Goal: Task Accomplishment & Management: Manage account settings

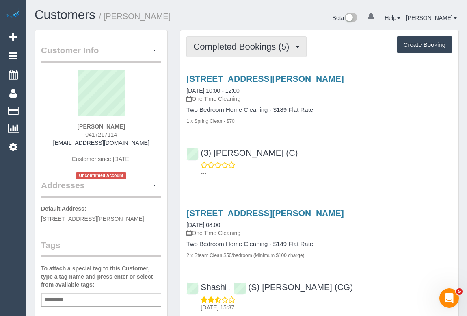
click at [217, 48] on span "Completed Bookings (5)" at bounding box center [243, 46] width 100 height 10
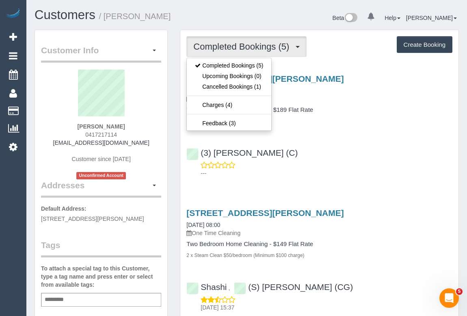
click at [358, 132] on div "3/17 Cartwright St, Oak Park, VIC 3046 06/10/2025 10:00 - 12:00 One Time Cleani…" at bounding box center [319, 124] width 278 height 114
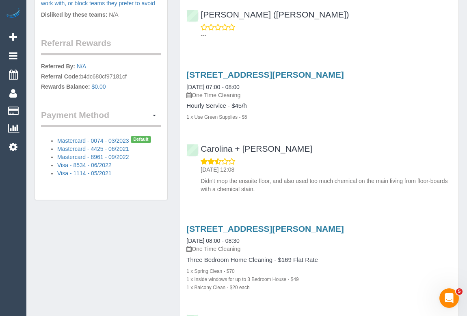
scroll to position [517, 0]
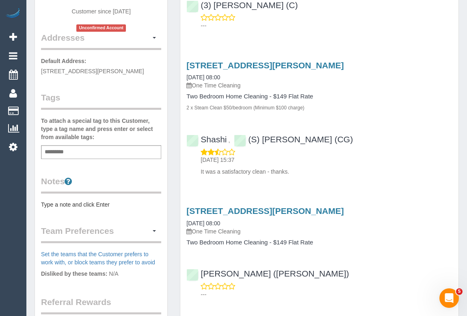
scroll to position [74, 0]
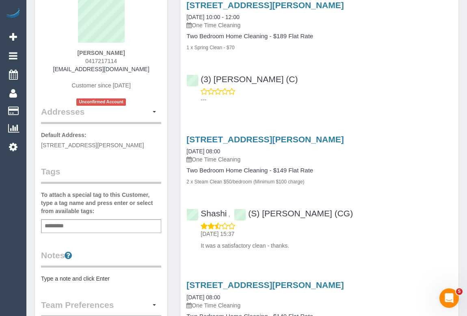
drag, startPoint x: 81, startPoint y: 60, endPoint x: 144, endPoint y: 63, distance: 63.5
click at [144, 63] on div "Bernie Skinner 0417217114 skinsy1@hotmail.com Customer since 2018 Unconfirmed A…" at bounding box center [101, 51] width 120 height 110
copy span "0417217114"
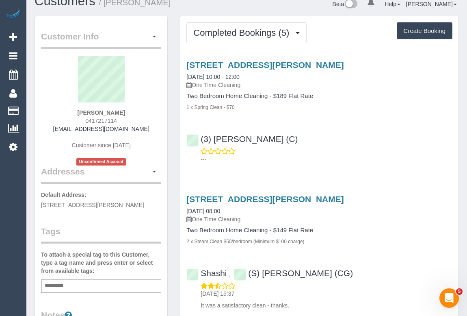
scroll to position [0, 0]
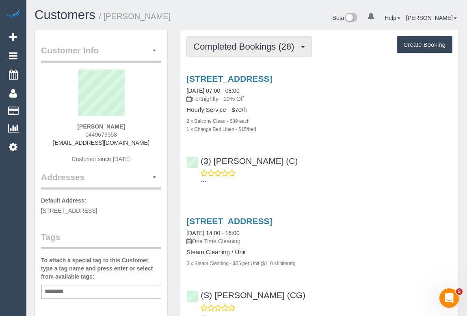
click at [243, 47] on span "Completed Bookings (26)" at bounding box center [245, 46] width 105 height 10
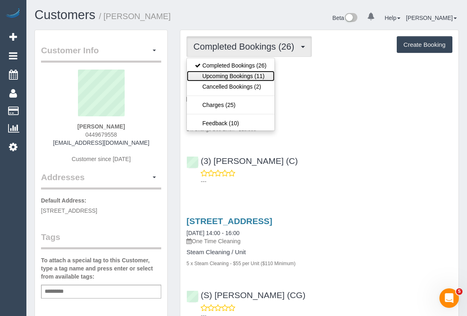
click at [239, 75] on link "Upcoming Bookings (11)" at bounding box center [231, 76] width 88 height 11
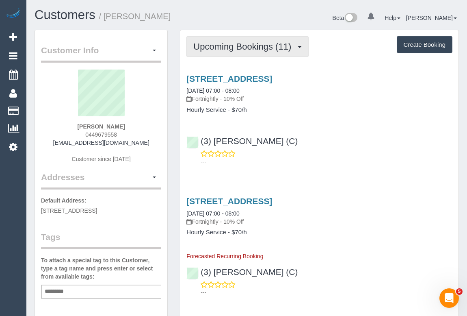
click at [251, 44] on span "Upcoming Bookings (11)" at bounding box center [244, 46] width 102 height 10
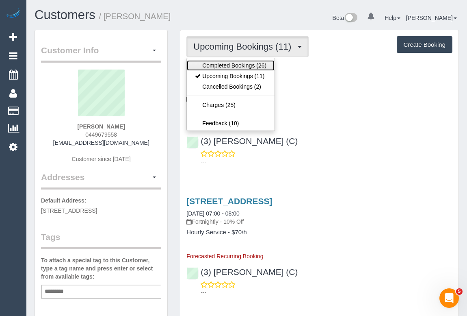
click at [241, 63] on link "Completed Bookings (26)" at bounding box center [231, 65] width 88 height 11
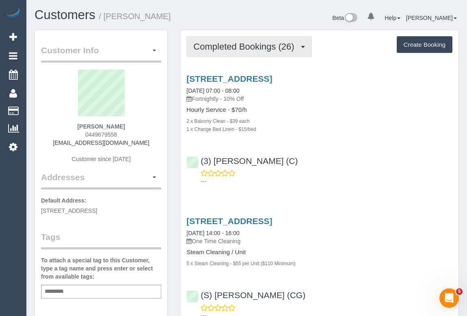
click at [244, 53] on button "Completed Bookings (26)" at bounding box center [249, 46] width 125 height 21
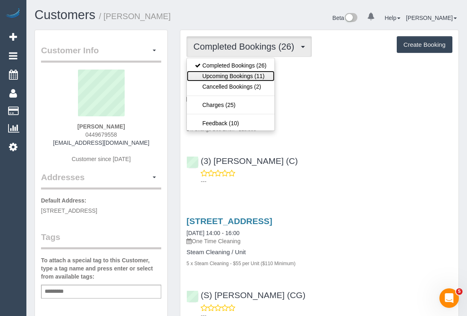
click at [238, 76] on link "Upcoming Bookings (11)" at bounding box center [231, 76] width 88 height 11
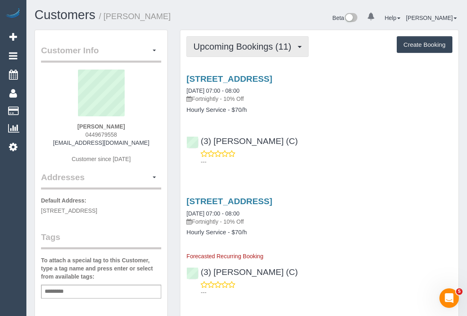
click at [258, 49] on span "Upcoming Bookings (11)" at bounding box center [244, 46] width 102 height 10
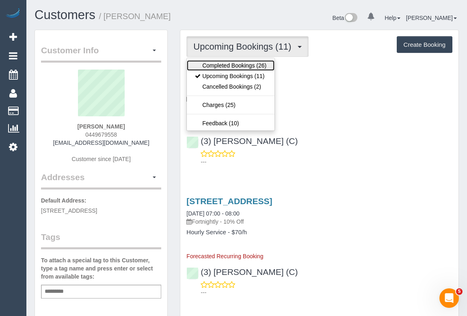
click at [238, 65] on link "Completed Bookings (26)" at bounding box center [231, 65] width 88 height 11
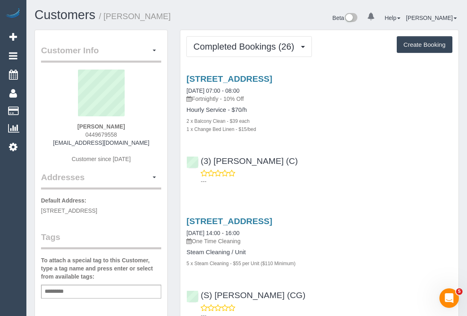
click at [374, 176] on div "---" at bounding box center [320, 177] width 266 height 16
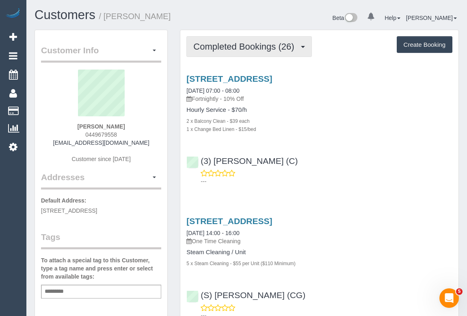
click at [241, 52] on button "Completed Bookings (26)" at bounding box center [249, 46] width 125 height 21
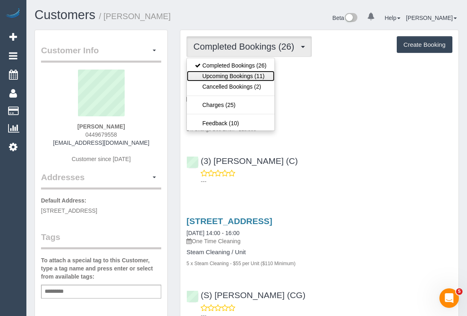
click at [236, 74] on link "Upcoming Bookings (11)" at bounding box center [231, 76] width 88 height 11
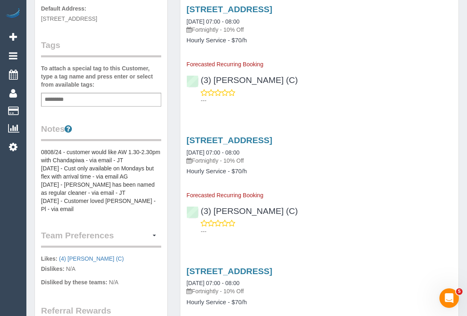
scroll to position [148, 0]
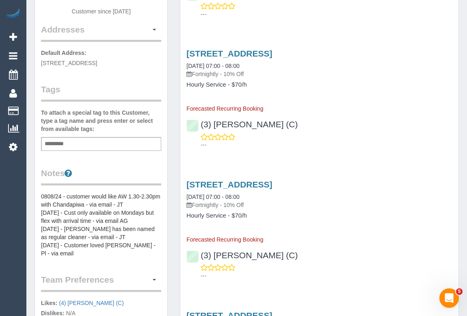
click at [74, 143] on div "Add a tag" at bounding box center [101, 144] width 120 height 14
click at [41, 193] on pre "0808/24 - customer would like AW 1.30-2.30pm with Chandapiwa - via email - JT 1…" at bounding box center [101, 224] width 120 height 65
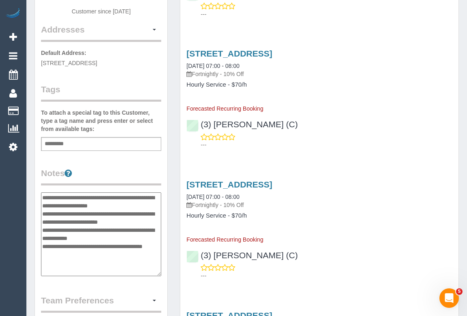
click at [41, 195] on textarea "**********" at bounding box center [101, 234] width 120 height 84
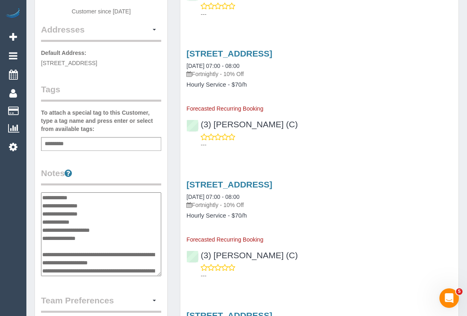
click at [99, 213] on textarea "**********" at bounding box center [101, 234] width 120 height 84
click at [86, 221] on textarea "**********" at bounding box center [101, 234] width 120 height 84
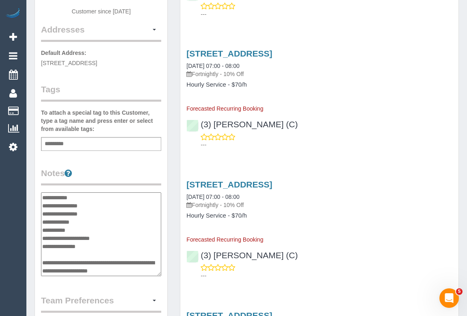
click at [77, 229] on textarea "**********" at bounding box center [101, 234] width 120 height 84
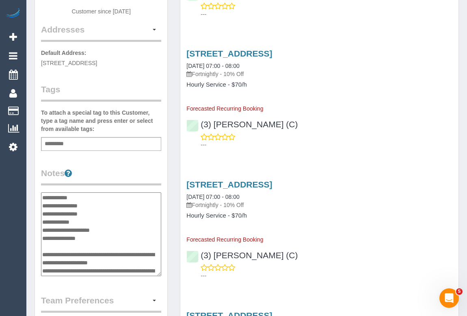
click at [105, 203] on textarea "**********" at bounding box center [101, 234] width 120 height 84
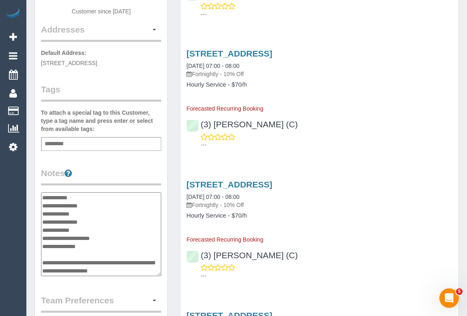
click at [85, 211] on textarea "**********" at bounding box center [101, 234] width 120 height 84
type textarea "**********"
click at [305, 280] on div "3a Tuxen Ct, Bentleigh East, VIC 3187 24/11/2025 07:00 - 08:00 Fortnightly - 10…" at bounding box center [319, 228] width 278 height 111
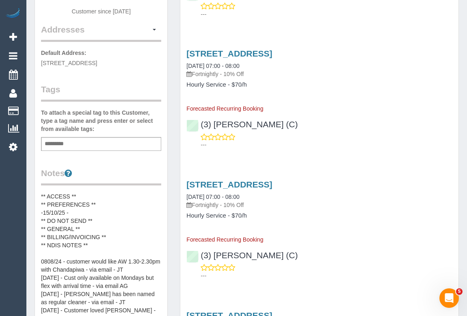
click at [74, 208] on pre "** ACCESS ** ** PREFERENCES ** -15/10/25 - ** DO NOT SEND ** ** GENERAL ** ** B…" at bounding box center [101, 257] width 120 height 130
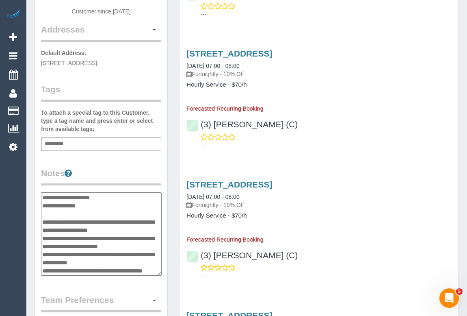
click at [74, 209] on textarea "**********" at bounding box center [101, 234] width 121 height 84
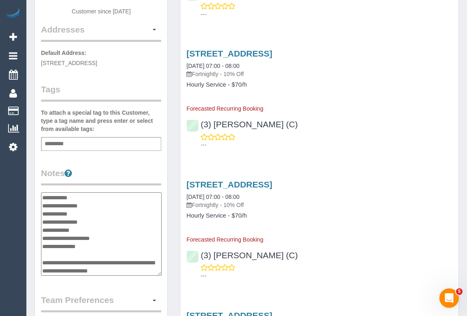
scroll to position [0, 0]
click at [80, 213] on textarea "**********" at bounding box center [101, 234] width 121 height 84
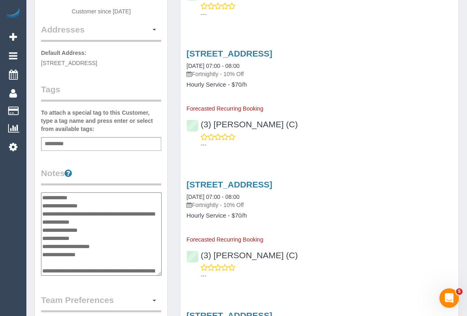
type textarea "**********"
click at [159, 165] on div "Customer Info Edit Contact Info Send Message Email Preferences Special Sales Ta…" at bounding box center [101, 191] width 133 height 617
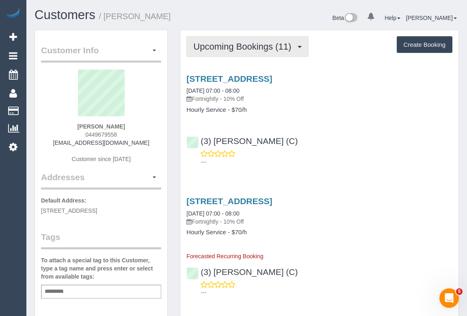
click at [242, 46] on span "Upcoming Bookings (11)" at bounding box center [244, 46] width 102 height 10
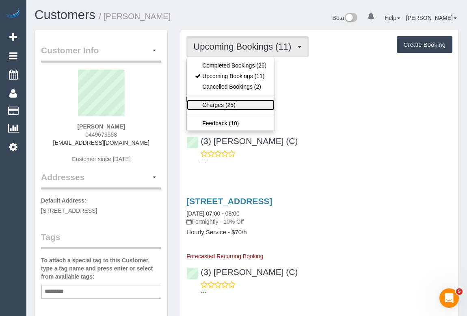
click at [221, 104] on link "Charges (25)" at bounding box center [231, 105] width 88 height 11
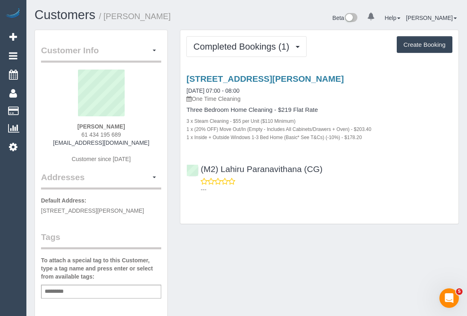
click at [342, 218] on div "Completed Bookings (1) Completed Bookings (1) Upcoming Bookings (0) Cancelled B…" at bounding box center [319, 126] width 278 height 193
click at [449, 264] on div "Customer Info Edit Contact Info Send Message Email Preferences Special Sales Ta…" at bounding box center [246, 302] width 437 height 545
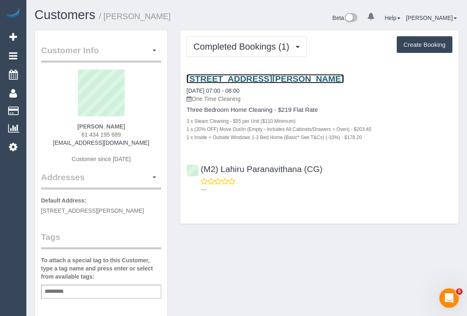
click at [274, 79] on link "4/58 Doling Broke Street, Paco Vale, VIC 3044" at bounding box center [265, 78] width 157 height 9
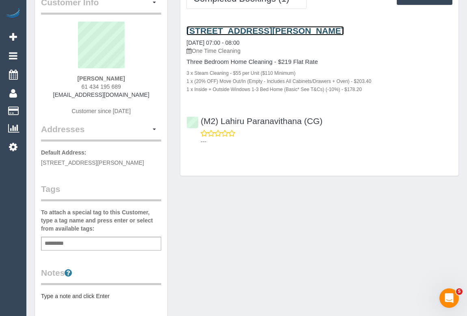
scroll to position [148, 0]
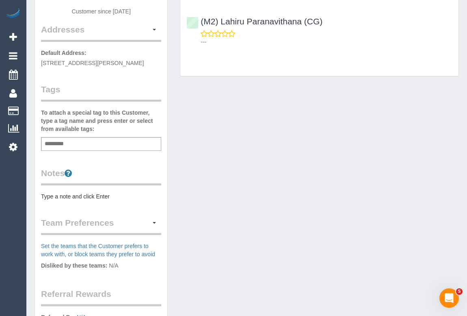
click at [88, 140] on div "Add a tag" at bounding box center [101, 144] width 120 height 14
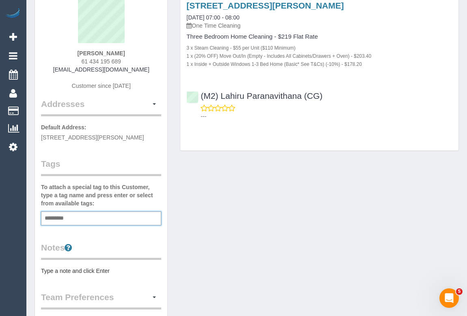
scroll to position [74, 0]
click at [81, 213] on div "Add a tag" at bounding box center [101, 218] width 120 height 14
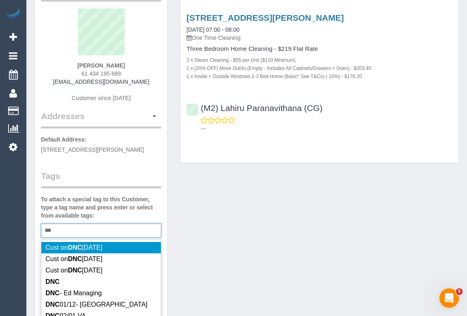
scroll to position [148, 0]
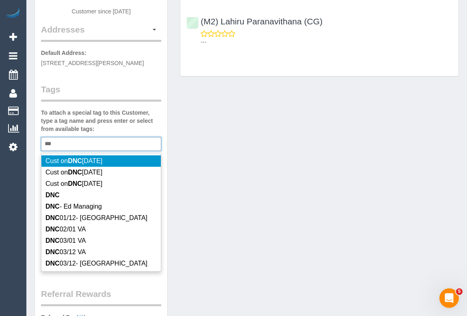
click at [71, 142] on div "*** DNC" at bounding box center [101, 144] width 120 height 14
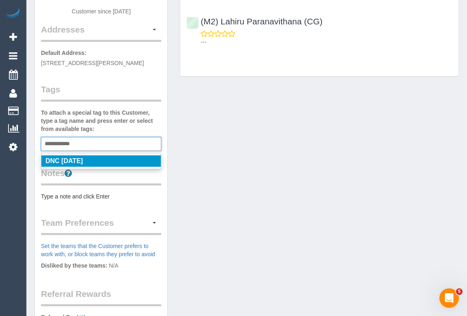
type input "**********"
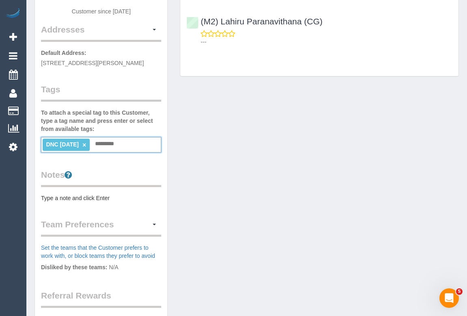
click at [450, 173] on div "Customer Info Edit Contact Info Send Message Email Preferences Special Sales Ta…" at bounding box center [246, 155] width 437 height 546
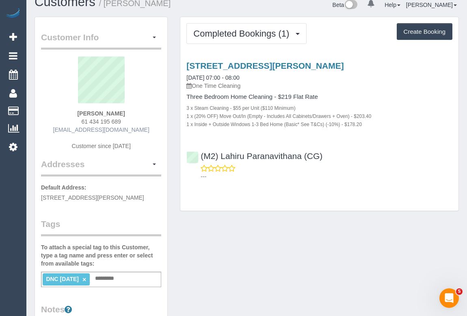
scroll to position [0, 0]
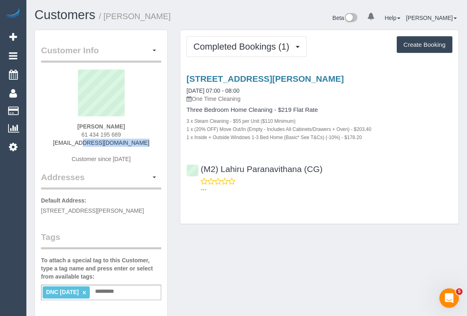
drag, startPoint x: 69, startPoint y: 142, endPoint x: 138, endPoint y: 142, distance: 69.1
click at [138, 142] on div "Mostafa Abdo 61 434 195 689 mst.abd76@gmail.com Customer since 2025" at bounding box center [101, 121] width 120 height 102
copy link "mst.abd76@gmail.com"
drag, startPoint x: 93, startPoint y: 126, endPoint x: 145, endPoint y: 126, distance: 52.0
click at [145, 126] on div "Mostafa Abdo 61 434 195 689 mst.abd76@gmail.com Customer since 2025" at bounding box center [101, 121] width 120 height 102
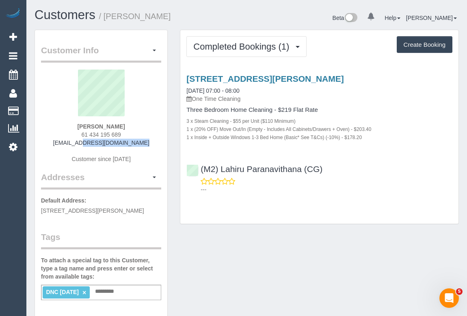
copy strong "Mostafa Abdo"
drag, startPoint x: 337, startPoint y: 171, endPoint x: 201, endPoint y: 172, distance: 136.6
click at [201, 172] on div "(M2) Lahiru Paranavithana (CG) ---" at bounding box center [319, 175] width 278 height 37
copy link "(M2) Lahiru Paranavithana (CG)"
drag, startPoint x: 241, startPoint y: 255, endPoint x: 250, endPoint y: 258, distance: 9.4
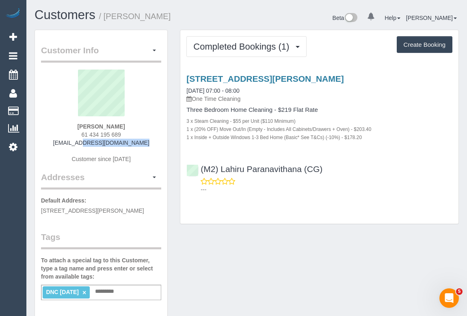
click at [243, 255] on div "Customer Info Edit Contact Info Send Message Email Preferences Special Sales Ta…" at bounding box center [246, 303] width 437 height 546
drag, startPoint x: 64, startPoint y: 144, endPoint x: 156, endPoint y: 144, distance: 92.7
click at [156, 144] on div "Mostafa Abdo 61 434 195 689 mst.abd76@gmail.com Customer since 2025" at bounding box center [101, 121] width 120 height 102
drag, startPoint x: 267, startPoint y: 280, endPoint x: 260, endPoint y: 279, distance: 7.8
click at [267, 280] on div "Customer Info Edit Contact Info Send Message Email Preferences Special Sales Ta…" at bounding box center [246, 303] width 437 height 546
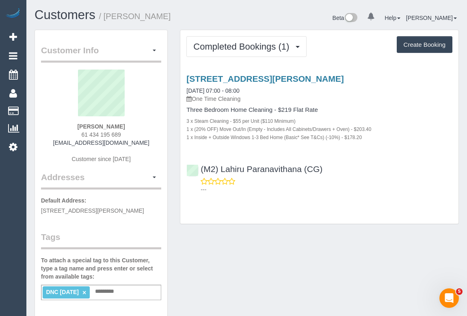
click at [284, 268] on div "Customer Info Edit Contact Info Send Message Email Preferences Special Sales Ta…" at bounding box center [246, 303] width 437 height 546
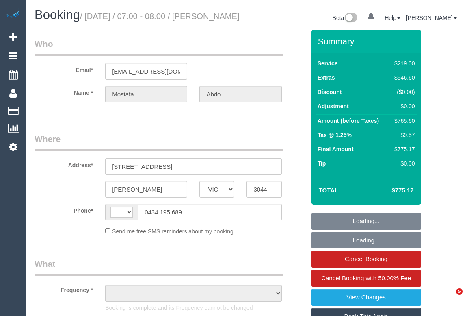
select select "VIC"
select select "string:stripe-pm_1SFPsk2GScqysDRVWtwrB55B"
select select "string:AU"
select select "object:698"
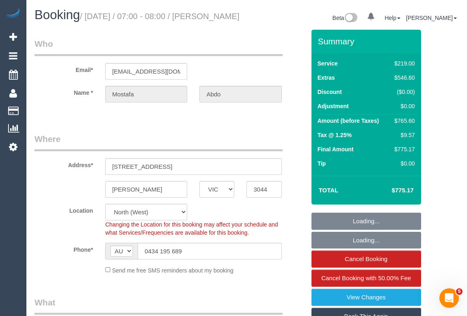
select select "number:28"
select select "number:14"
select select "number:19"
select select "object:1387"
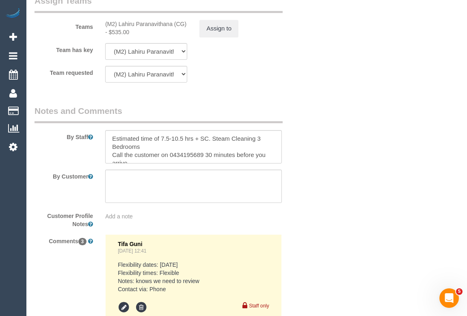
scroll to position [1404, 0]
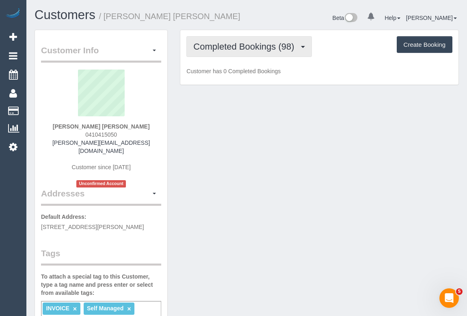
click at [249, 46] on span "Completed Bookings (98)" at bounding box center [245, 46] width 105 height 10
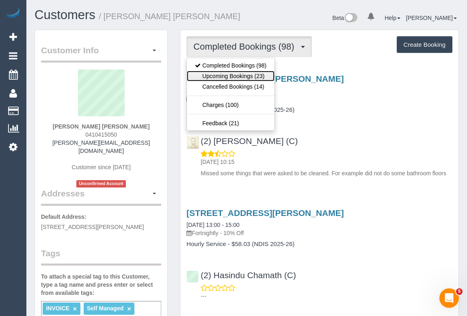
click at [245, 73] on link "Upcoming Bookings (23)" at bounding box center [231, 76] width 88 height 11
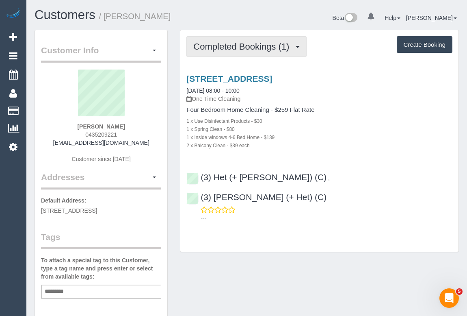
click at [231, 48] on span "Completed Bookings (1)" at bounding box center [243, 46] width 100 height 10
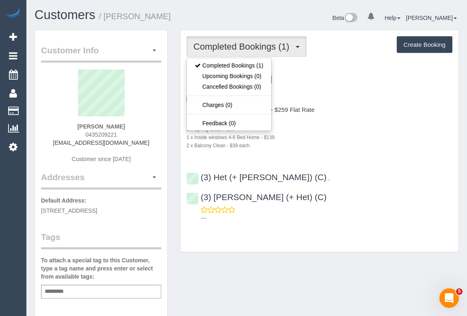
click at [408, 143] on div "2 x Balcony Clean - $39 each" at bounding box center [320, 145] width 266 height 8
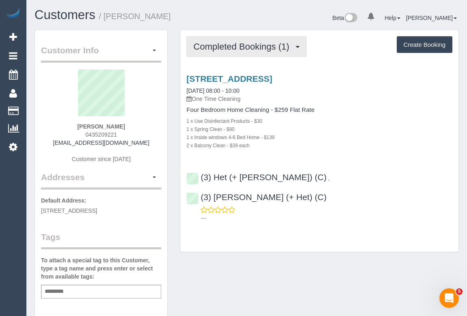
click at [215, 46] on span "Completed Bookings (1)" at bounding box center [243, 46] width 100 height 10
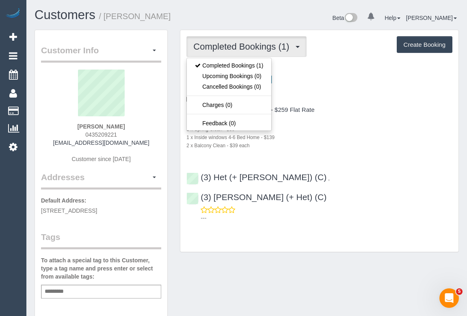
drag, startPoint x: 80, startPoint y: 133, endPoint x: 136, endPoint y: 137, distance: 55.8
click at [136, 137] on div "Emma Tyson 0435209221 ems.tyson@gmail.com Customer since 2025" at bounding box center [101, 121] width 120 height 102
copy span "0435209221"
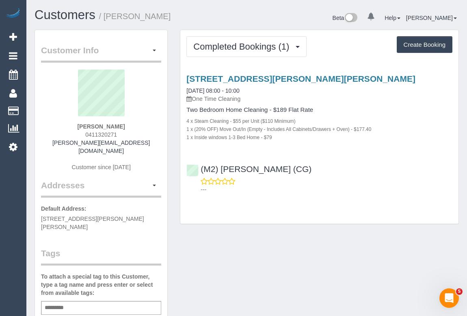
click at [246, 247] on div "Customer Info Edit Contact Info Send Message Email Preferences Special Sales Ta…" at bounding box center [246, 310] width 437 height 561
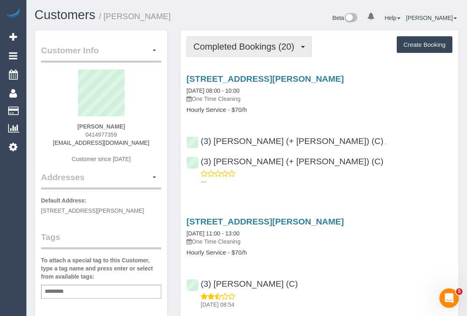
click at [257, 43] on span "Completed Bookings (20)" at bounding box center [245, 46] width 105 height 10
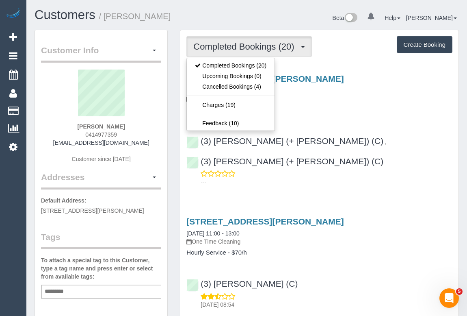
click at [357, 101] on p "One Time Cleaning" at bounding box center [320, 99] width 266 height 8
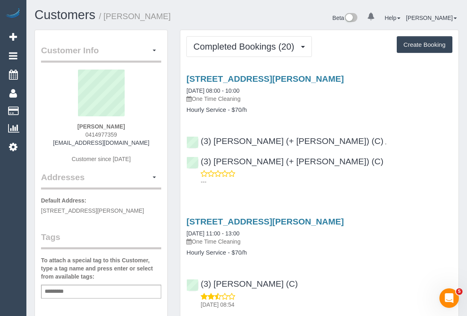
drag, startPoint x: 133, startPoint y: 137, endPoint x: 151, endPoint y: 137, distance: 17.9
click at [151, 137] on div "Barbara Hines 0414977359 b.san4events@gmail.com Customer since 2019" at bounding box center [101, 121] width 120 height 102
copy span "0414977359"
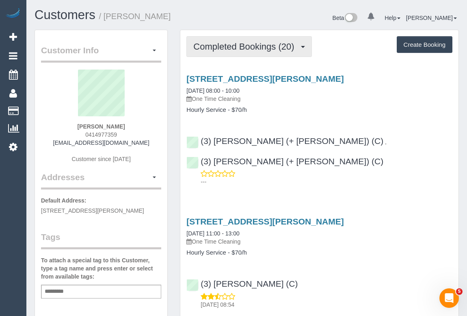
click at [241, 41] on span "Completed Bookings (20)" at bounding box center [245, 46] width 105 height 10
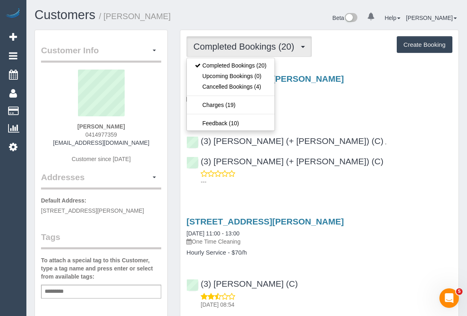
click at [374, 114] on div "5/7 Beachcomber Pl, Point Cook, VIC 3030 13/10/2025 08:00 - 10:00 One Time Clea…" at bounding box center [319, 128] width 278 height 122
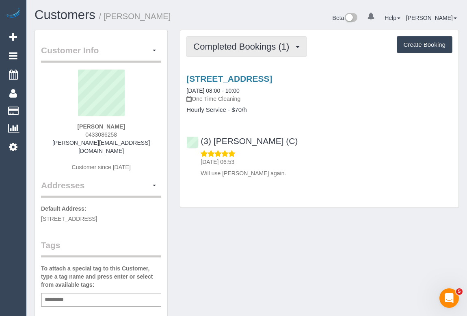
click at [240, 48] on span "Completed Bookings (1)" at bounding box center [243, 46] width 100 height 10
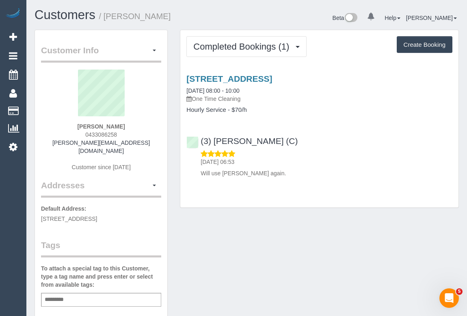
drag, startPoint x: 77, startPoint y: 135, endPoint x: 141, endPoint y: 133, distance: 64.7
click at [141, 133] on div "[PERSON_NAME] 0433086258 [PERSON_NAME][EMAIL_ADDRESS][DOMAIN_NAME] Customer sin…" at bounding box center [101, 125] width 120 height 110
copy span "0433086258"
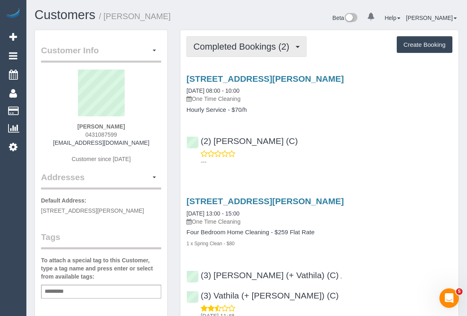
click at [225, 42] on span "Completed Bookings (2)" at bounding box center [243, 46] width 100 height 10
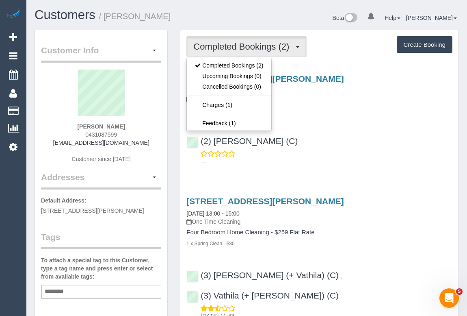
click at [358, 137] on div "(2) [PERSON_NAME] (C) ---" at bounding box center [319, 147] width 278 height 37
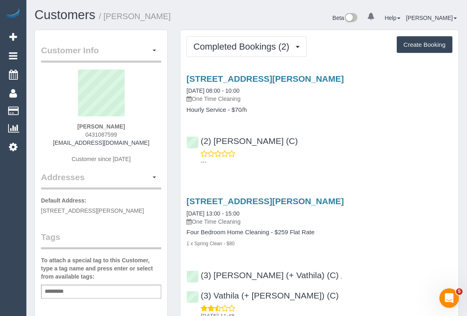
click at [372, 148] on div "(2) [PERSON_NAME] (C) ---" at bounding box center [319, 147] width 278 height 37
drag, startPoint x: 127, startPoint y: 133, endPoint x: 143, endPoint y: 132, distance: 15.9
click at [143, 132] on div "[PERSON_NAME] 0431087599 [EMAIL_ADDRESS][DOMAIN_NAME] Customer since [DATE]" at bounding box center [101, 121] width 120 height 102
copy span "0431087599"
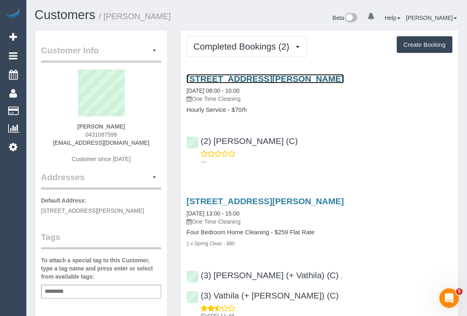
click at [265, 78] on link "7 Maurine Court, 1, Ringwood North, VIC 3134" at bounding box center [265, 78] width 157 height 9
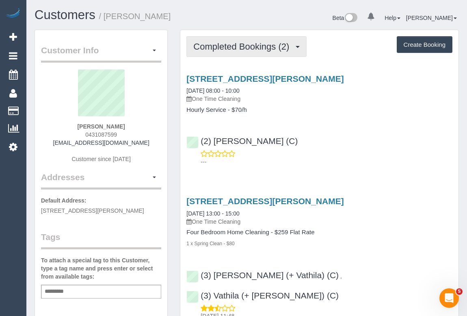
click at [258, 43] on span "Completed Bookings (2)" at bounding box center [243, 46] width 100 height 10
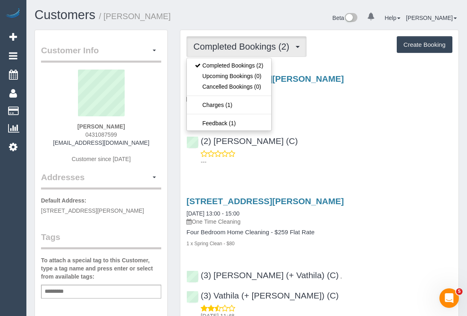
click at [391, 131] on div "(2) Danielle Wheeler (C) ---" at bounding box center [319, 147] width 278 height 37
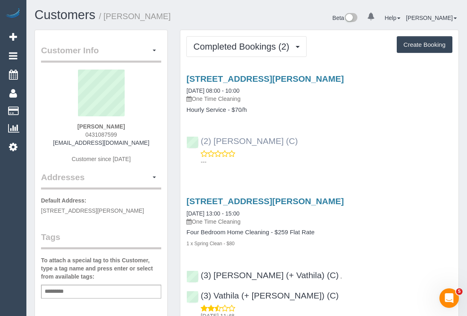
drag, startPoint x: 309, startPoint y: 141, endPoint x: 202, endPoint y: 139, distance: 106.9
click at [202, 139] on div "(2) Danielle Wheeler (C) ---" at bounding box center [319, 147] width 278 height 37
copy link "(2) Danielle Wheeler (C)"
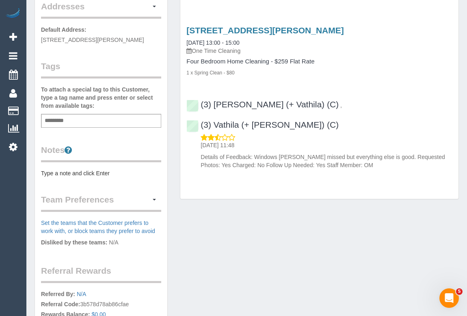
scroll to position [185, 0]
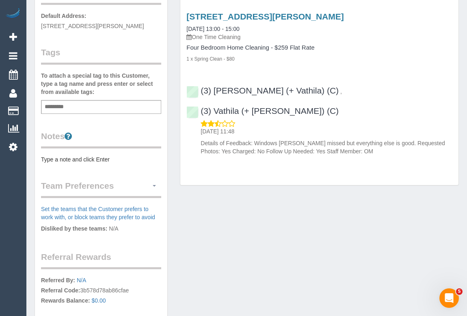
click at [155, 187] on span "button" at bounding box center [154, 186] width 3 height 2
click at [122, 206] on link "Manage Preferences" at bounding box center [126, 201] width 69 height 11
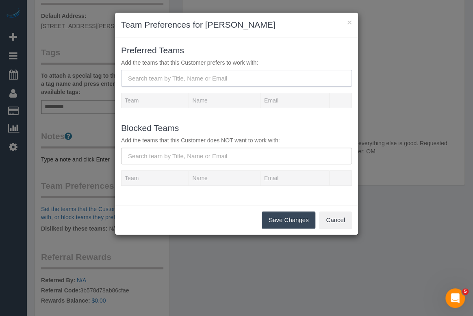
click at [176, 80] on input "text" at bounding box center [236, 78] width 231 height 17
paste input "(2) Danielle Wheeler (C)"
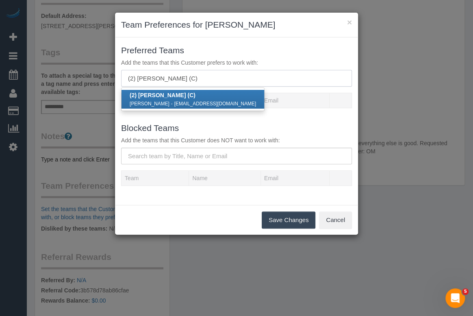
type input "(2) Danielle Wheeler (C)"
click at [170, 98] on link "(2) Danielle Wheeler (C) Danielle Wheeler - wheelerdanielle8@gmail.com" at bounding box center [193, 99] width 143 height 19
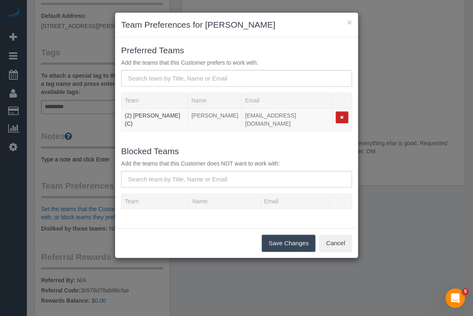
click at [298, 236] on button "Save Changes" at bounding box center [289, 243] width 54 height 17
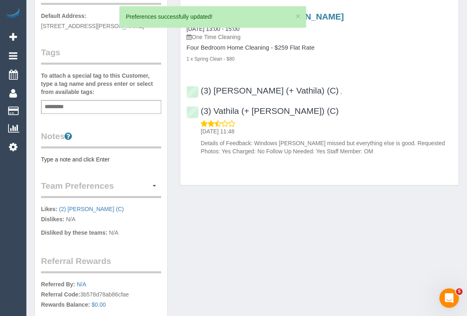
click at [93, 114] on div "Add a tag" at bounding box center [101, 107] width 120 height 14
type input "*"
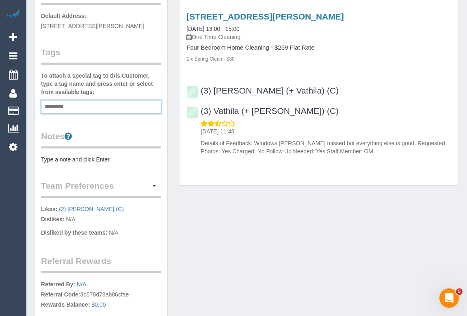
click at [272, 212] on div "Customer Info Edit Contact Info Send Message Email Preferences Special Sales Ta…" at bounding box center [246, 123] width 437 height 557
click at [70, 163] on pre "Type a note and click Enter" at bounding box center [101, 159] width 120 height 8
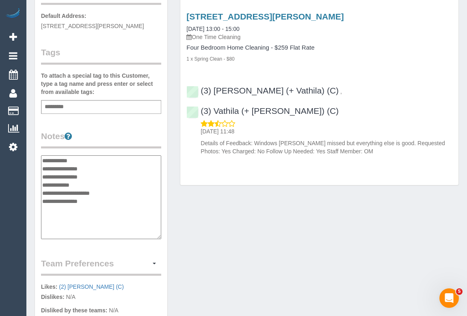
click at [102, 174] on textarea "**********" at bounding box center [101, 197] width 120 height 84
type textarea "**********"
click at [233, 231] on div "Customer Info Edit Contact Info Send Message Email Preferences Special Sales Ta…" at bounding box center [246, 162] width 437 height 634
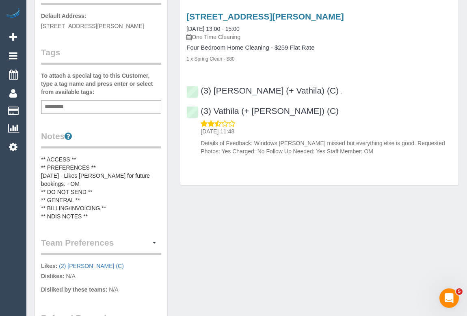
scroll to position [0, 0]
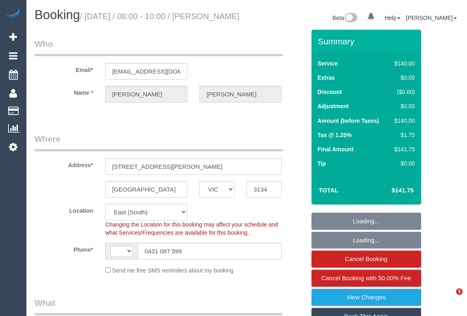
select select "VIC"
select select "string:AU"
select select "string:stripe-pm_1SDkcC2GScqysDRVpYP2gGVB"
select select "number:27"
select select "number:14"
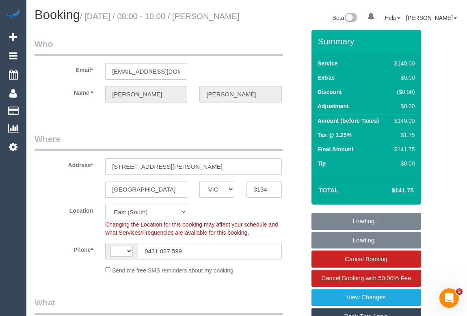
select select "number:19"
select select "number:22"
select select "number:33"
select select "number:13"
select select "object:1329"
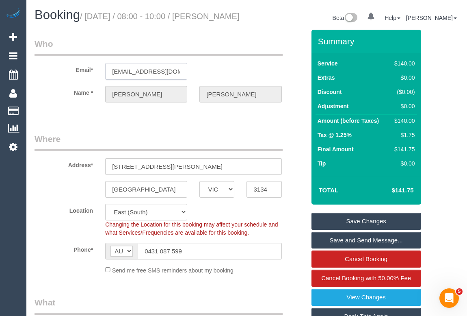
drag, startPoint x: 178, startPoint y: 81, endPoint x: 85, endPoint y: 79, distance: 93.5
click at [85, 79] on div "Email* julietsymes@gmail.com" at bounding box center [169, 59] width 283 height 42
click at [362, 306] on link "View Changes" at bounding box center [367, 297] width 110 height 17
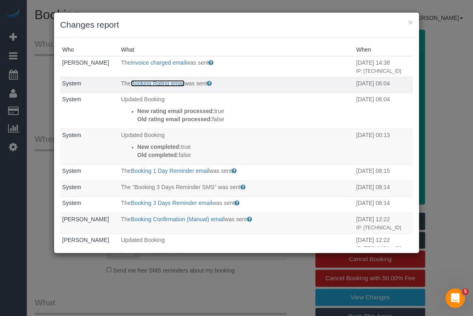
click at [154, 87] on link "Booking Rating email" at bounding box center [158, 83] width 54 height 7
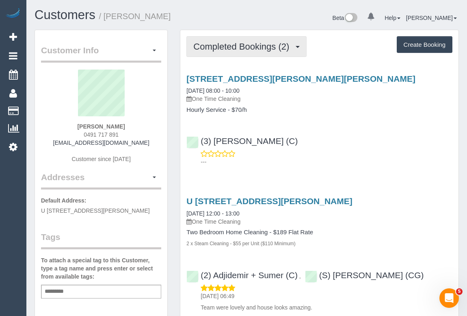
click at [263, 47] on span "Completed Bookings (2)" at bounding box center [243, 46] width 100 height 10
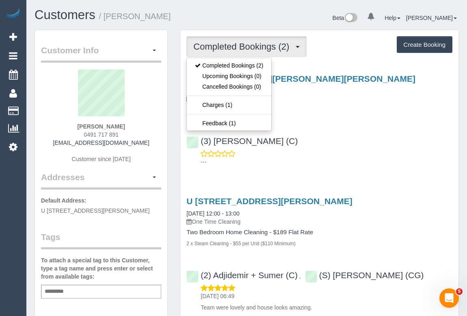
click at [404, 212] on div "U [STREET_ADDRESS][PERSON_NAME] [DATE] 12:00 - 13:00 One Time Cleaning" at bounding box center [320, 210] width 266 height 29
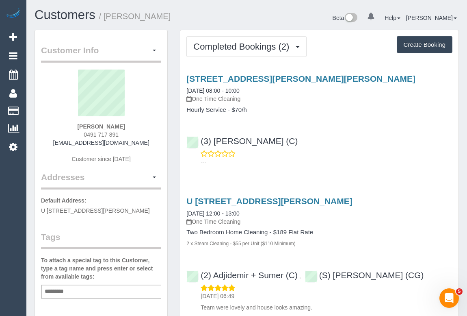
drag, startPoint x: 76, startPoint y: 135, endPoint x: 129, endPoint y: 137, distance: 53.3
click at [129, 137] on div "[PERSON_NAME] 0491 717 891 [PERSON_NAME][EMAIL_ADDRESS][DOMAIN_NAME] Customer s…" at bounding box center [101, 121] width 120 height 102
copy span "0491 717 891"
click at [391, 154] on div "---" at bounding box center [320, 158] width 266 height 16
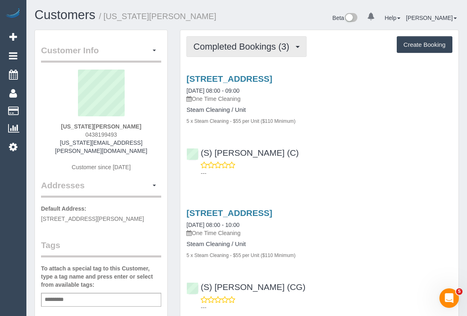
click at [235, 45] on span "Completed Bookings (3)" at bounding box center [243, 46] width 100 height 10
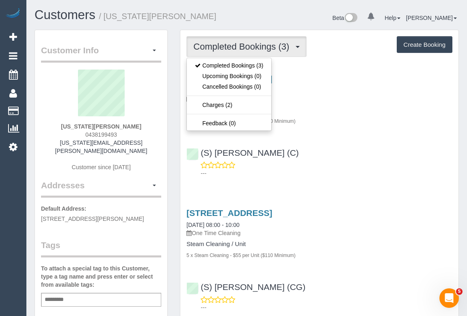
click at [388, 129] on div "21 Omama Road, Murrumbeena, VIC 3163 13/10/2025 08:00 - 09:00 One Time Cleaning…" at bounding box center [319, 124] width 278 height 114
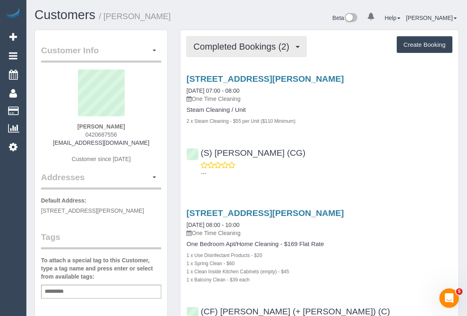
click at [266, 51] on button "Completed Bookings (2)" at bounding box center [247, 46] width 120 height 21
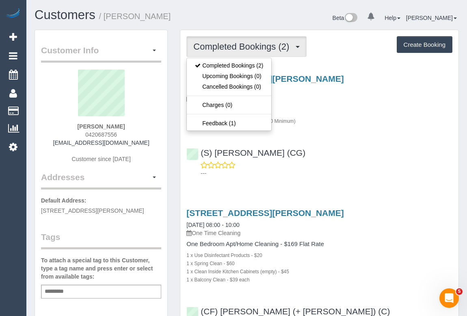
click at [375, 156] on div "(S) [PERSON_NAME] (CG) ---" at bounding box center [319, 159] width 278 height 37
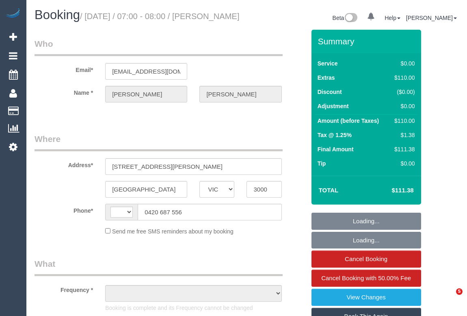
select select "VIC"
select select "string:AU"
select select "number:29"
select select "number:14"
select select "number:18"
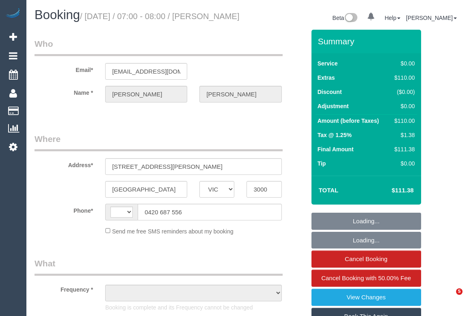
select select "number:25"
select select "number:35"
select select "number:11"
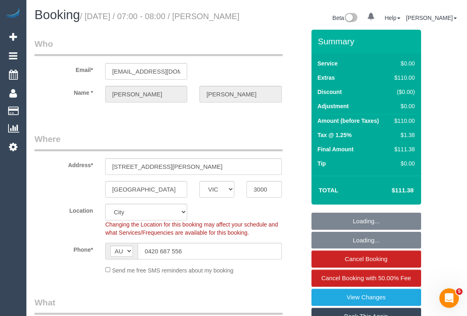
select select "object:1111"
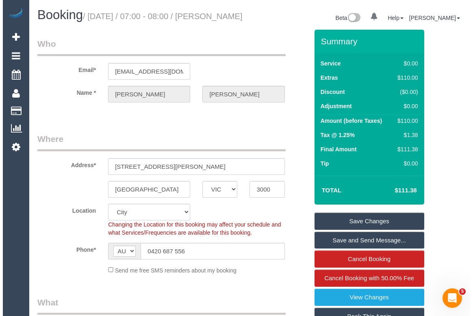
scroll to position [111, 0]
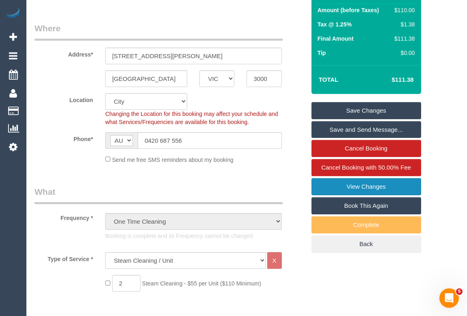
click at [338, 193] on link "View Changes" at bounding box center [367, 186] width 110 height 17
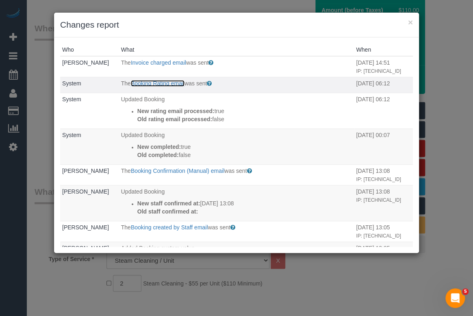
click at [165, 87] on link "Booking Rating email" at bounding box center [158, 83] width 54 height 7
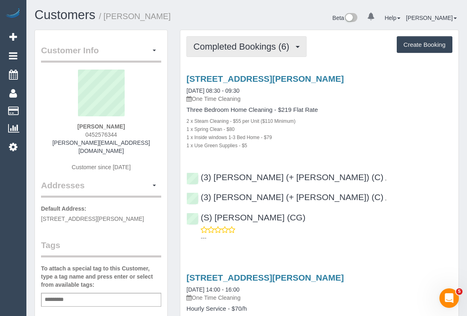
click at [252, 45] on span "Completed Bookings (6)" at bounding box center [243, 46] width 100 height 10
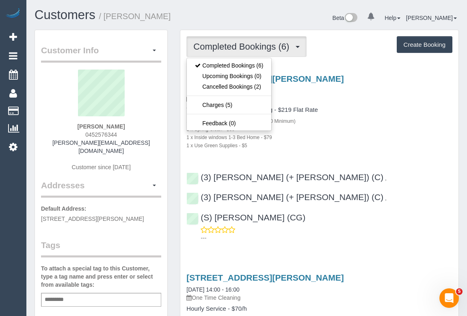
click at [409, 119] on div "2 x Steam Cleaning - $55 per Unit ($110 Minimum)" at bounding box center [320, 121] width 266 height 8
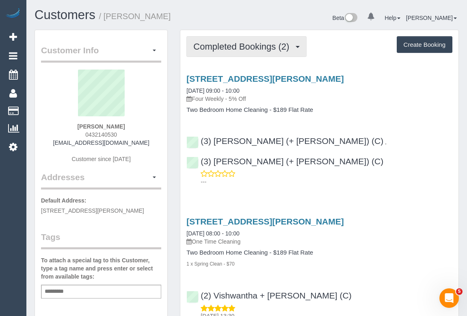
click at [251, 52] on button "Completed Bookings (2)" at bounding box center [247, 46] width 120 height 21
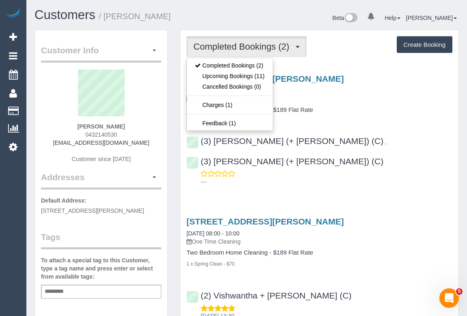
drag, startPoint x: 79, startPoint y: 134, endPoint x: 156, endPoint y: 138, distance: 76.9
click at [156, 138] on div "[PERSON_NAME] 0432140530 [EMAIL_ADDRESS][DOMAIN_NAME] Customer since [DATE]" at bounding box center [101, 121] width 120 height 102
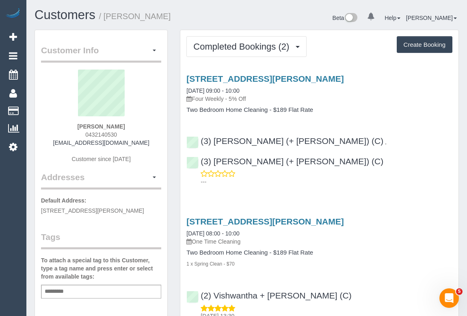
copy div "0432140530 [EMAIL_ADDRESS][DOMAIN_NAME]"
click at [62, 124] on div "[PERSON_NAME] 0432140530 [EMAIL_ADDRESS][DOMAIN_NAME] Customer since [DATE]" at bounding box center [101, 121] width 120 height 102
drag, startPoint x: 77, startPoint y: 134, endPoint x: 133, endPoint y: 134, distance: 55.3
click at [133, 134] on div "[PERSON_NAME] 0432140530 [EMAIL_ADDRESS][DOMAIN_NAME] Customer since [DATE]" at bounding box center [101, 121] width 120 height 102
copy span "0432140530"
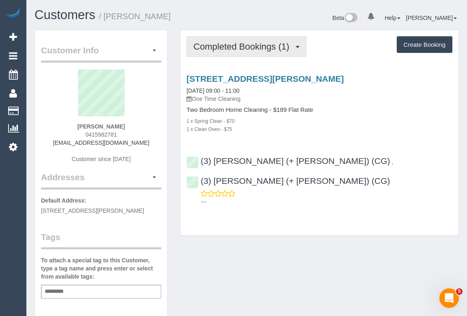
click at [243, 50] on span "Completed Bookings (1)" at bounding box center [243, 46] width 100 height 10
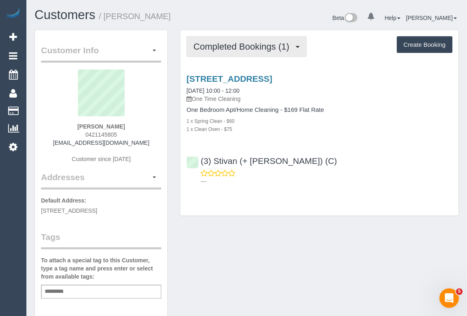
click at [233, 43] on span "Completed Bookings (1)" at bounding box center [243, 46] width 100 height 10
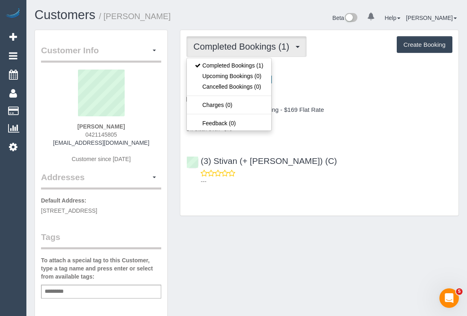
click at [360, 154] on div "(3) Stivan (+ Krunal) (C) ---" at bounding box center [319, 167] width 278 height 37
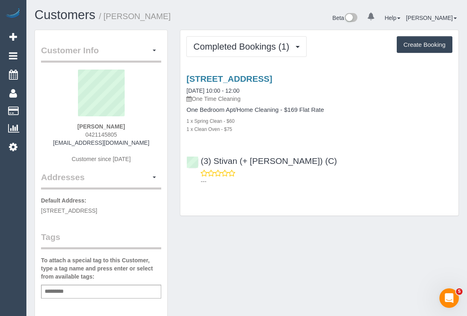
drag, startPoint x: 82, startPoint y: 131, endPoint x: 128, endPoint y: 136, distance: 45.8
click at [128, 136] on div "Molly O'Dwyer 0421145805 mollyodwyer@icloud.com Customer since 2025" at bounding box center [101, 121] width 120 height 102
copy span "0421145805"
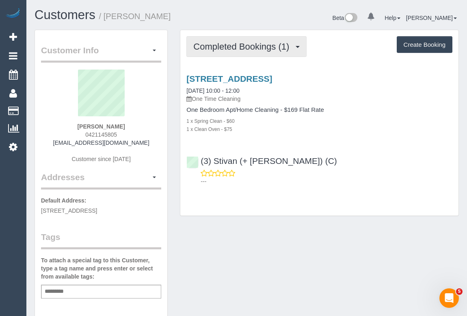
click at [243, 48] on span "Completed Bookings (1)" at bounding box center [243, 46] width 100 height 10
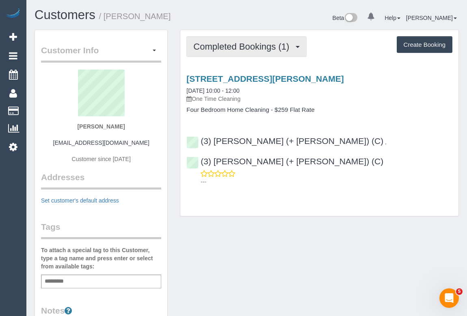
click at [247, 45] on span "Completed Bookings (1)" at bounding box center [243, 46] width 100 height 10
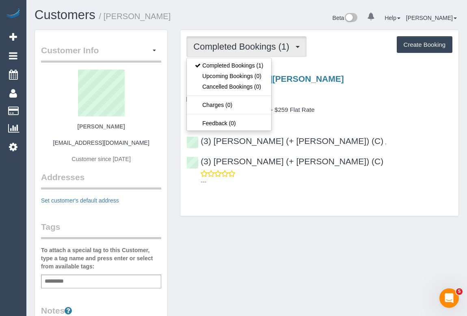
click at [319, 253] on div "Customer Info Edit Contact Info Send Message Email Preferences Special Sales Ta…" at bounding box center [246, 297] width 437 height 534
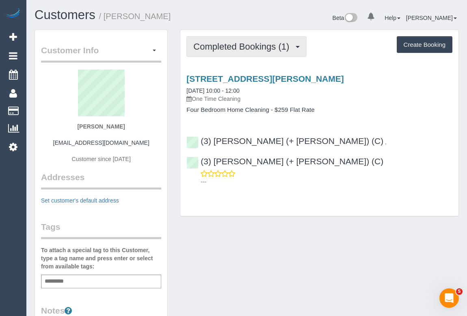
click at [228, 49] on span "Completed Bookings (1)" at bounding box center [243, 46] width 100 height 10
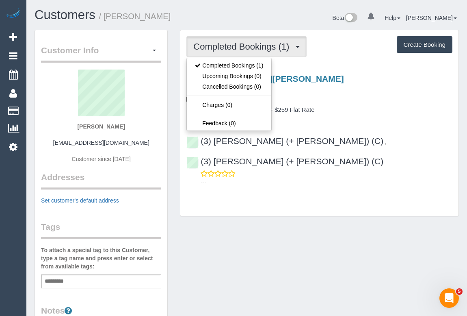
click at [255, 203] on div "Completed Bookings (1) Completed Bookings (1) Upcoming Bookings (0) Cancelled B…" at bounding box center [319, 127] width 291 height 195
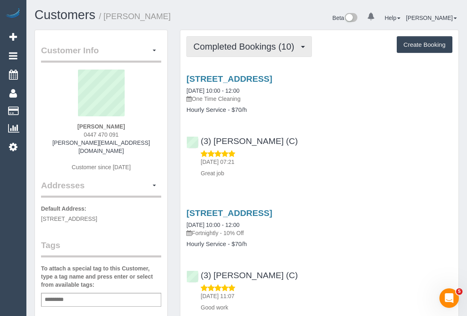
click at [245, 49] on span "Completed Bookings (10)" at bounding box center [245, 46] width 105 height 10
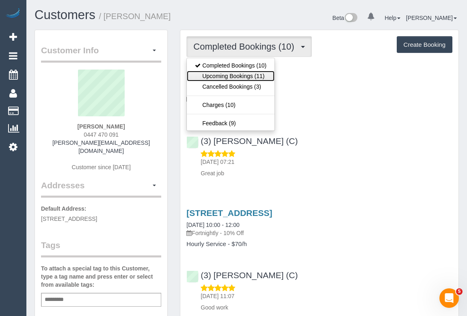
click at [245, 76] on link "Upcoming Bookings (11)" at bounding box center [231, 76] width 88 height 11
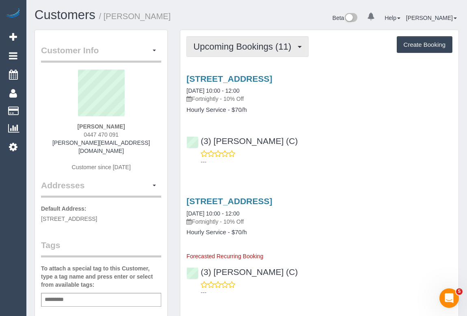
click at [252, 41] on span "Upcoming Bookings (11)" at bounding box center [244, 46] width 102 height 10
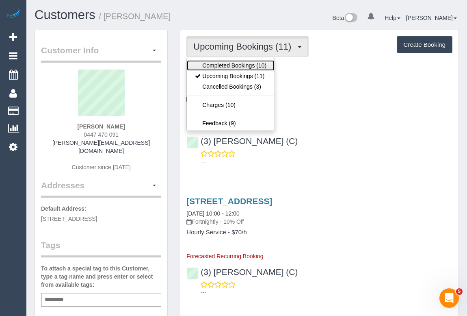
click at [248, 63] on link "Completed Bookings (10)" at bounding box center [231, 65] width 88 height 11
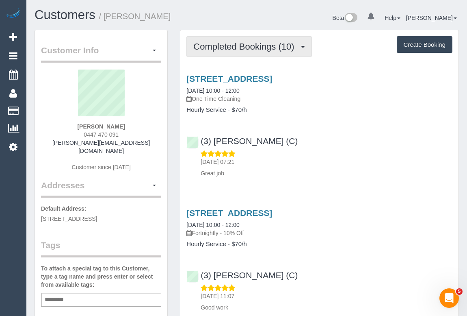
click at [248, 49] on span "Completed Bookings (10)" at bounding box center [245, 46] width 105 height 10
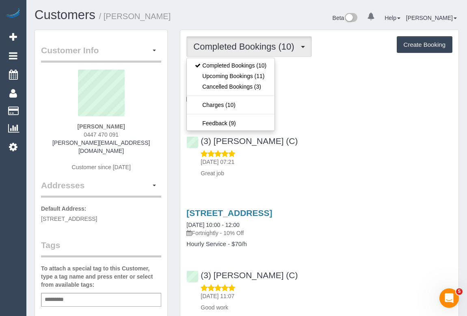
click at [395, 171] on p "Great job" at bounding box center [327, 173] width 252 height 8
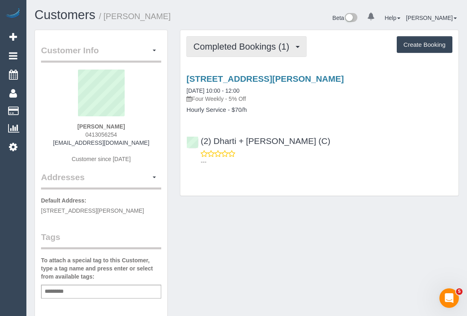
click at [228, 45] on span "Completed Bookings (1)" at bounding box center [243, 46] width 100 height 10
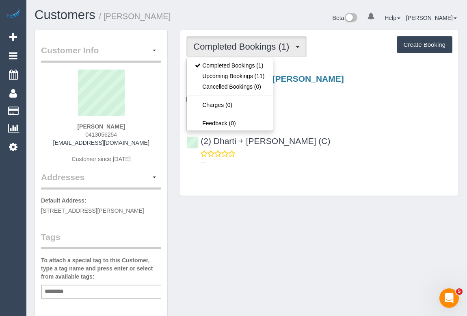
click at [269, 241] on div "Customer Info Edit Contact Info Send Message Email Preferences Special Sales Ta…" at bounding box center [246, 302] width 437 height 545
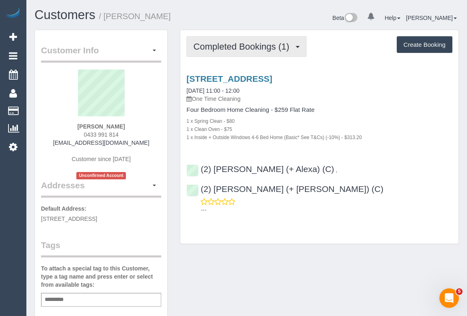
click at [266, 49] on span "Completed Bookings (1)" at bounding box center [243, 46] width 100 height 10
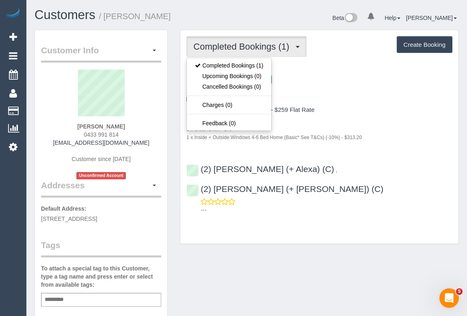
click at [384, 128] on div "1 x Clean Oven - $75" at bounding box center [320, 129] width 266 height 8
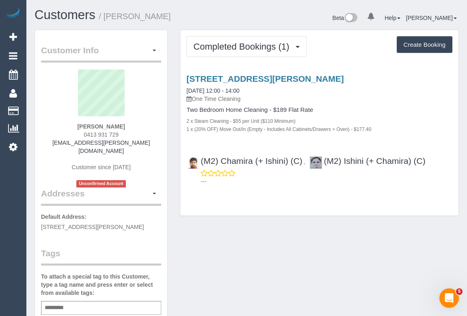
click at [296, 193] on div "Completed Bookings (1) Completed Bookings (1) Upcoming Bookings (0) Cancelled B…" at bounding box center [319, 122] width 278 height 185
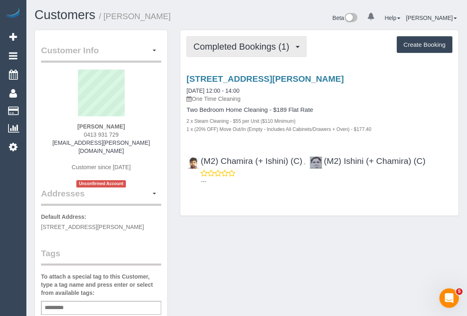
click at [240, 54] on button "Completed Bookings (1)" at bounding box center [247, 46] width 120 height 21
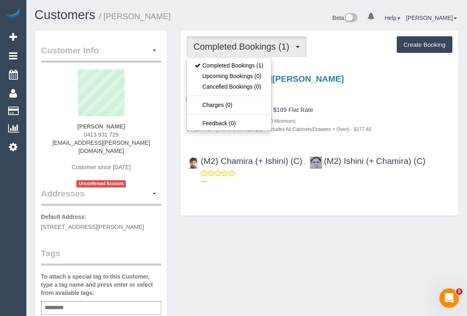
click at [376, 114] on div "Two Bedroom Home Cleaning - $189 Flat Rate 2 x Steam Cleaning - $55 per Unit ($…" at bounding box center [320, 119] width 266 height 26
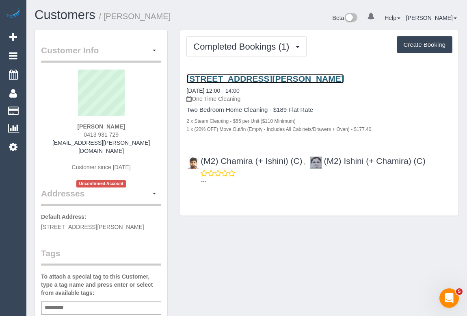
click at [280, 77] on link "4/8-10 Kelvin Road, Prahran, VIC 3181" at bounding box center [265, 78] width 157 height 9
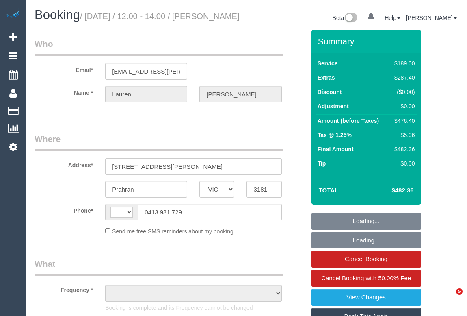
select select "VIC"
select select "string:stripe-pm_1RvRCn2GScqysDRV0uXkbwUG"
select select "number:28"
select select "number:14"
select select "number:19"
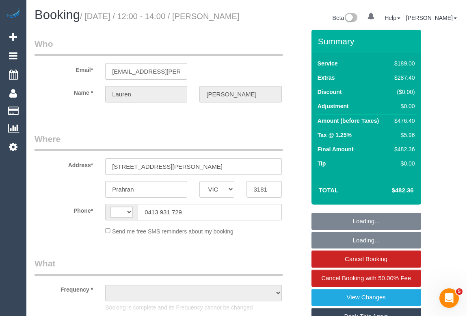
select select "number:24"
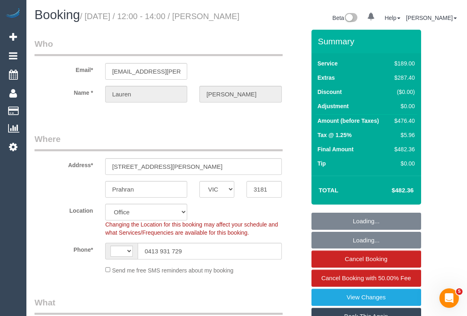
select select "string:AU"
select select "object:2154"
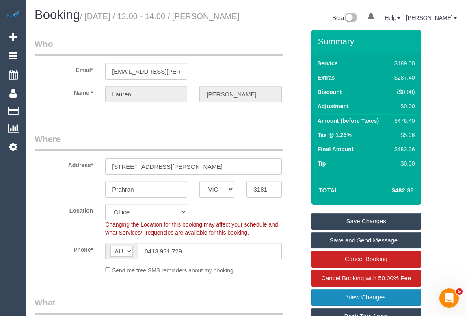
click at [361, 306] on link "View Changes" at bounding box center [367, 297] width 110 height 17
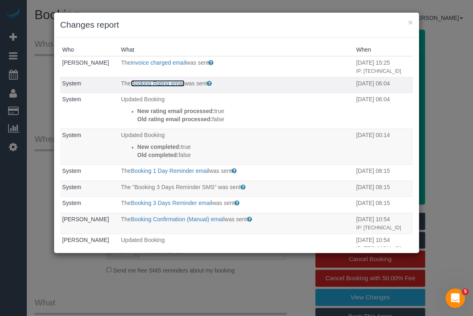
click at [159, 87] on link "Booking Rating email" at bounding box center [158, 83] width 54 height 7
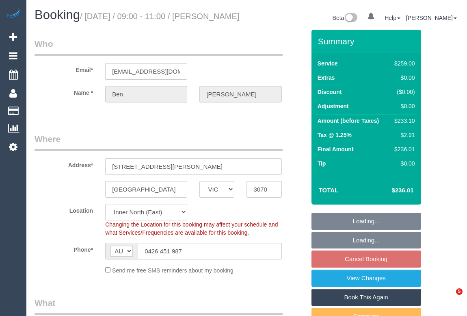
select select "VIC"
select select "object:661"
select select "string:stripe-pm_1Oy5ya2GScqysDRV3mGMmc0R"
select select "number:30"
select select "number:14"
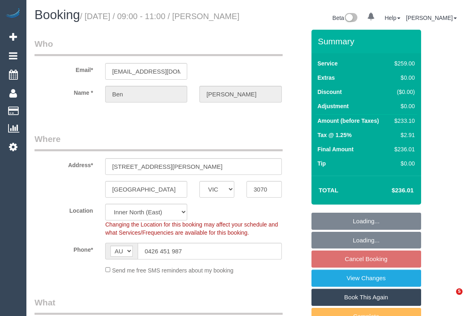
select select "number:19"
select select "number:25"
select select "number:34"
select select "number:13"
select select "object:1567"
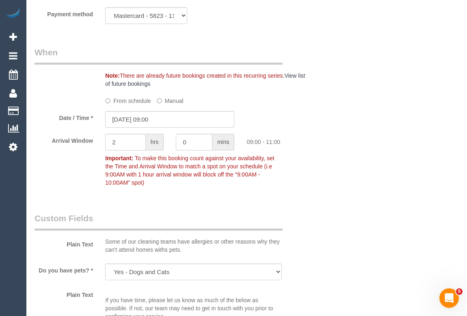
scroll to position [886, 0]
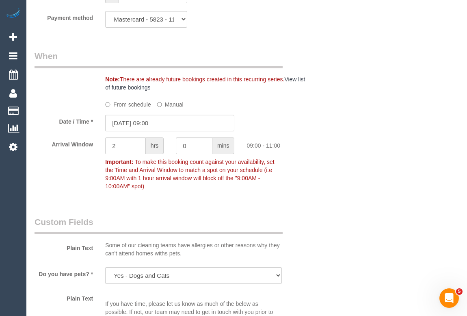
click at [135, 109] on label "From schedule" at bounding box center [128, 103] width 46 height 11
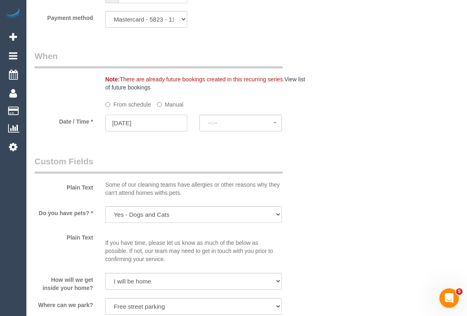
click at [139, 131] on input "20/10/2025" at bounding box center [146, 123] width 82 height 17
select select "spot14"
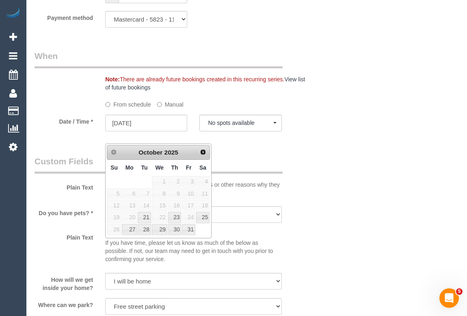
click at [384, 205] on div "Who Email* bthomas8708@gmail.com Name * Ben Thomas Where Address* 47 Cunningham…" at bounding box center [247, 42] width 425 height 1798
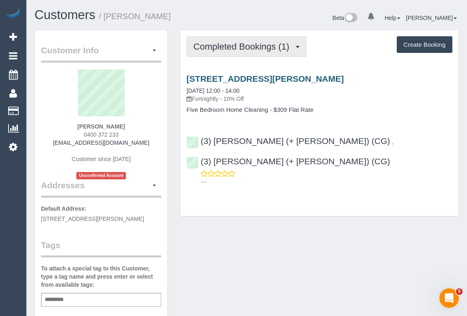
drag, startPoint x: 254, startPoint y: 47, endPoint x: 273, endPoint y: 75, distance: 34.3
click at [254, 47] on span "Completed Bookings (1)" at bounding box center [243, 46] width 100 height 10
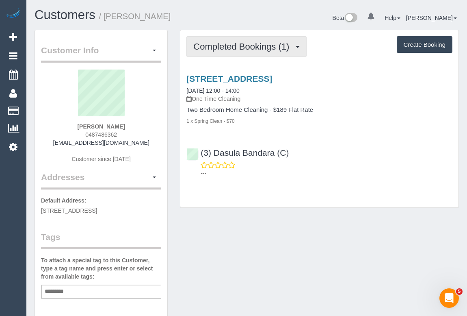
click at [274, 38] on button "Completed Bookings (1)" at bounding box center [247, 46] width 120 height 21
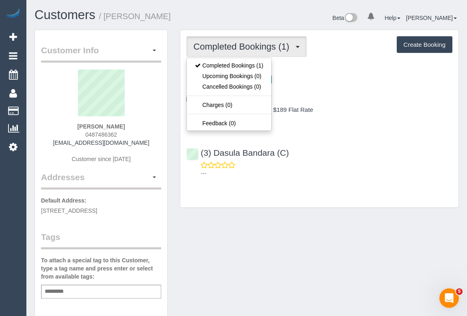
drag, startPoint x: 81, startPoint y: 135, endPoint x: 136, endPoint y: 135, distance: 54.9
click at [136, 135] on div "Benjamin Ritchie 0487486362 benjaminjritchie@gmail.com Customer since 2025" at bounding box center [101, 121] width 120 height 102
copy span "0487486362"
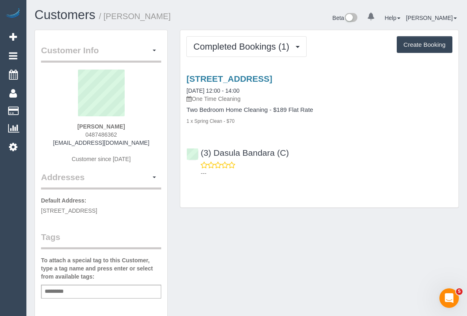
click at [260, 272] on div "Customer Info Edit Contact Info Send Message Email Preferences Special Sales Ta…" at bounding box center [246, 302] width 437 height 545
click at [245, 223] on div "Customer Info Edit Contact Info Send Message Email Preferences Special Sales Ta…" at bounding box center [246, 302] width 437 height 545
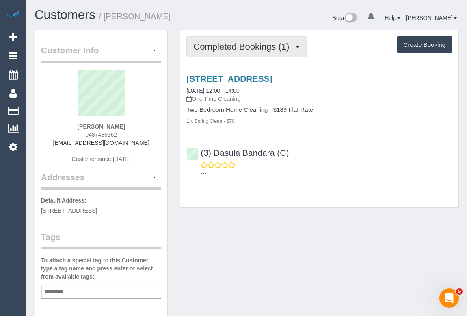
click at [246, 41] on span "Completed Bookings (1)" at bounding box center [243, 46] width 100 height 10
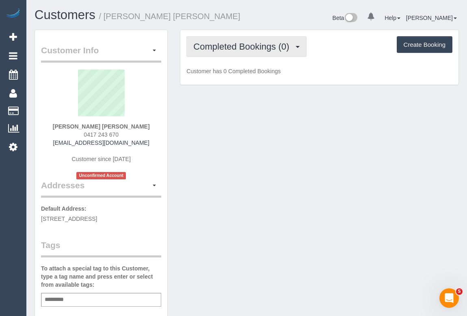
click at [241, 52] on button "Completed Bookings (0)" at bounding box center [247, 46] width 120 height 21
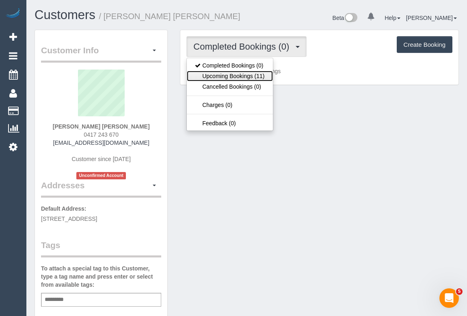
click at [235, 73] on link "Upcoming Bookings (11)" at bounding box center [230, 76] width 86 height 11
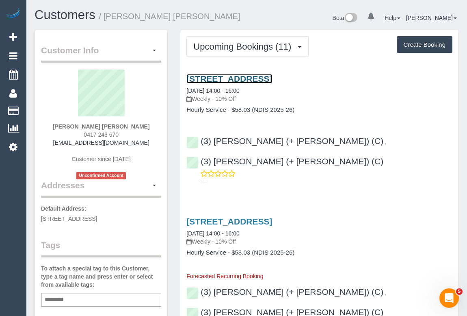
click at [272, 76] on link "11/19 Brighton Road St.Kilda, St Kilda, VIC 3182" at bounding box center [230, 78] width 86 height 9
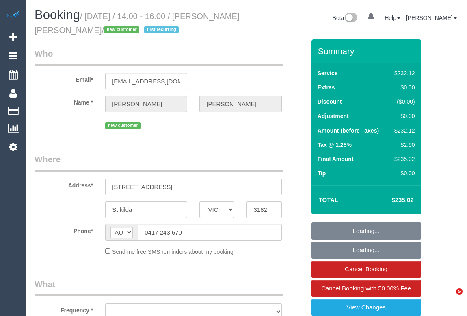
select select "VIC"
select select "number:29"
select select "number:14"
select select "number:19"
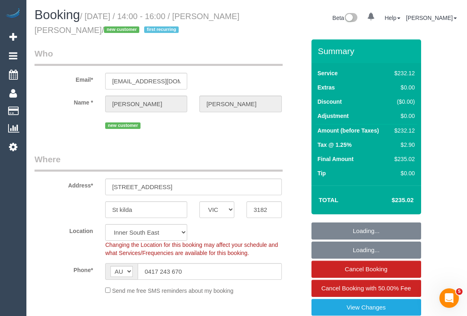
select select "object:700"
select select "2"
select select "object:1389"
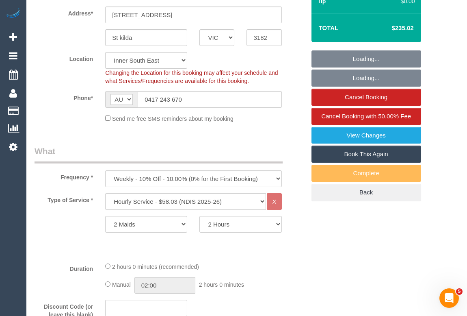
scroll to position [222, 0]
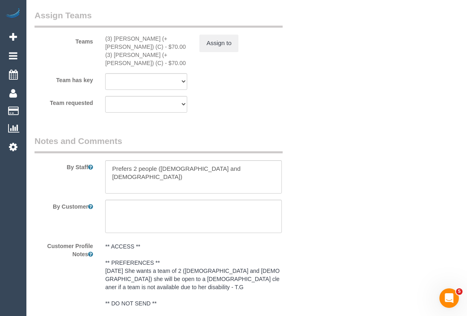
scroll to position [1034, 0]
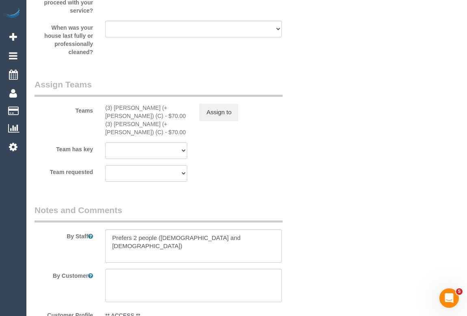
drag, startPoint x: 379, startPoint y: 190, endPoint x: 350, endPoint y: 237, distance: 55.4
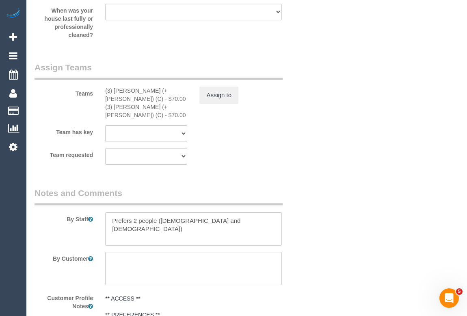
scroll to position [997, 0]
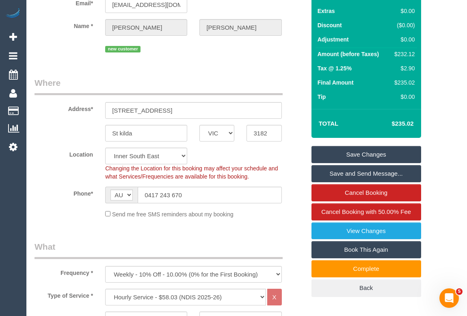
scroll to position [0, 0]
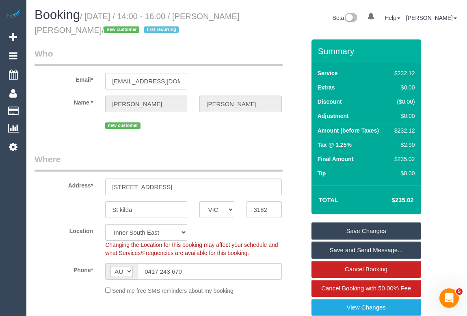
click at [256, 54] on legend "Who" at bounding box center [159, 57] width 248 height 18
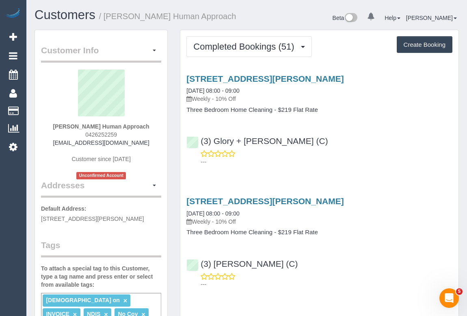
drag, startPoint x: 354, startPoint y: 167, endPoint x: 358, endPoint y: 172, distance: 6.7
click at [354, 167] on div "12/15a Wattle Grove, Mc Kinnon, VIC 3204 10/10/2025 08:00 - 09:00 Weekly - 10% …" at bounding box center [319, 118] width 278 height 102
drag, startPoint x: 82, startPoint y: 133, endPoint x: 146, endPoint y: 134, distance: 64.2
click at [146, 134] on div "Isabella Butcher Human Approach 0426252259 issy.humanapproach@fake.com Customer…" at bounding box center [101, 125] width 120 height 110
copy span "0426252259"
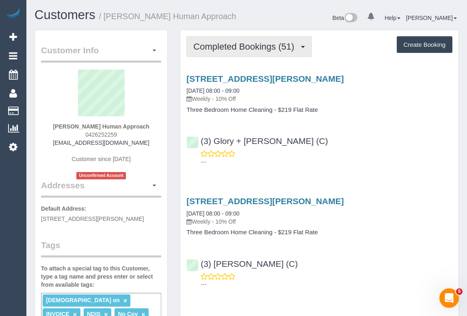
click at [236, 48] on span "Completed Bookings (51)" at bounding box center [245, 46] width 105 height 10
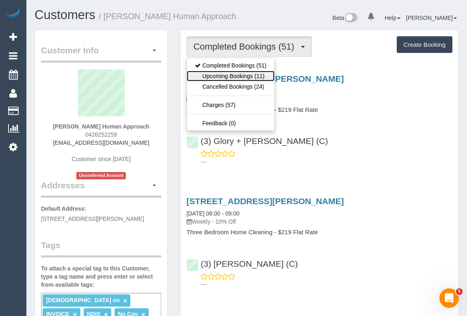
click at [234, 74] on link "Upcoming Bookings (11)" at bounding box center [231, 76] width 88 height 11
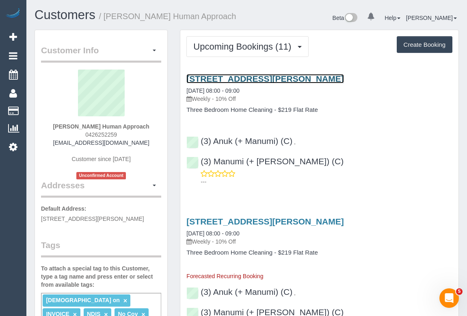
click at [248, 76] on link "12/15a Wattle Grove, Mc Kinnon, VIC 3204" at bounding box center [265, 78] width 157 height 9
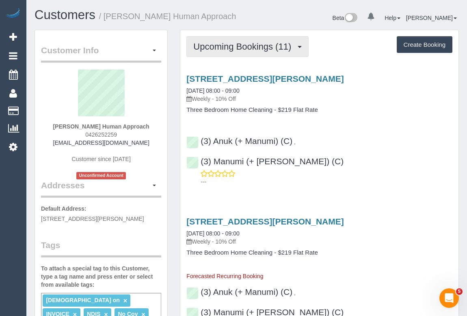
click at [241, 48] on span "Upcoming Bookings (11)" at bounding box center [244, 46] width 102 height 10
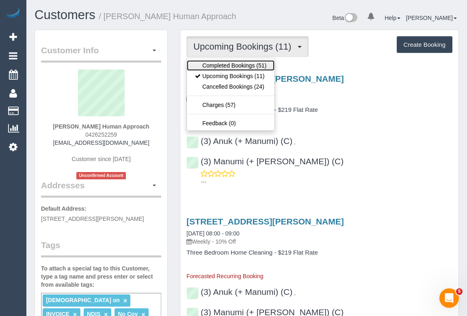
click at [235, 64] on link "Completed Bookings (51)" at bounding box center [231, 65] width 88 height 11
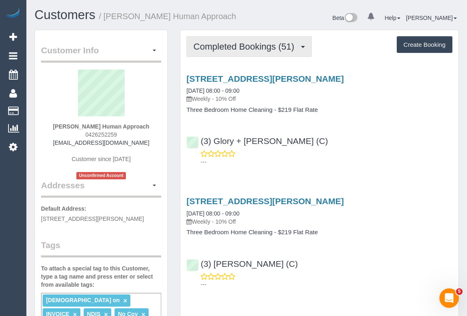
click at [238, 40] on button "Completed Bookings (51)" at bounding box center [249, 46] width 125 height 21
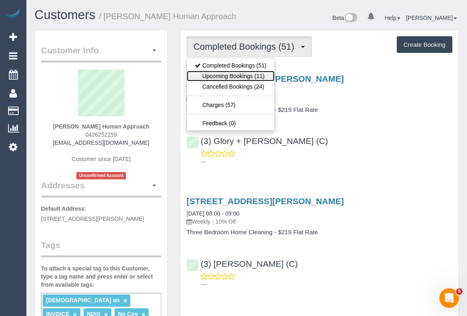
click at [221, 73] on link "Upcoming Bookings (11)" at bounding box center [231, 76] width 88 height 11
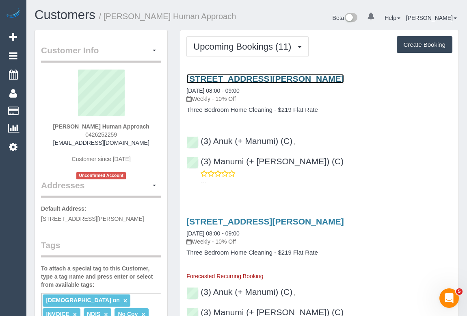
click at [255, 77] on link "12/15a Wattle Grove, Mc Kinnon, VIC 3204" at bounding box center [265, 78] width 157 height 9
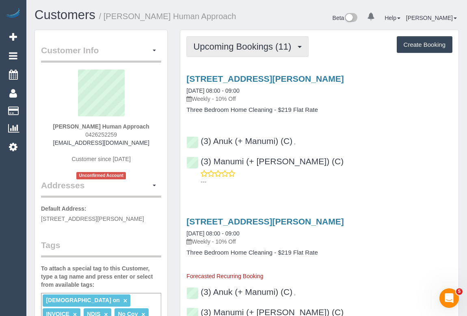
click at [250, 40] on button "Upcoming Bookings (11)" at bounding box center [248, 46] width 122 height 21
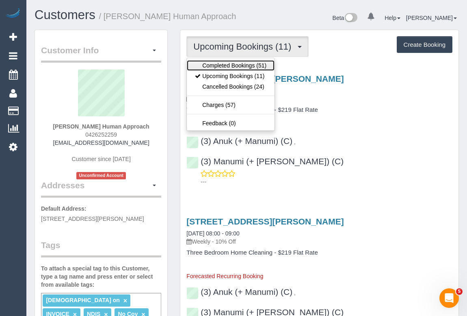
click at [230, 64] on link "Completed Bookings (51)" at bounding box center [231, 65] width 88 height 11
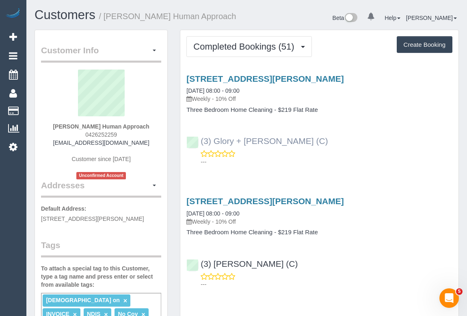
click at [198, 142] on div "(3) Glory + Mary (C) ---" at bounding box center [319, 147] width 278 height 37
copy link "(3) Glory + [PERSON_NAME] (C)"
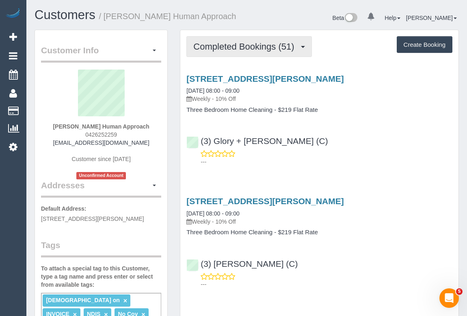
click at [216, 43] on span "Completed Bookings (51)" at bounding box center [245, 46] width 105 height 10
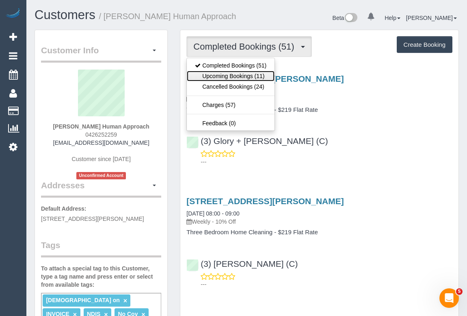
click at [228, 78] on link "Upcoming Bookings (11)" at bounding box center [231, 76] width 88 height 11
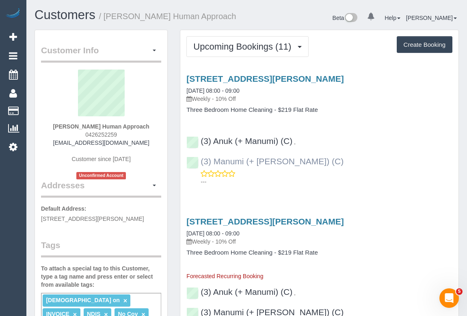
drag, startPoint x: 417, startPoint y: 142, endPoint x: 320, endPoint y: 142, distance: 97.1
click at [320, 142] on div "(3) Anuk (+ Manumi) (C) , (3) Manumi (+ Anuk) (C) ---" at bounding box center [319, 157] width 278 height 56
copy link "3) Manumi (+ Anuk) (C)"
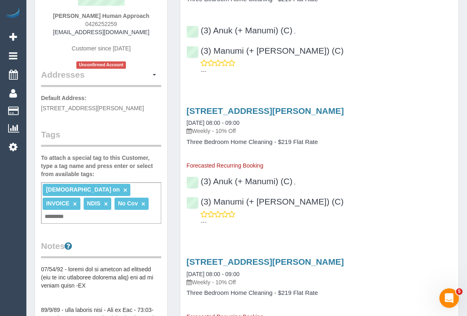
scroll to position [222, 0]
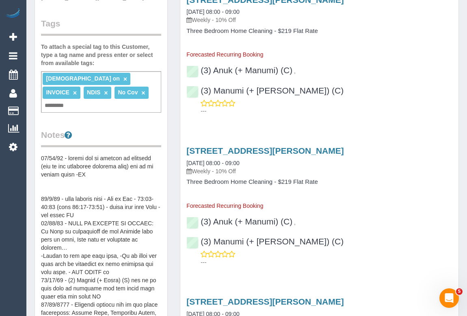
click at [41, 150] on div "Customer Info Edit Contact Info Send Message Email Preferences Special Sales Ta…" at bounding box center [101, 201] width 133 height 784
click at [41, 154] on pre at bounding box center [101, 235] width 120 height 163
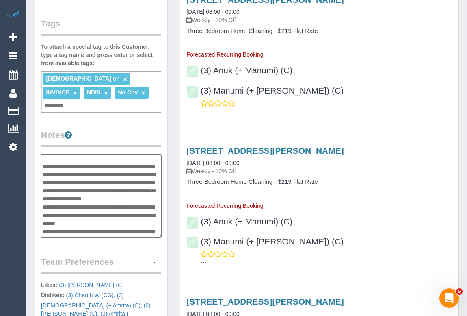
scroll to position [42, 0]
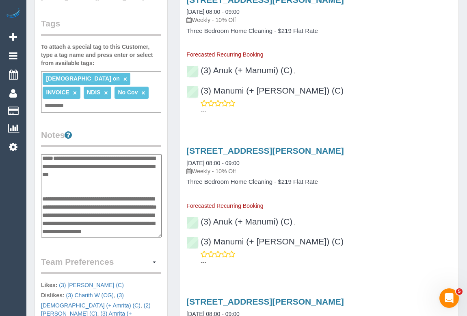
paste textarea "**********"
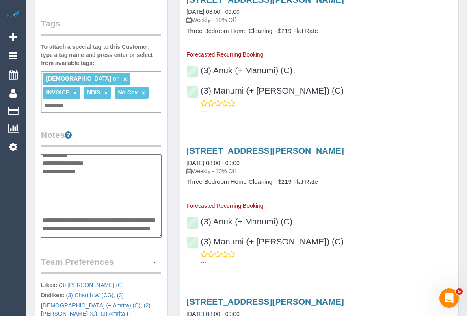
scroll to position [0, 0]
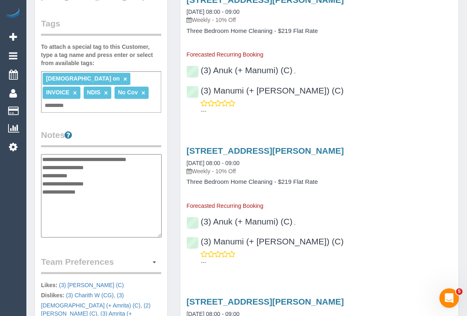
type textarea "**********"
click at [89, 178] on textarea at bounding box center [101, 196] width 121 height 84
drag, startPoint x: 89, startPoint y: 178, endPoint x: 33, endPoint y: 148, distance: 64.6
click at [33, 148] on div "Customer Info Edit Contact Info Send Message Email Preferences Special Sales Ta…" at bounding box center [101, 166] width 146 height 716
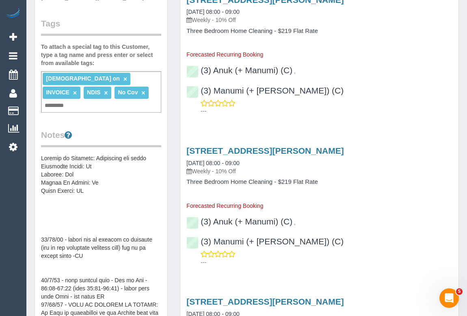
click at [90, 177] on pre at bounding box center [101, 235] width 120 height 163
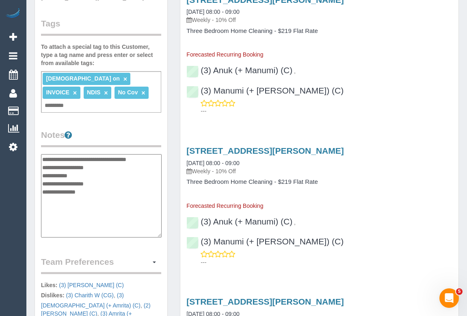
drag, startPoint x: 93, startPoint y: 178, endPoint x: 37, endPoint y: 146, distance: 64.6
click at [37, 146] on div "Customer Info Edit Contact Info Send Message Email Preferences Special Sales Ta…" at bounding box center [101, 162] width 133 height 707
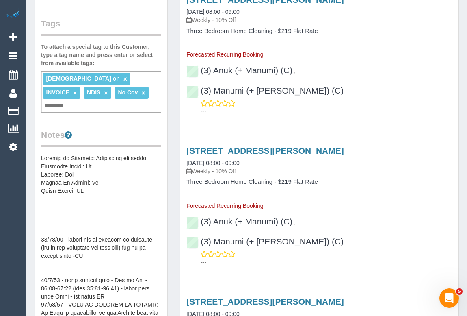
click at [79, 154] on pre at bounding box center [101, 235] width 120 height 163
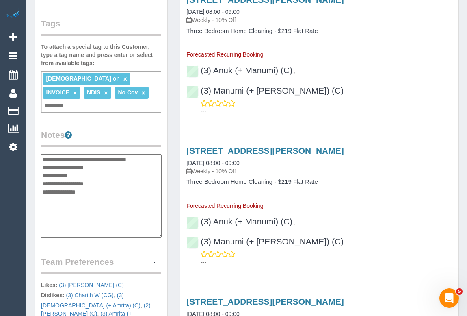
drag, startPoint x: 96, startPoint y: 181, endPoint x: 42, endPoint y: 148, distance: 62.4
click at [42, 154] on textarea at bounding box center [101, 196] width 121 height 84
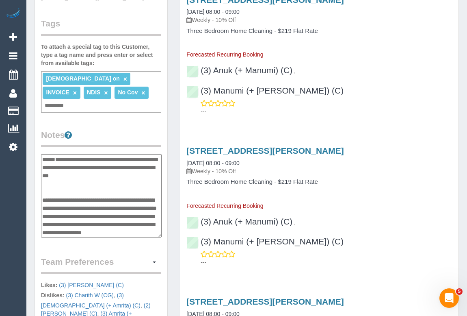
click at [56, 154] on textarea at bounding box center [101, 196] width 121 height 84
paste textarea "**********"
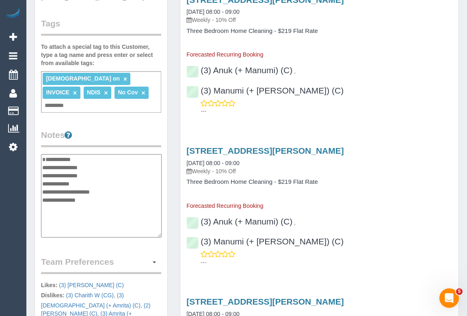
click at [107, 159] on textarea at bounding box center [101, 196] width 121 height 84
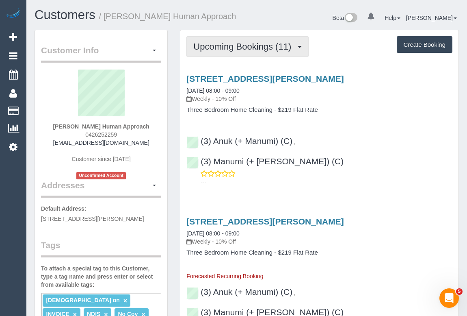
type textarea "**********"
click at [262, 45] on span "Upcoming Bookings (11)" at bounding box center [244, 46] width 102 height 10
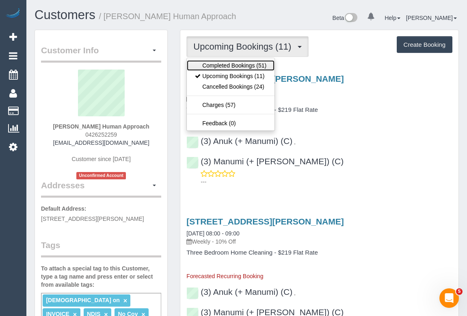
click at [232, 63] on link "Completed Bookings (51)" at bounding box center [231, 65] width 88 height 11
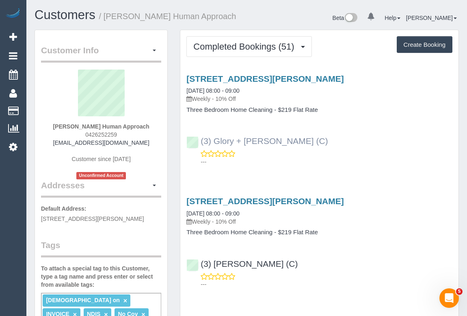
click at [191, 141] on div "(3) Glory + Mary (C) ---" at bounding box center [319, 147] width 278 height 37
copy link "(3) Glory + Mary (C)"
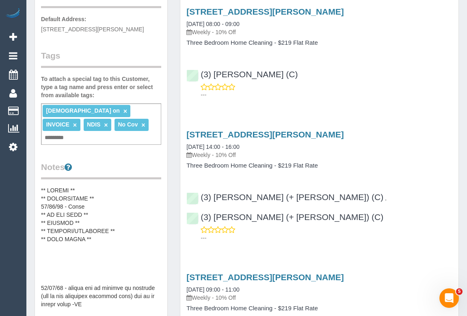
scroll to position [222, 0]
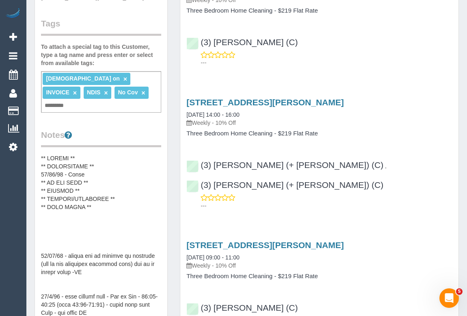
click at [98, 154] on pre at bounding box center [101, 235] width 120 height 163
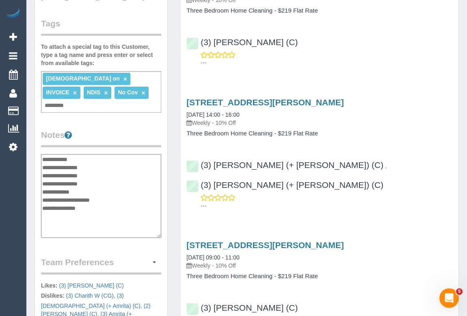
click at [98, 154] on textarea at bounding box center [101, 196] width 120 height 84
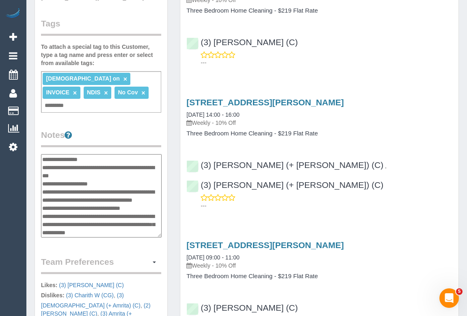
click at [130, 154] on textarea at bounding box center [101, 196] width 121 height 84
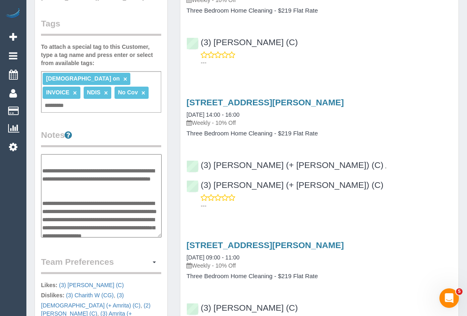
scroll to position [0, 0]
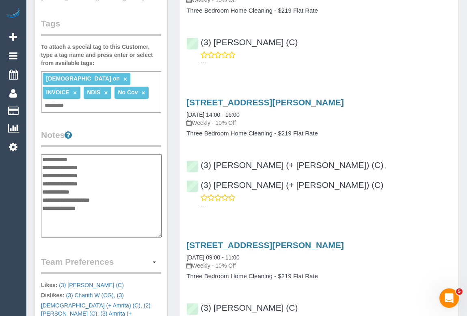
click at [103, 154] on textarea at bounding box center [101, 196] width 121 height 84
click at [100, 157] on textarea at bounding box center [101, 196] width 121 height 84
click at [100, 159] on textarea at bounding box center [101, 196] width 121 height 84
type textarea "**********"
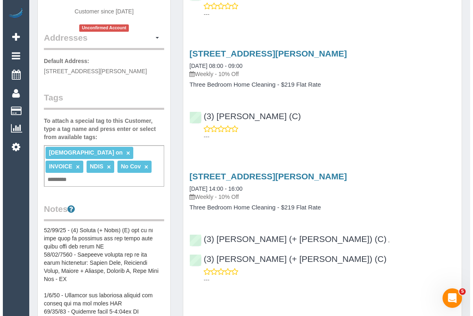
scroll to position [258, 0]
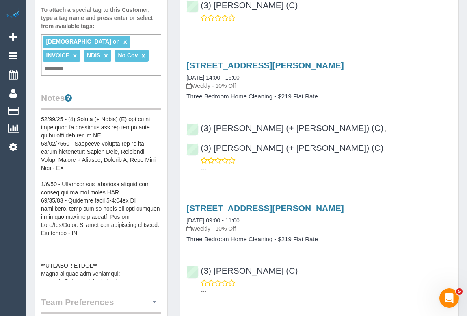
click at [153, 301] on span "button" at bounding box center [154, 302] width 3 height 2
click at [114, 312] on link "Manage Preferences" at bounding box center [126, 317] width 69 height 11
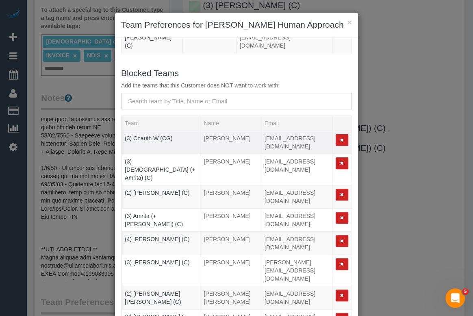
scroll to position [95, 0]
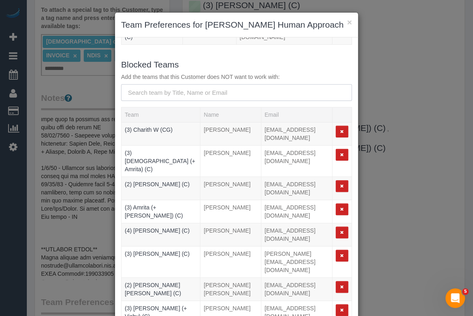
click at [168, 84] on input "text" at bounding box center [236, 92] width 231 height 17
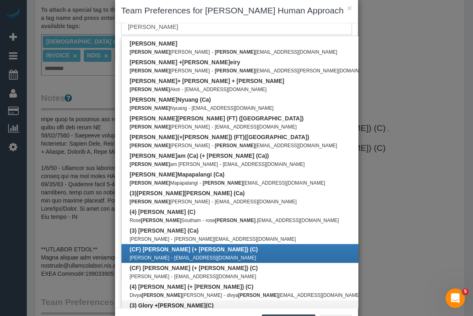
scroll to position [48, 0]
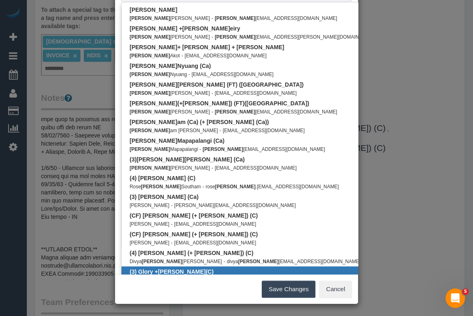
type input "mary"
click at [169, 277] on small "gmekeroma03@gmail.com" at bounding box center [208, 280] width 82 height 6
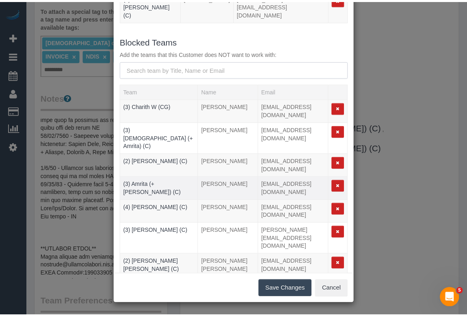
scroll to position [113, 0]
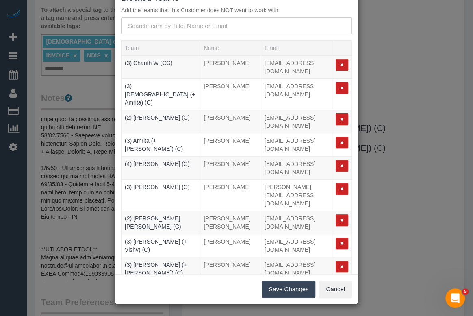
click at [272, 286] on button "Save Changes" at bounding box center [289, 288] width 54 height 17
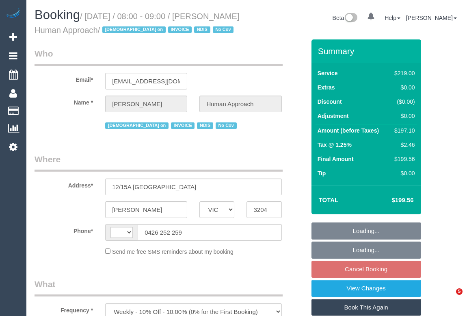
select select "VIC"
select select "string:AU"
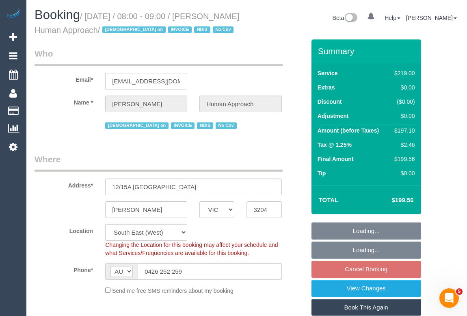
select select "number:27"
select select "number:14"
select select "number:18"
select select "number:36"
select select "number:35"
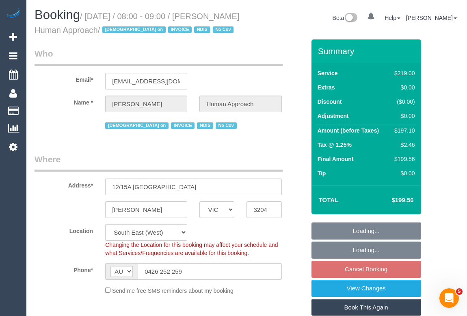
select select "number:13"
select select "object:827"
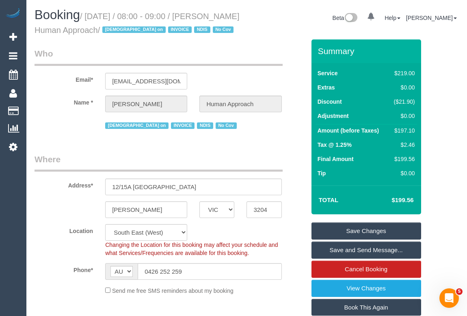
click at [392, 278] on link "Cancel Booking" at bounding box center [367, 269] width 110 height 17
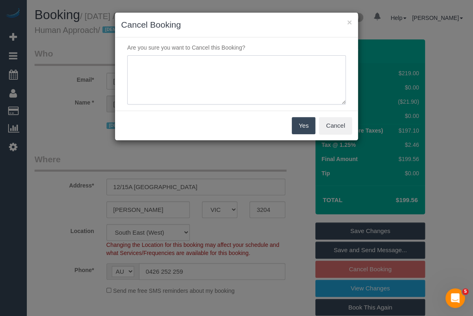
click at [166, 60] on textarea at bounding box center [236, 80] width 219 height 50
type textarea "Customer's request. -sms -OM"
click at [305, 129] on button "Yes" at bounding box center [304, 125] width 24 height 17
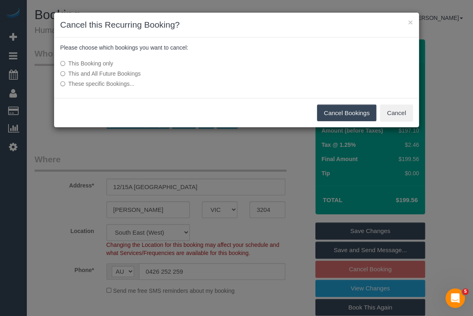
click at [349, 113] on button "Cancel Bookings" at bounding box center [347, 112] width 60 height 17
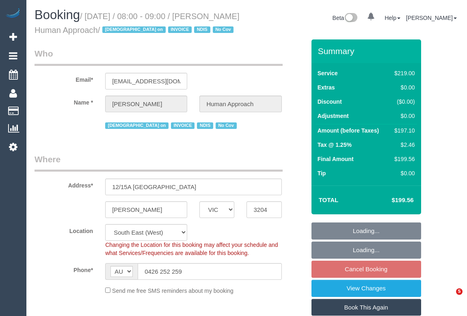
select select "VIC"
select select "object:792"
select select "number:27"
select select "number:14"
select select "number:18"
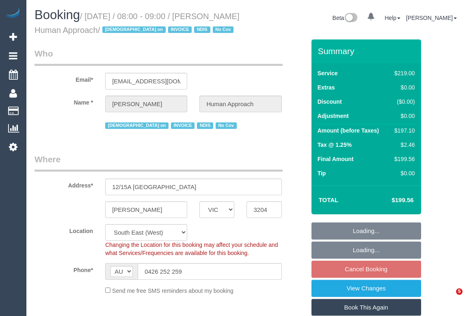
select select "number:36"
select select "number:35"
select select "number:13"
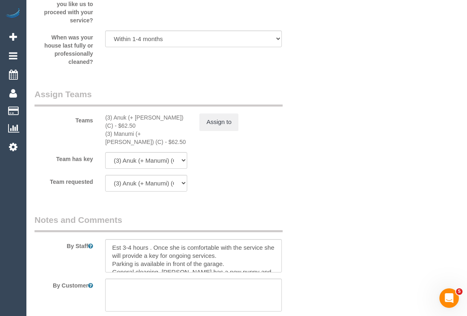
scroll to position [1330, 0]
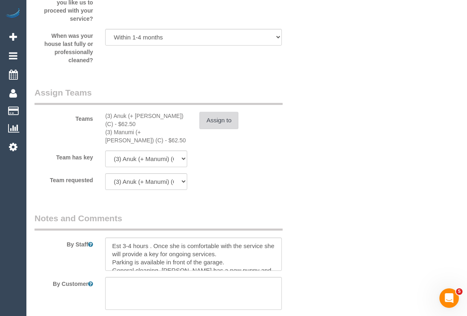
click at [224, 129] on button "Assign to" at bounding box center [219, 120] width 39 height 17
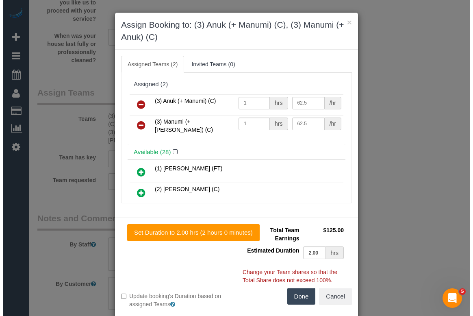
scroll to position [1308, 0]
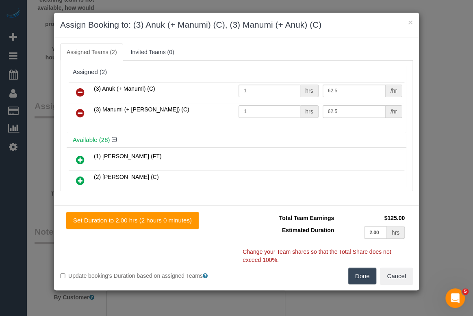
drag, startPoint x: 163, startPoint y: 87, endPoint x: 79, endPoint y: 87, distance: 84.1
click at [79, 87] on tr "(3) Anuk (+ Manumi) (C) 1 hrs 62.5 /hr" at bounding box center [237, 92] width 336 height 21
copy span "(3) Anuk (+ Manumi) (C)"
click at [78, 90] on icon at bounding box center [80, 92] width 9 height 10
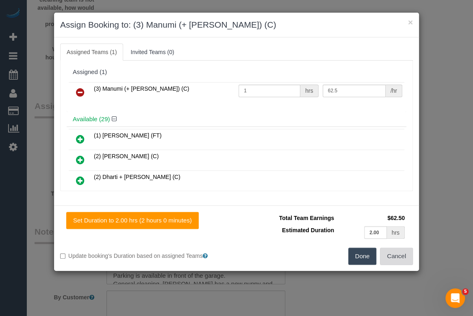
click at [398, 257] on button "Cancel" at bounding box center [396, 256] width 33 height 17
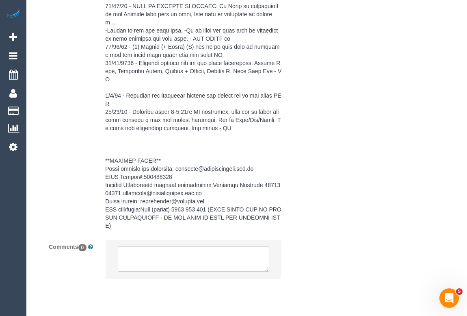
scroll to position [1716, 0]
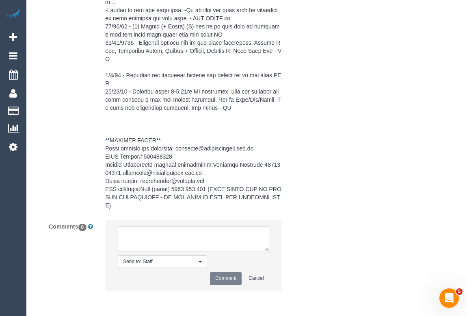
click at [163, 239] on textarea at bounding box center [193, 238] width 151 height 25
click at [207, 228] on textarea at bounding box center [193, 238] width 151 height 25
paste textarea "(3) Anuk (+ Manumi) (C)"
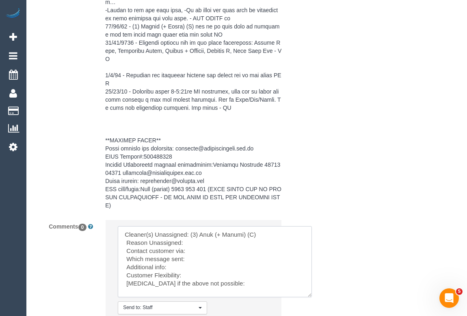
drag, startPoint x: 265, startPoint y: 249, endPoint x: 308, endPoint y: 295, distance: 63.3
click at [308, 295] on textarea at bounding box center [215, 261] width 194 height 71
click at [189, 242] on textarea at bounding box center [215, 261] width 194 height 71
click at [200, 251] on textarea at bounding box center [215, 261] width 194 height 71
click at [199, 261] on textarea at bounding box center [215, 261] width 194 height 71
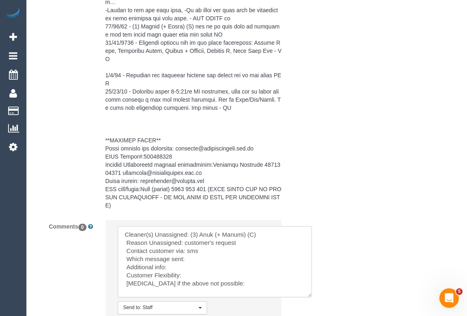
click at [194, 257] on textarea at bounding box center [215, 261] width 194 height 71
click at [180, 264] on textarea at bounding box center [215, 261] width 194 height 71
click at [216, 269] on textarea at bounding box center [215, 261] width 194 height 71
paste textarea "(3) Glory + Mary (C)"
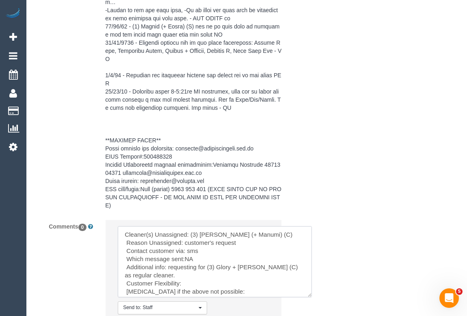
click at [198, 282] on textarea at bounding box center [215, 261] width 194 height 71
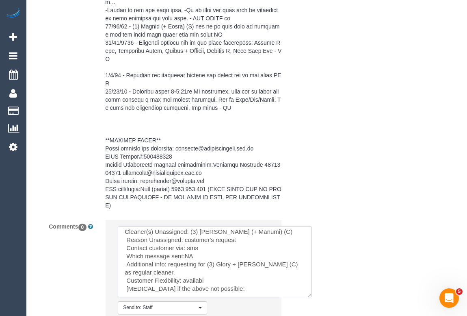
drag, startPoint x: 183, startPoint y: 271, endPoint x: 224, endPoint y: 271, distance: 41.5
click at [224, 271] on textarea at bounding box center [215, 261] width 194 height 71
paste textarea "flexible around days"
click at [233, 286] on textarea at bounding box center [215, 261] width 194 height 71
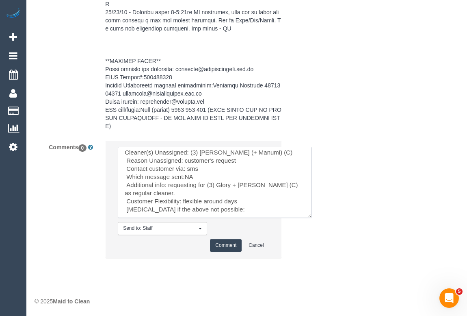
scroll to position [1796, 0]
drag, startPoint x: 221, startPoint y: 203, endPoint x: 122, endPoint y: 202, distance: 98.8
click at [122, 202] on textarea at bounding box center [215, 181] width 194 height 71
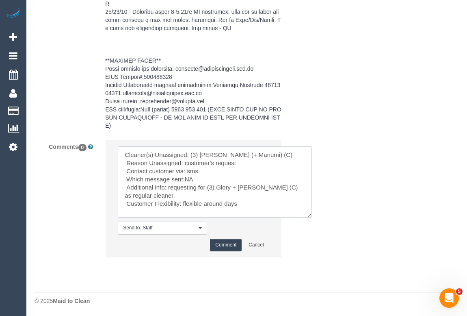
scroll to position [2, 0]
type textarea "Cleaner(s) Unassigned: (3) Anuk (+ Manumi) (C) Reason Unassigned: customer's re…"
click at [228, 244] on button "Comment" at bounding box center [226, 245] width 32 height 13
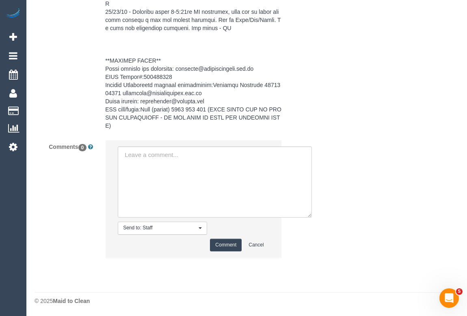
scroll to position [0, 0]
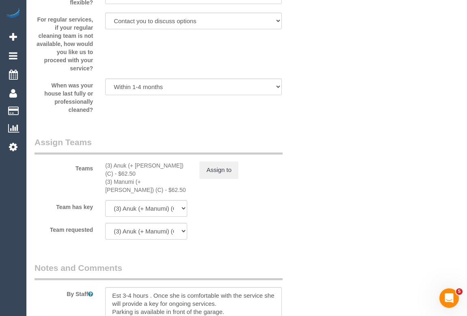
scroll to position [1281, 0]
click at [218, 178] on button "Assign to" at bounding box center [219, 169] width 39 height 17
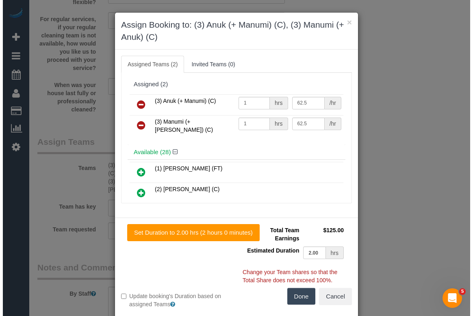
scroll to position [1259, 0]
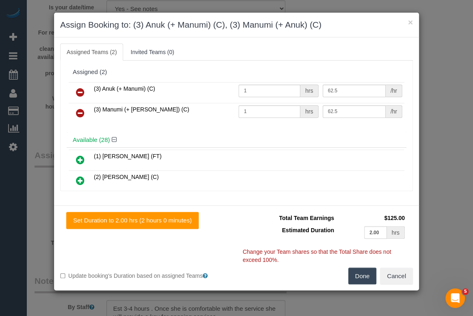
click at [79, 88] on icon at bounding box center [80, 92] width 9 height 10
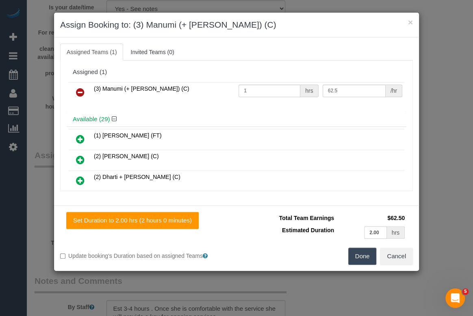
click at [79, 93] on icon at bounding box center [80, 92] width 9 height 10
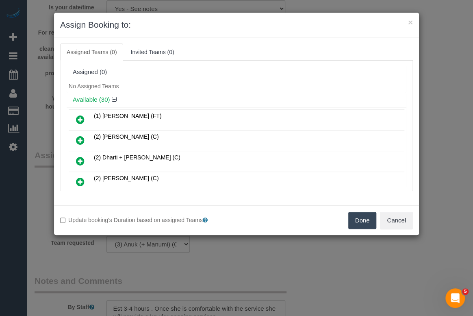
click at [360, 219] on button "Done" at bounding box center [362, 220] width 28 height 17
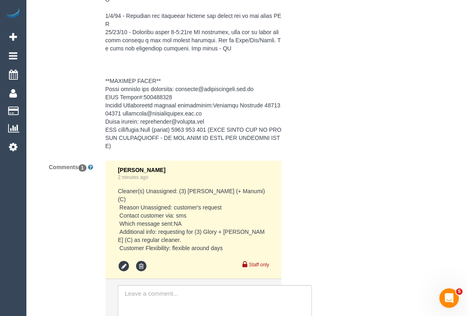
scroll to position [1835, 0]
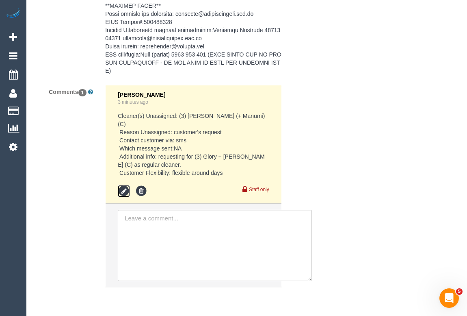
click at [119, 185] on icon at bounding box center [124, 191] width 12 height 12
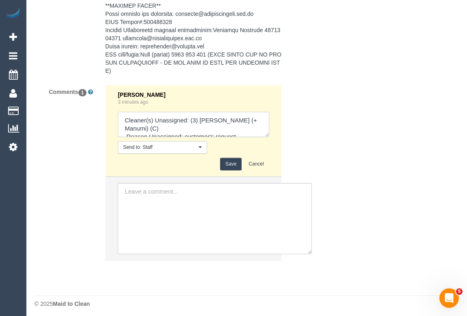
click at [258, 119] on textarea at bounding box center [193, 124] width 151 height 25
paste textarea "3) Manumi (+ Anuk) (C)"
type textarea "Cleaner(s) Unassigned: (3) Anuk (+ Manumi) (C)3) Manumi (+ Anuk) (C) Reason Una…"
click at [226, 165] on button "Save" at bounding box center [231, 164] width 22 height 13
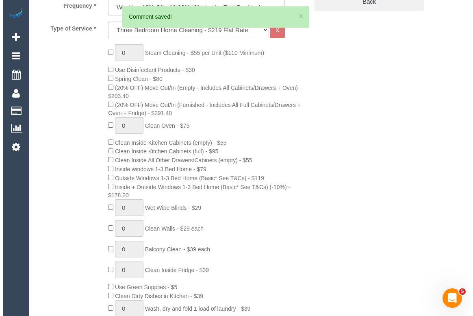
scroll to position [0, 0]
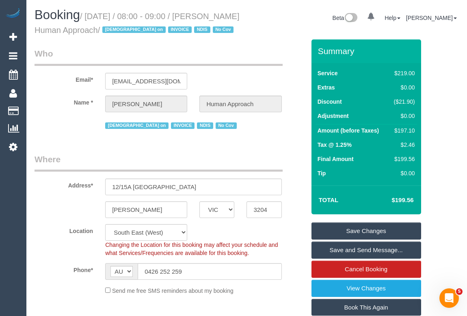
click at [360, 239] on link "Save Changes" at bounding box center [367, 230] width 110 height 17
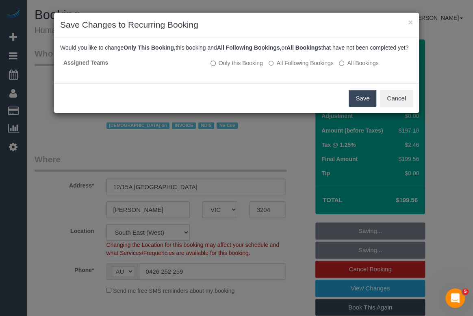
click at [361, 104] on button "Save" at bounding box center [363, 98] width 28 height 17
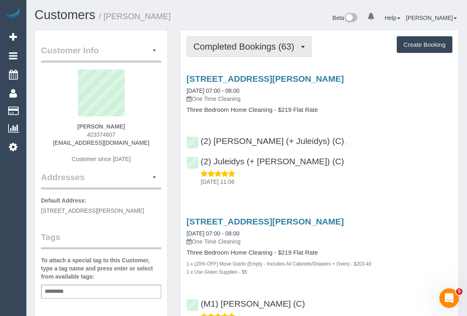
click at [248, 44] on span "Completed Bookings (63)" at bounding box center [245, 46] width 105 height 10
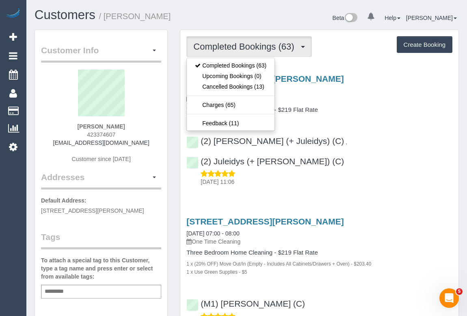
click at [414, 119] on div "[STREET_ADDRESS][PERSON_NAME] [DATE] 07:00 - 08:00 One Time Cleaning Three Bedr…" at bounding box center [319, 128] width 278 height 122
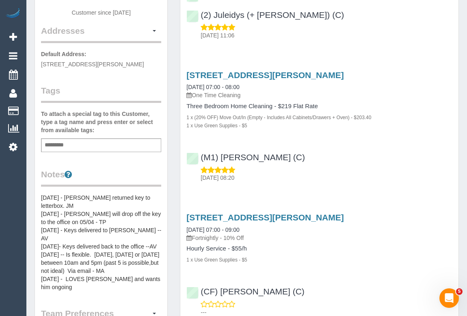
scroll to position [185, 0]
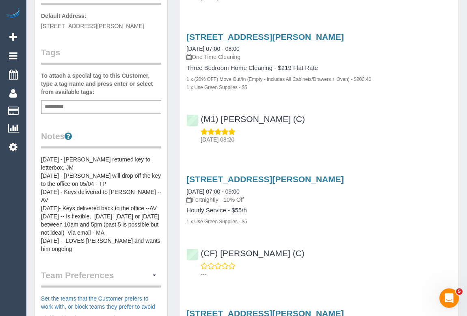
drag, startPoint x: 406, startPoint y: 232, endPoint x: 412, endPoint y: 231, distance: 5.7
click at [409, 241] on div "(CF) Paula Verjel (C) ---" at bounding box center [319, 259] width 278 height 37
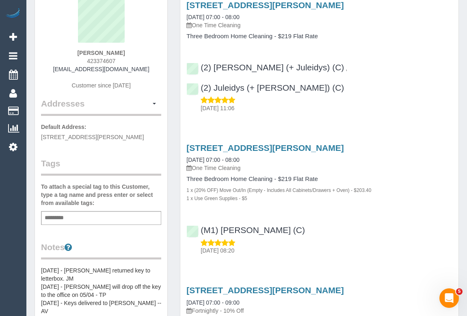
scroll to position [0, 0]
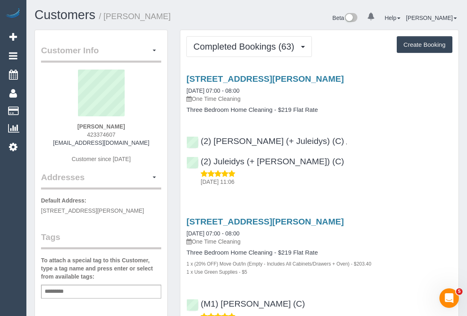
click at [429, 249] on h4 "Three Bedroom Home Cleaning - $219 Flat Rate" at bounding box center [320, 252] width 266 height 7
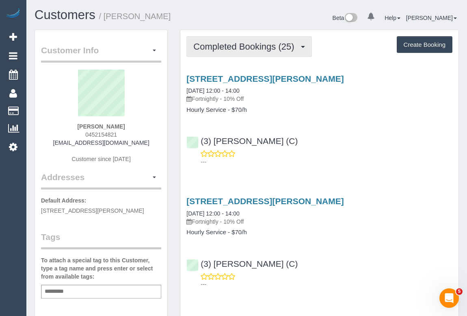
click at [248, 47] on span "Completed Bookings (25)" at bounding box center [245, 46] width 105 height 10
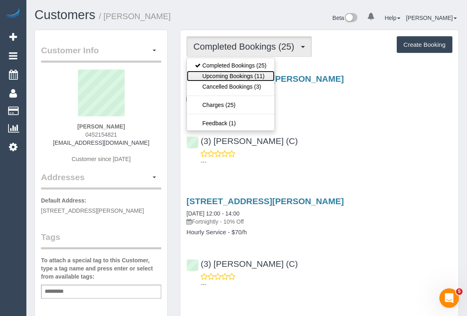
click at [237, 77] on link "Upcoming Bookings (11)" at bounding box center [231, 76] width 88 height 11
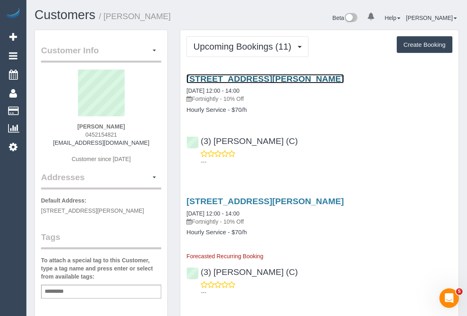
click at [235, 79] on link "[STREET_ADDRESS][PERSON_NAME]" at bounding box center [265, 78] width 157 height 9
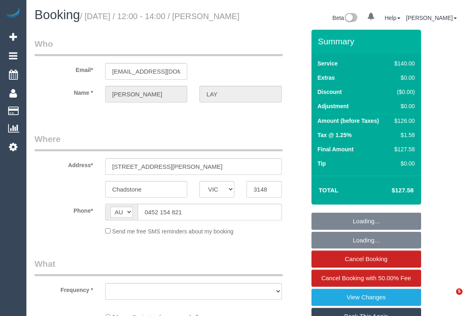
select select "VIC"
select select "string:stripe-pm_1PzDyD2GScqysDRVT10NXvAZ"
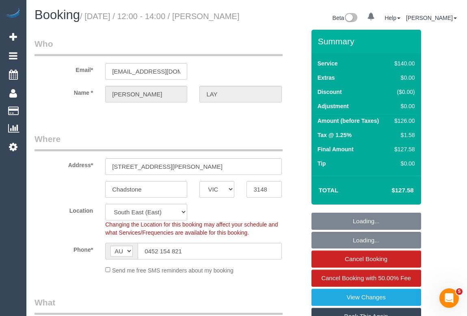
select select "object:715"
select select "number:27"
select select "number:16"
select select "number:19"
select select "number:23"
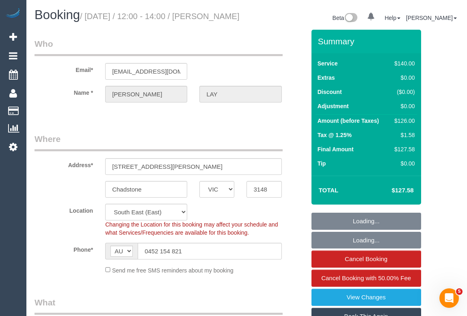
select select "number:34"
select select "number:11"
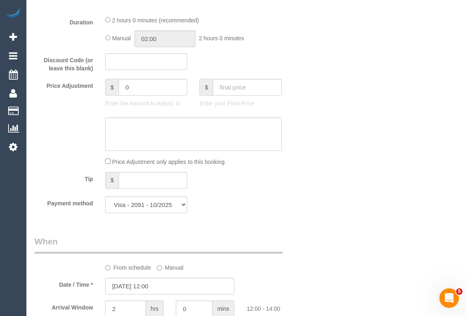
scroll to position [776, 0]
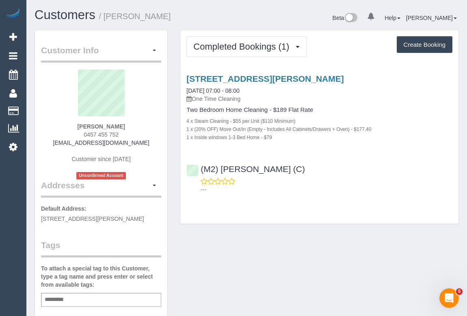
click at [317, 228] on div "Completed Bookings (1) Completed Bookings (1) Upcoming Bookings (0) Cancelled B…" at bounding box center [319, 131] width 291 height 202
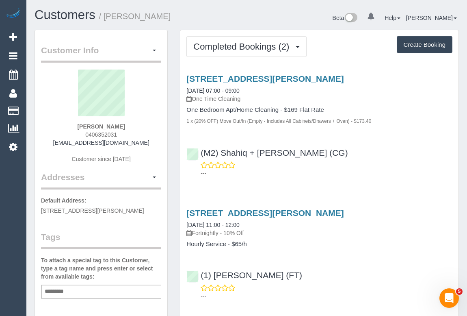
click at [391, 161] on div "---" at bounding box center [320, 169] width 266 height 16
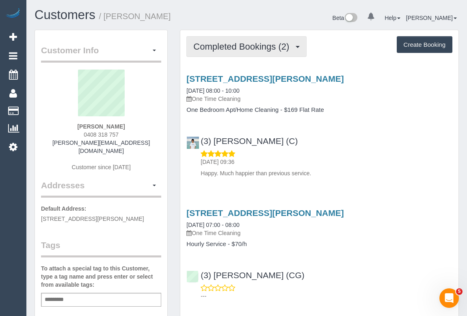
click at [232, 53] on button "Completed Bookings (2)" at bounding box center [247, 46] width 120 height 21
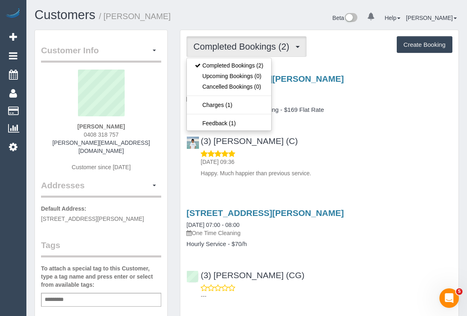
drag, startPoint x: 376, startPoint y: 143, endPoint x: 357, endPoint y: 143, distance: 19.1
click at [376, 143] on div "(3) Himasha Amarasinghe (C) 15/10/2025 09:36 Happy. Much happier than previous …" at bounding box center [319, 153] width 278 height 48
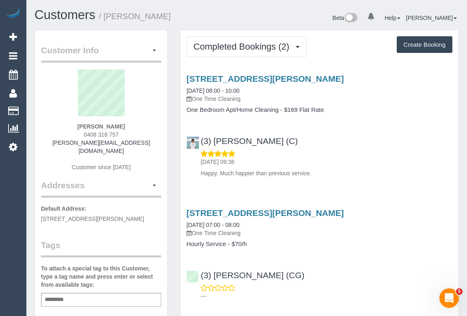
drag, startPoint x: 78, startPoint y: 134, endPoint x: 144, endPoint y: 133, distance: 65.8
click at [144, 133] on div "Dave Pitman 0408 318 757 dave@davepitman.id.au Customer since 2025" at bounding box center [101, 125] width 120 height 110
copy span "0408 318 757"
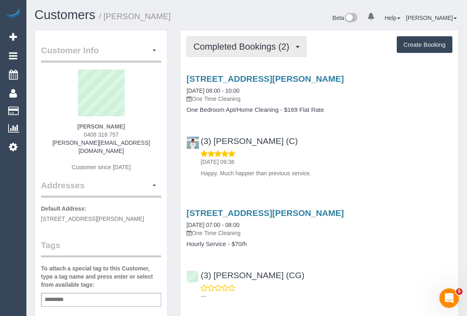
click at [222, 50] on span "Completed Bookings (2)" at bounding box center [243, 46] width 100 height 10
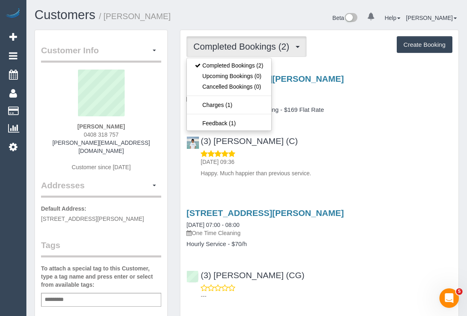
click at [378, 124] on div "2 22, Jackson Street, St Kilda, VIC 3182 14/10/2025 08:00 - 10:00 One Time Clea…" at bounding box center [319, 124] width 278 height 114
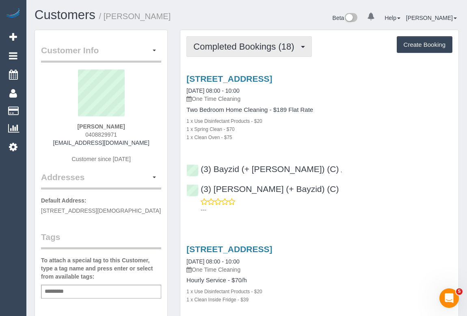
click at [241, 51] on button "Completed Bookings (18)" at bounding box center [249, 46] width 125 height 21
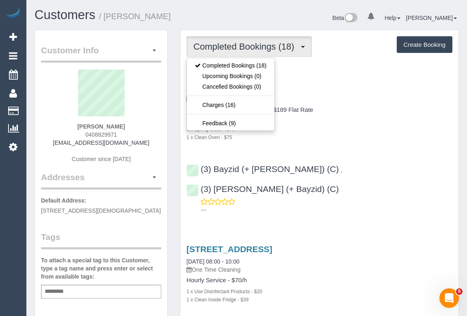
click at [367, 119] on div "1 x Use Disinfectant Products - $20" at bounding box center [320, 121] width 266 height 8
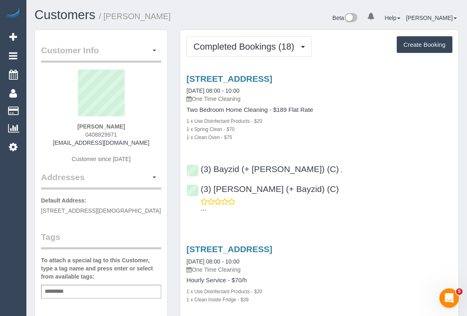
click at [313, 135] on div "1 x Clean Oven - $75" at bounding box center [320, 137] width 266 height 8
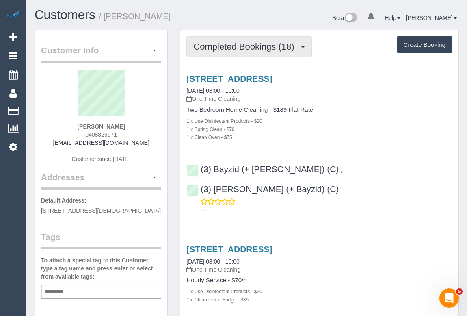
click at [221, 45] on span "Completed Bookings (18)" at bounding box center [245, 46] width 105 height 10
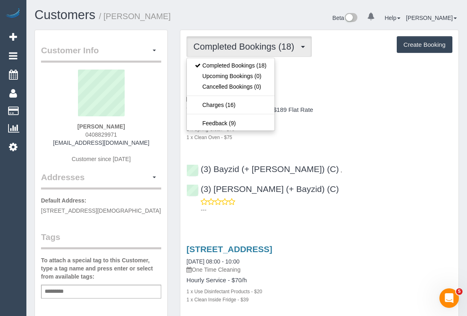
click at [389, 114] on div "Two Bedroom Home Cleaning - $189 Flat Rate 1 x Use Disinfectant Products - $20 …" at bounding box center [320, 123] width 266 height 35
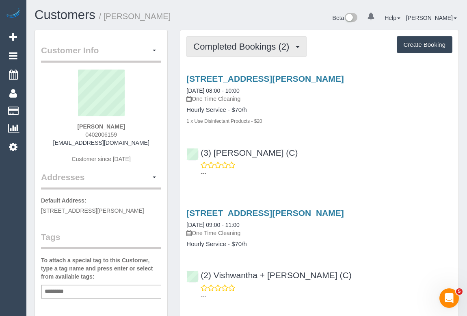
click at [247, 48] on span "Completed Bookings (2)" at bounding box center [243, 46] width 100 height 10
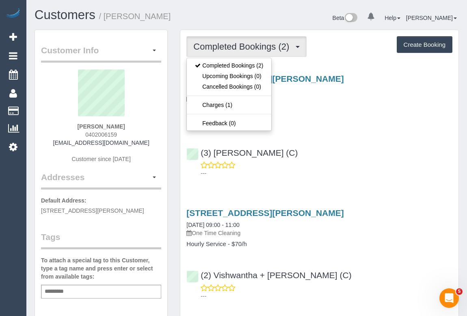
click at [350, 144] on div "(3) [PERSON_NAME] (C) ---" at bounding box center [319, 159] width 278 height 37
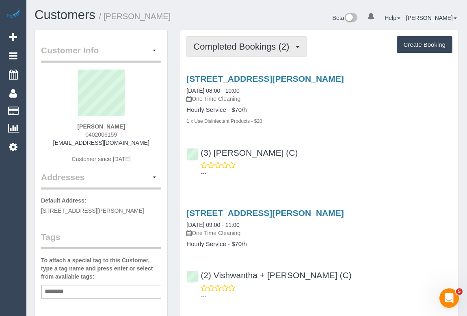
click at [224, 41] on span "Completed Bookings (2)" at bounding box center [243, 46] width 100 height 10
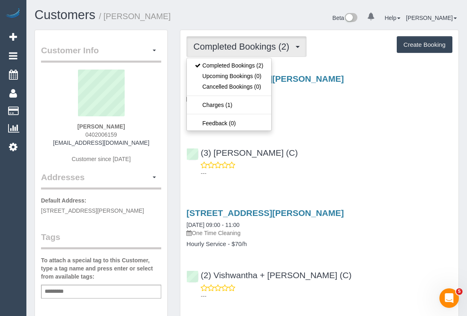
click at [314, 145] on div "(3) Ishini De Silva (C) ---" at bounding box center [319, 159] width 278 height 37
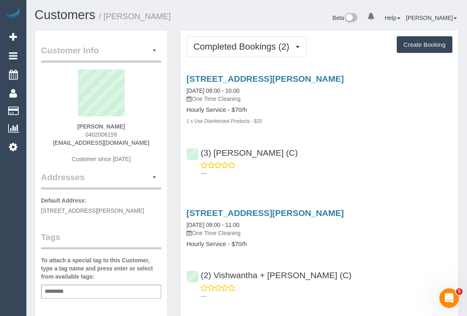
drag, startPoint x: 59, startPoint y: 141, endPoint x: 141, endPoint y: 142, distance: 81.3
click at [141, 142] on div "Kristy Maitland 0402006159 kristymaitland1@gmail.com Customer since 2025" at bounding box center [101, 121] width 120 height 102
copy link "kristymaitland1@gmail.com"
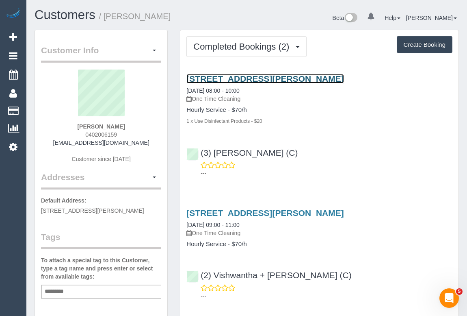
click at [278, 77] on link "178 Springfield Road, Blackburn, VIC 3130" at bounding box center [265, 78] width 157 height 9
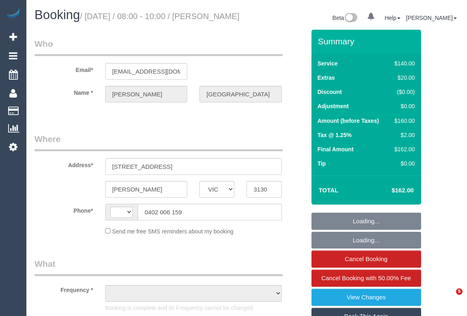
select select "VIC"
select select "string:stripe-pm_1SFQlC2GScqysDRVjSHITxLi"
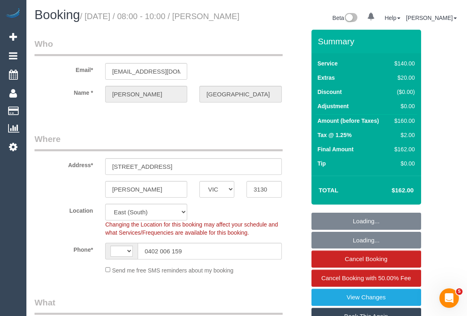
select select "string:AU"
select select "object:599"
select select "number:27"
select select "number:14"
select select "number:19"
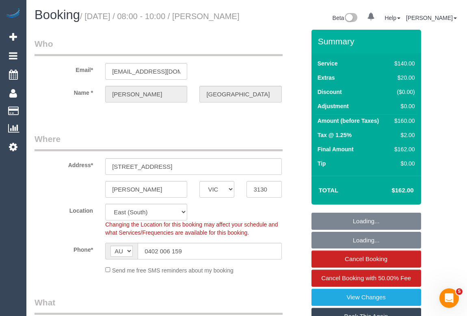
select select "number:24"
select select "number:33"
select select "number:12"
select select "object:1213"
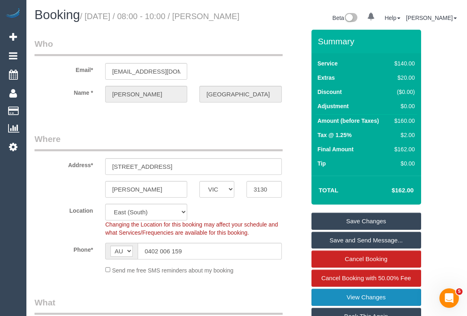
click at [351, 304] on link "View Changes" at bounding box center [367, 297] width 110 height 17
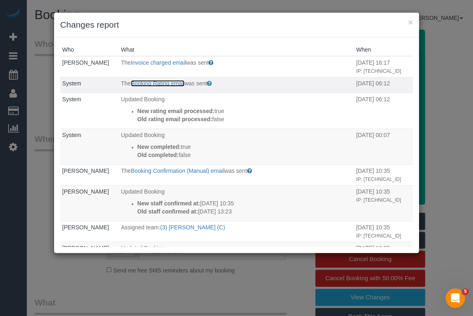
click at [148, 87] on link "Booking Rating email" at bounding box center [158, 83] width 54 height 7
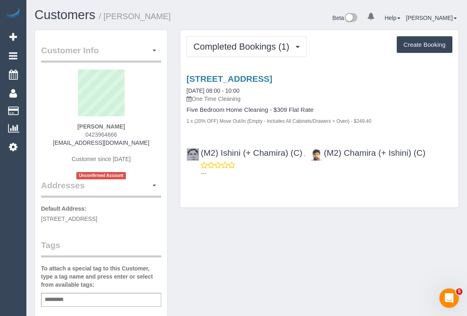
drag, startPoint x: 75, startPoint y: 135, endPoint x: 152, endPoint y: 134, distance: 76.8
click at [152, 134] on div "Patrick Fairlie 0423964666 fairliepatrick@gmail.com Customer since 2025 Unconfi…" at bounding box center [101, 125] width 120 height 110
copy span "0423964666"
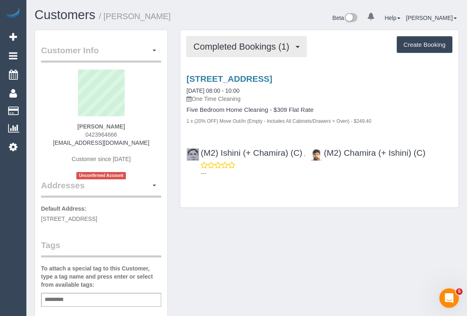
click at [250, 47] on span "Completed Bookings (1)" at bounding box center [243, 46] width 100 height 10
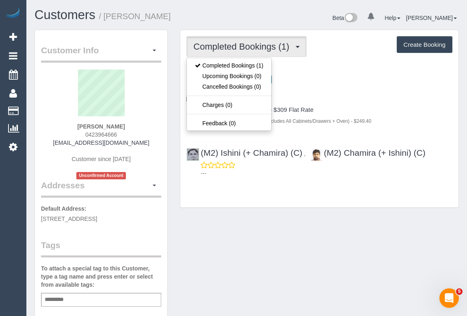
click at [429, 238] on div "Customer Info Edit Contact Info Send Message Email Preferences Special Sales Ta…" at bounding box center [246, 306] width 437 height 553
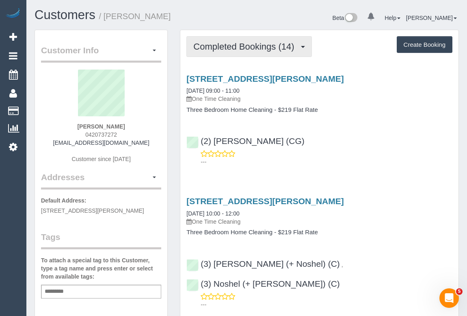
click at [245, 53] on button "Completed Bookings (14)" at bounding box center [249, 46] width 125 height 21
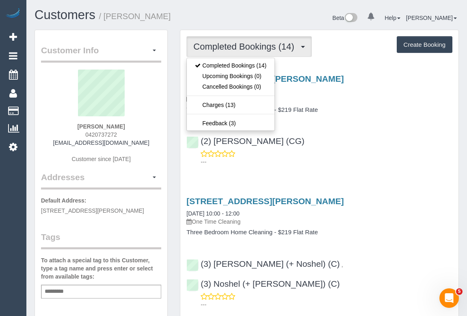
click at [376, 135] on div "(2) Paris Webb (CG) ---" at bounding box center [319, 147] width 278 height 37
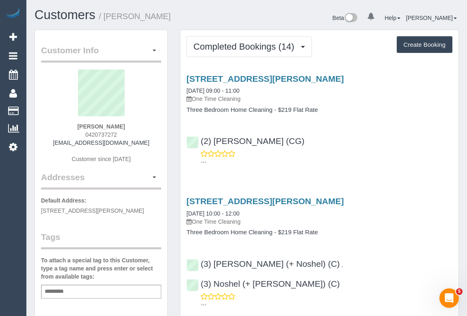
drag, startPoint x: 83, startPoint y: 132, endPoint x: 133, endPoint y: 133, distance: 50.0
click at [133, 133] on div "Matt Saraceni 0420737272 mattsaraceni@yahoo.com.au Customer since 2022" at bounding box center [101, 121] width 120 height 102
copy span "0420737272"
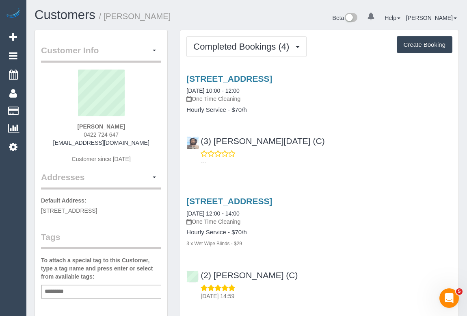
click at [194, 16] on h1 "Customers / Natalie Piscopo" at bounding box center [138, 15] width 206 height 14
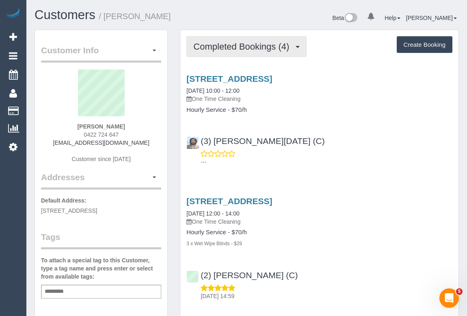
click at [230, 53] on button "Completed Bookings (4)" at bounding box center [247, 46] width 120 height 21
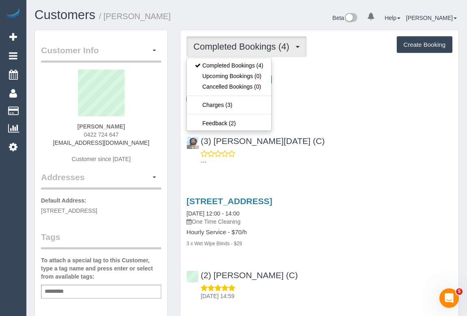
click at [370, 124] on div "22 Legacy Drive, Truganina, VIC 3029 14/10/2025 10:00 - 12:00 One Time Cleaning…" at bounding box center [319, 118] width 278 height 102
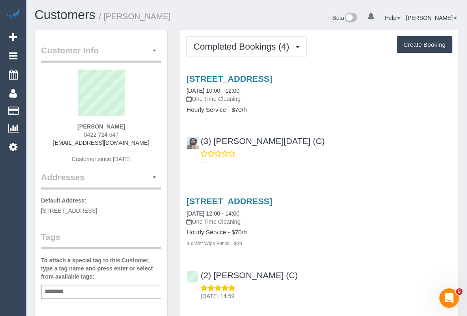
drag, startPoint x: 74, startPoint y: 132, endPoint x: 151, endPoint y: 134, distance: 76.8
click at [151, 134] on div "Natalie Piscopo 0422 724 647 nataliejelincic@hotmail.com Customer since 2025" at bounding box center [101, 121] width 120 height 102
copy span "0422 724 647"
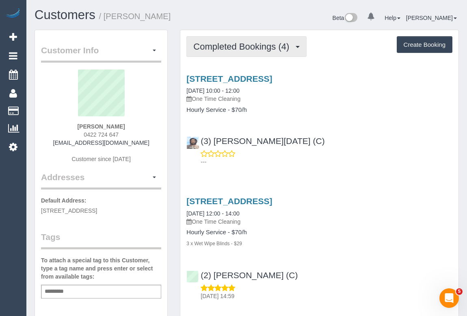
click at [238, 46] on span "Completed Bookings (4)" at bounding box center [243, 46] width 100 height 10
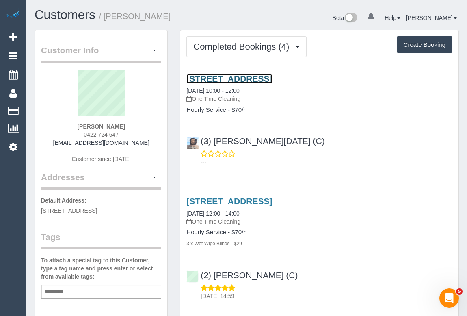
click at [271, 79] on link "22 Legacy Drive, Truganina, VIC 3029" at bounding box center [230, 78] width 86 height 9
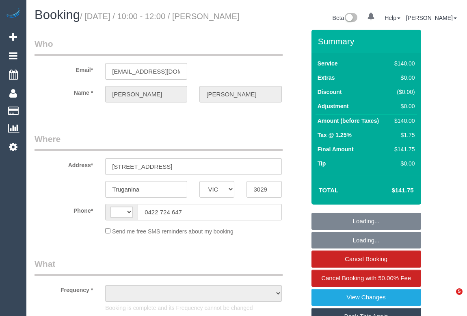
select select "VIC"
select select "string:AU"
select select "string:stripe-pm_1RU47W2GScqysDRVKF78pedb"
select select "number:29"
select select "number:14"
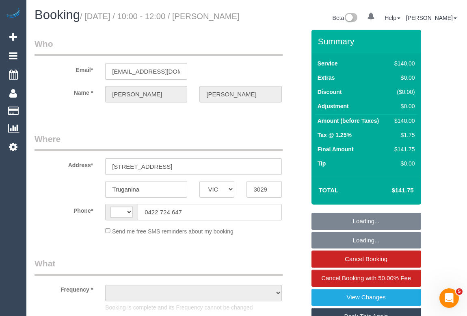
select select "number:19"
select select "number:25"
select select "number:13"
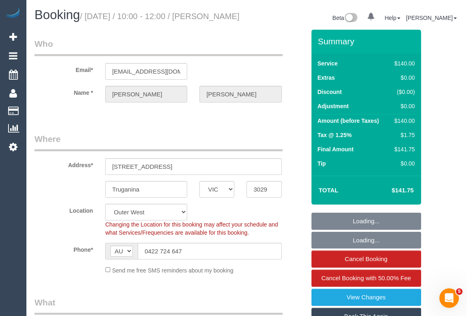
select select "object:1259"
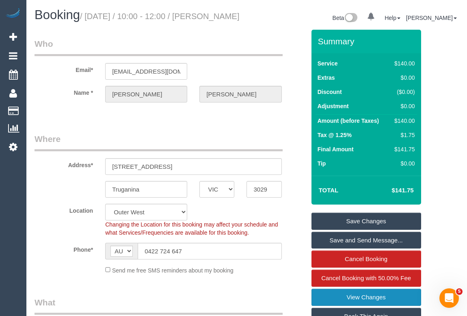
click at [356, 306] on link "View Changes" at bounding box center [367, 297] width 110 height 17
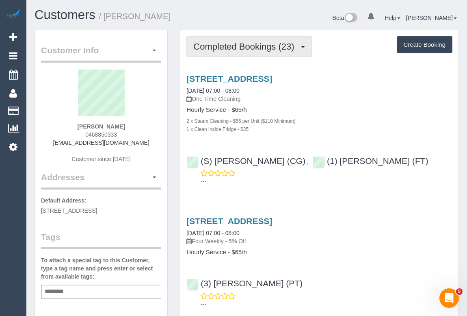
click at [241, 48] on span "Completed Bookings (23)" at bounding box center [245, 46] width 105 height 10
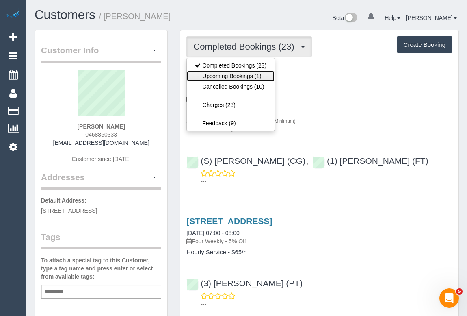
click at [234, 74] on link "Upcoming Bookings (1)" at bounding box center [231, 76] width 88 height 11
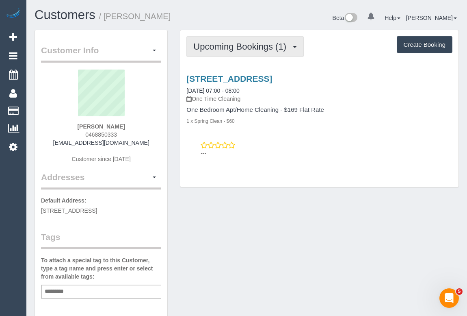
click at [239, 53] on button "Upcoming Bookings (1)" at bounding box center [245, 46] width 117 height 21
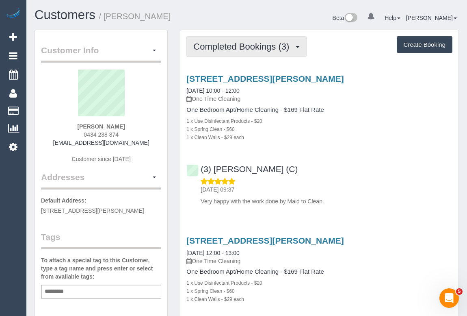
click at [263, 52] on button "Completed Bookings (3)" at bounding box center [247, 46] width 120 height 21
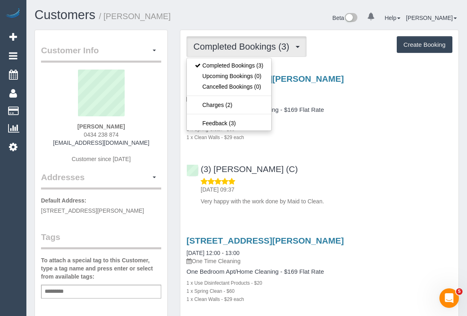
click at [388, 151] on div "[STREET_ADDRESS][PERSON_NAME] [DATE] 10:00 - 12:00 One Time Cleaning One Bedroo…" at bounding box center [319, 138] width 278 height 142
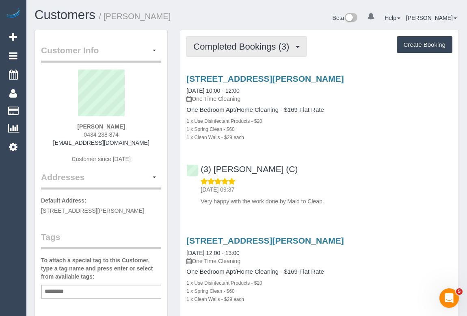
click at [238, 50] on span "Completed Bookings (3)" at bounding box center [243, 46] width 100 height 10
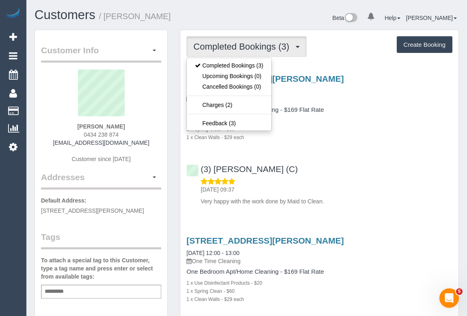
click at [335, 140] on div "1 x Clean Walls - $29 each" at bounding box center [320, 137] width 266 height 8
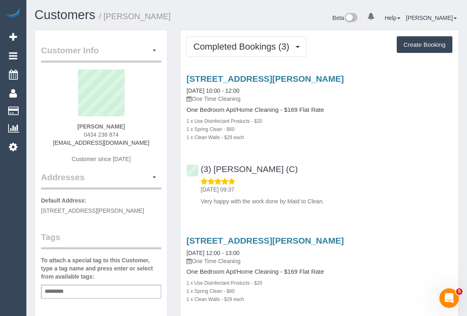
drag, startPoint x: 76, startPoint y: 135, endPoint x: 144, endPoint y: 133, distance: 67.9
click at [144, 133] on div "[PERSON_NAME] 0434 238 874 [EMAIL_ADDRESS][DOMAIN_NAME] Customer since [DATE]" at bounding box center [101, 121] width 120 height 102
copy span "0434 238 874"
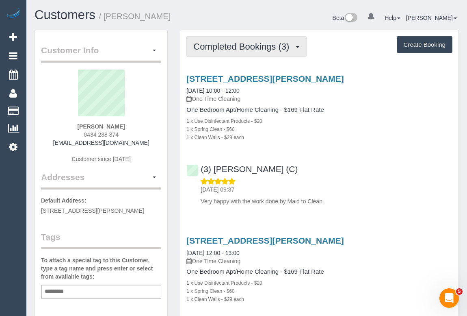
click at [224, 43] on span "Completed Bookings (3)" at bounding box center [243, 46] width 100 height 10
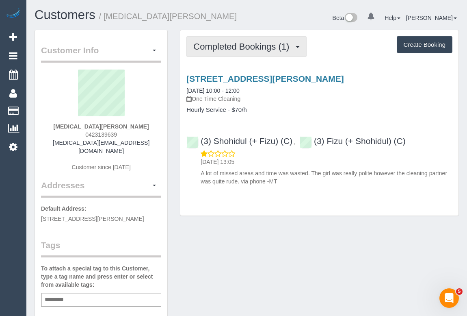
click at [240, 49] on span "Completed Bookings (1)" at bounding box center [243, 46] width 100 height 10
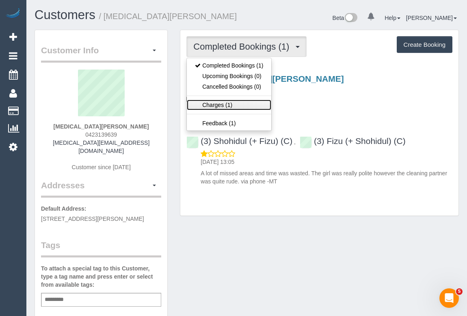
click at [217, 102] on link "Charges (1)" at bounding box center [229, 105] width 85 height 11
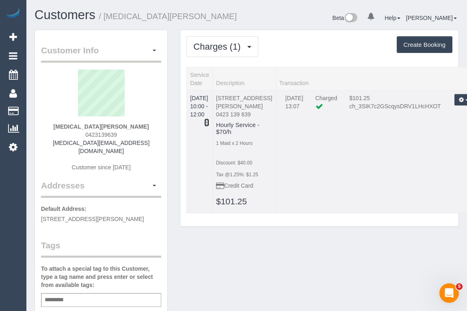
click at [209, 119] on icon at bounding box center [206, 122] width 5 height 6
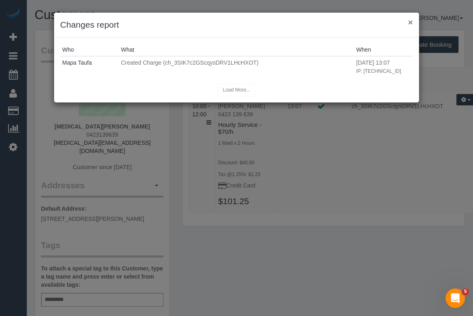
click at [411, 19] on button "×" at bounding box center [410, 22] width 5 height 9
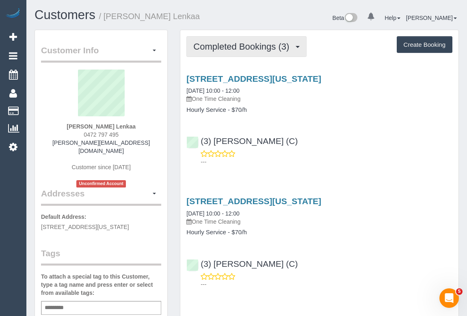
click at [240, 48] on span "Completed Bookings (3)" at bounding box center [243, 46] width 100 height 10
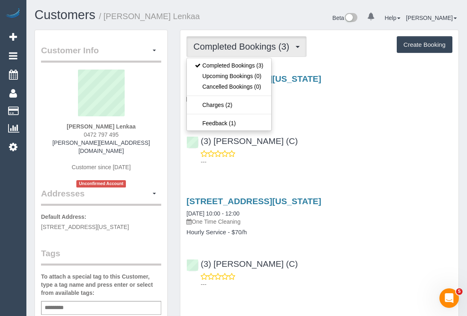
click at [344, 146] on div "(3) Ishini De Silva (C) ---" at bounding box center [319, 147] width 278 height 37
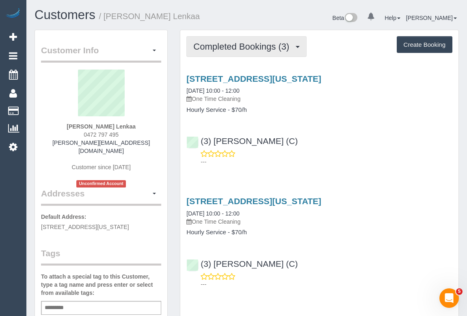
click at [248, 41] on span "Completed Bookings (3)" at bounding box center [243, 46] width 100 height 10
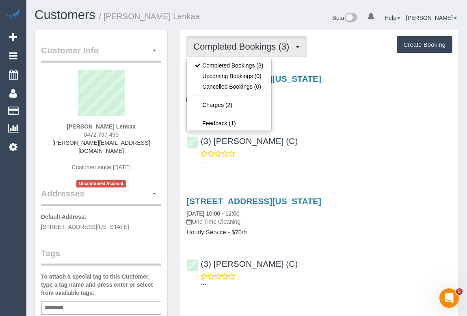
click at [349, 137] on div "(3) Ishini De Silva (C) ---" at bounding box center [319, 147] width 278 height 37
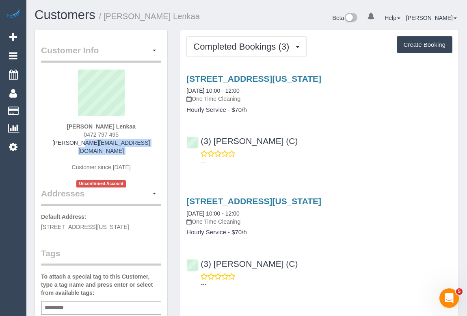
drag, startPoint x: 56, startPoint y: 141, endPoint x: 154, endPoint y: 146, distance: 97.7
click at [154, 146] on div "Swagatika Lenkaa 0472 797 495 swagatika.lenkaa@gmail.com Customer since 2025 Un…" at bounding box center [101, 129] width 120 height 118
copy div "[PERSON_NAME][EMAIL_ADDRESS][DOMAIN_NAME]"
drag, startPoint x: 78, startPoint y: 125, endPoint x: 146, endPoint y: 126, distance: 67.9
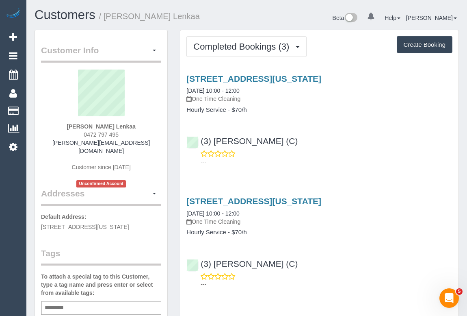
click at [146, 126] on div "Swagatika Lenkaa 0472 797 495 swagatika.lenkaa@gmail.com Customer since 2025 Un…" at bounding box center [101, 129] width 120 height 118
click at [281, 72] on div "3 Tweed Street, Vermont, VIC 3133 14/10/2025 10:00 - 12:00 One Time Cleaning Ho…" at bounding box center [319, 118] width 278 height 102
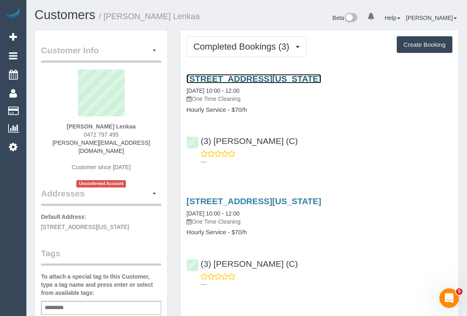
click at [278, 76] on link "3 Tweed Street, Vermont, VIC 3133" at bounding box center [254, 78] width 135 height 9
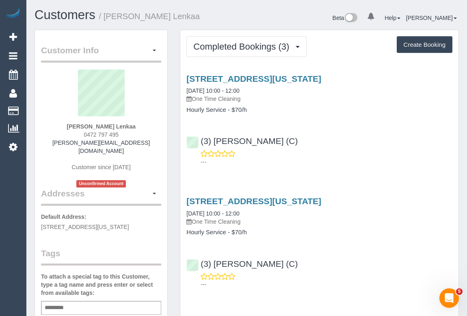
drag, startPoint x: 70, startPoint y: 125, endPoint x: 149, endPoint y: 126, distance: 78.9
click at [149, 126] on div "Swagatika Lenkaa 0472 797 495 swagatika.lenkaa@gmail.com Customer since 2025 Un…" at bounding box center [101, 129] width 120 height 118
copy strong "Swagatika Lenkaa"
click at [354, 141] on div "(3) Ishini De Silva (C) ---" at bounding box center [319, 147] width 278 height 37
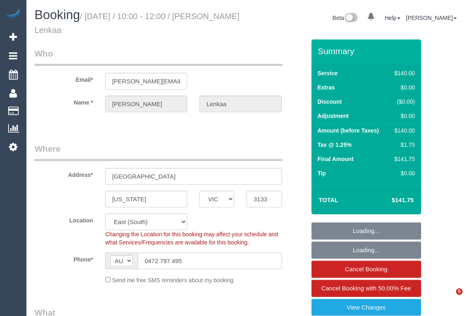
select select "VIC"
select select "number:28"
select select "number:14"
select select "number:19"
select select "number:23"
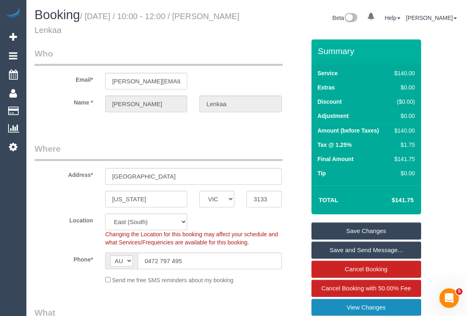
click at [366, 304] on link "View Changes" at bounding box center [367, 307] width 110 height 17
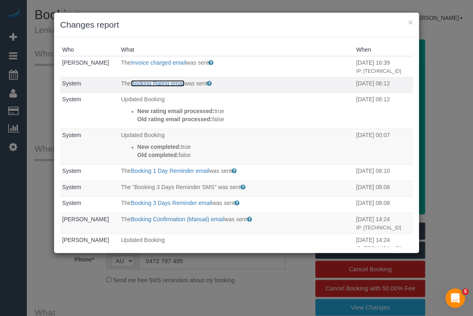
click at [161, 87] on link "Booking Rating email" at bounding box center [158, 83] width 54 height 7
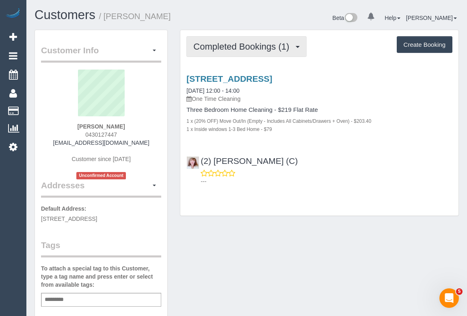
click at [252, 45] on span "Completed Bookings (1)" at bounding box center [243, 46] width 100 height 10
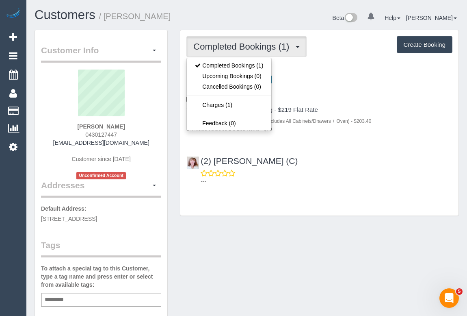
click at [370, 205] on div "Completed Bookings (1) Completed Bookings (1) Upcoming Bookings (0) Cancelled B…" at bounding box center [319, 122] width 278 height 185
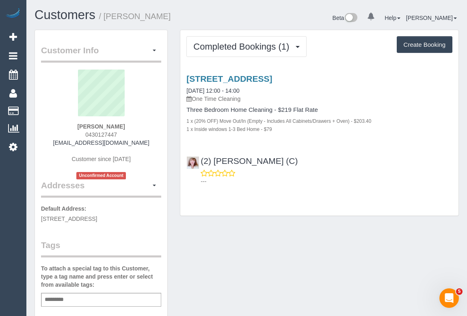
drag, startPoint x: 68, startPoint y: 140, endPoint x: 159, endPoint y: 139, distance: 90.2
click at [159, 139] on div "Ty Lehmann 0430127447 tyrelle10@hotmail.com Customer since 2025 Unconfirmed Acc…" at bounding box center [101, 125] width 120 height 110
copy link "tyrelle10@hotmail.com"
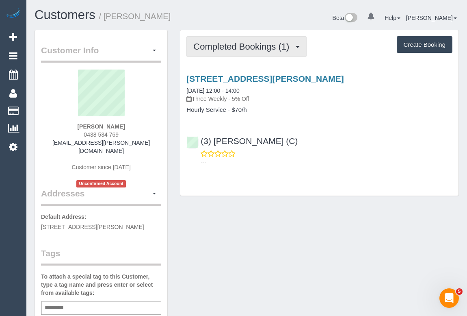
click at [237, 46] on span "Completed Bookings (1)" at bounding box center [243, 46] width 100 height 10
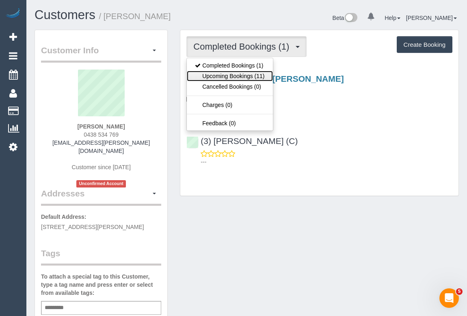
click at [242, 75] on link "Upcoming Bookings (11)" at bounding box center [230, 76] width 86 height 11
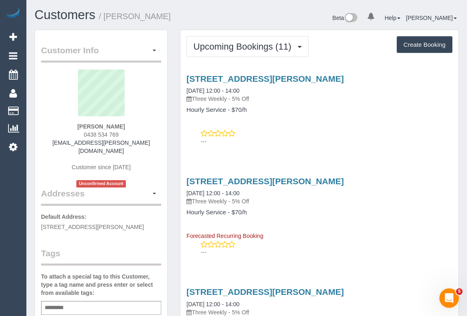
drag, startPoint x: 77, startPoint y: 134, endPoint x: 141, endPoint y: 135, distance: 63.8
click at [141, 135] on div "[PERSON_NAME] 0438 534 769 [EMAIL_ADDRESS][PERSON_NAME][DOMAIN_NAME] Customer s…" at bounding box center [101, 129] width 120 height 118
copy span "0438 534 769"
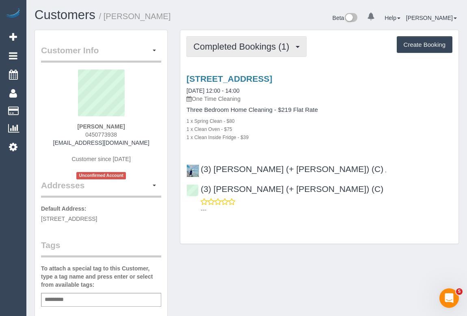
click at [237, 52] on button "Completed Bookings (1)" at bounding box center [247, 46] width 120 height 21
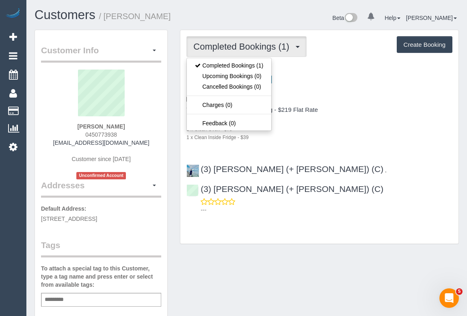
click at [375, 120] on div "1 x Spring Clean - $80" at bounding box center [320, 121] width 266 height 8
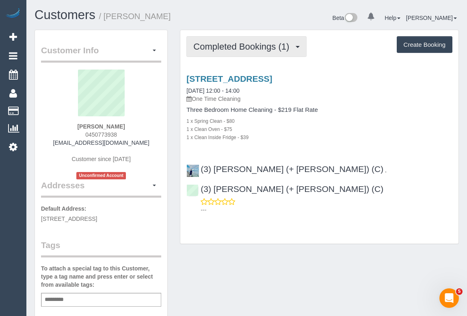
click at [248, 46] on span "Completed Bookings (1)" at bounding box center [243, 46] width 100 height 10
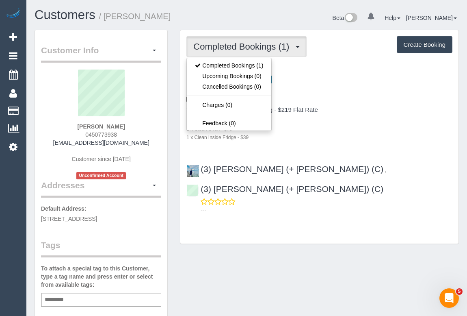
click at [343, 122] on div "1 x Spring Clean - $80" at bounding box center [320, 121] width 266 height 8
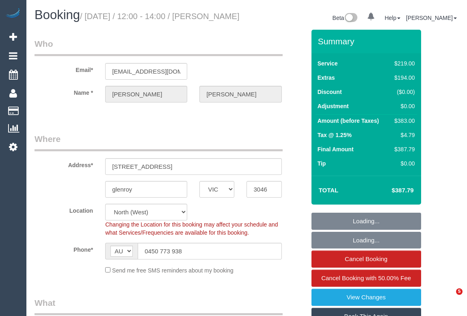
select select "VIC"
select select "object:1482"
select select "string:stripe-pm_1SEP582GScqysDRVU3II0g12"
select select "number:30"
select select "number:14"
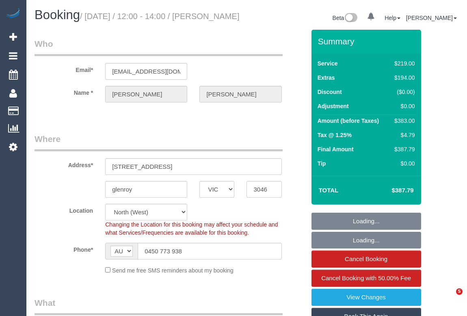
select select "number:19"
select select "number:22"
select select "number:33"
select select "number:26"
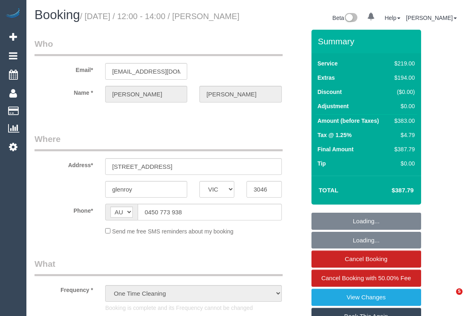
select select "VIC"
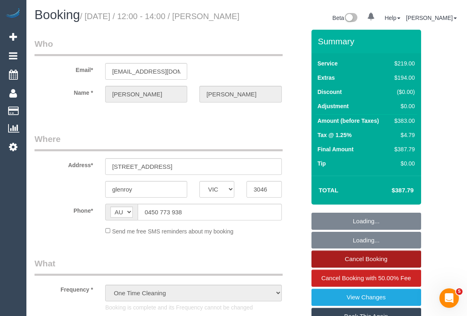
select select "string:stripe-pm_1SEP582GScqysDRVU3II0g12"
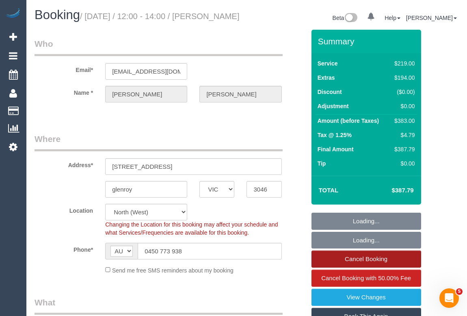
select select "object:650"
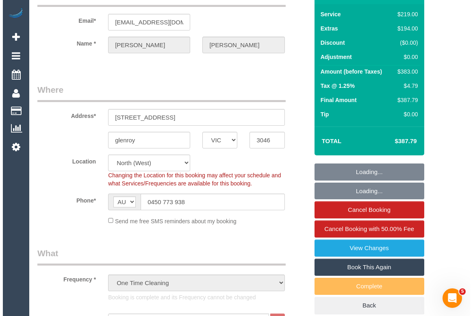
scroll to position [74, 0]
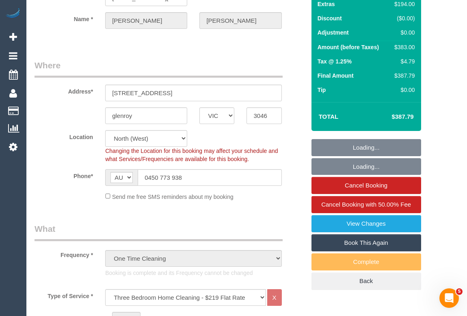
select select "number:30"
select select "number:14"
select select "number:19"
select select "number:22"
select select "number:33"
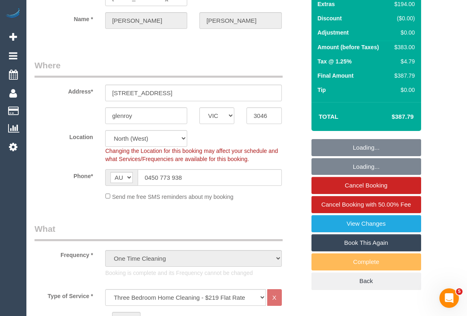
select select "number:26"
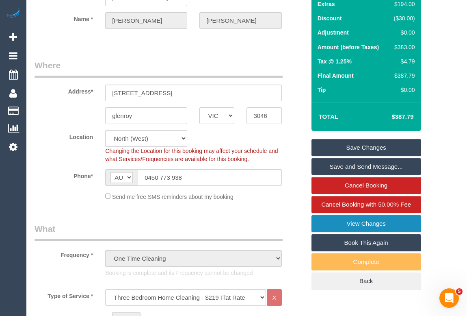
click at [369, 232] on link "View Changes" at bounding box center [367, 223] width 110 height 17
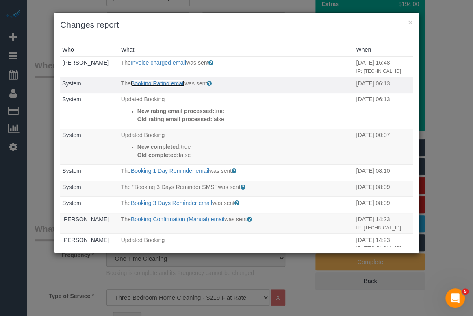
click at [163, 87] on link "Booking Rating email" at bounding box center [158, 83] width 54 height 7
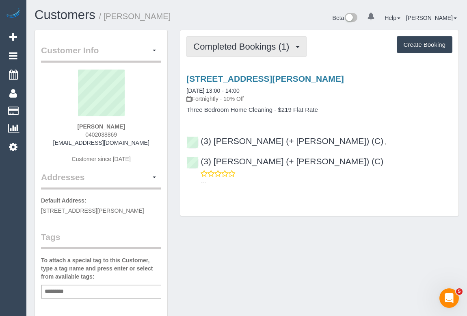
click at [263, 46] on span "Completed Bookings (1)" at bounding box center [243, 46] width 100 height 10
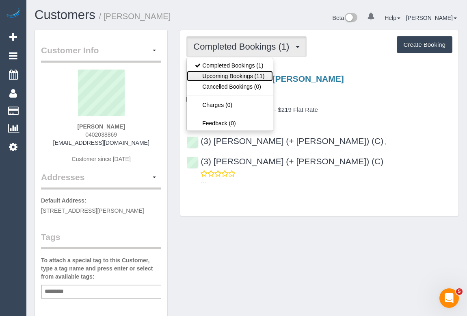
click at [241, 78] on link "Upcoming Bookings (11)" at bounding box center [230, 76] width 86 height 11
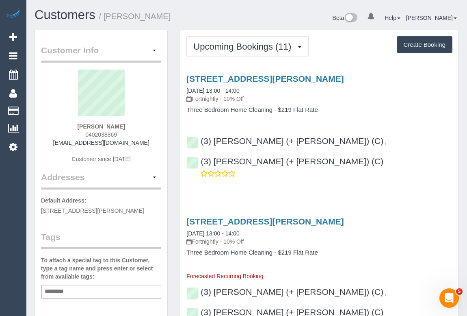
drag, startPoint x: 61, startPoint y: 143, endPoint x: 159, endPoint y: 145, distance: 97.2
click at [159, 145] on div "Andrew Gowans 0402038869 andrewgowans@gmail.com Customer since 2025" at bounding box center [101, 121] width 120 height 102
copy link "[EMAIL_ADDRESS][DOMAIN_NAME]"
drag, startPoint x: 74, startPoint y: 123, endPoint x: 129, endPoint y: 124, distance: 54.9
click at [129, 124] on div "Andrew Gowans 0402038869 andrewgowans@gmail.com Customer since 2025" at bounding box center [101, 121] width 120 height 102
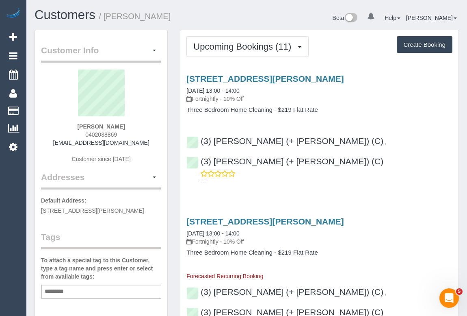
copy strong "Andrew Gowans"
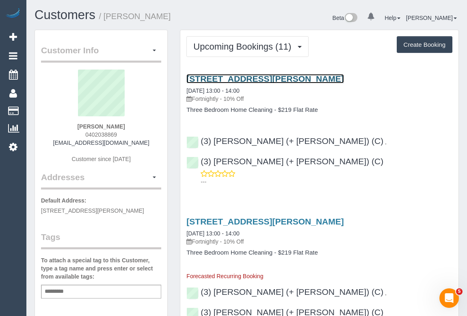
click at [252, 76] on link "4 Linton St, Ivanhoe, VIC 3079" at bounding box center [265, 78] width 157 height 9
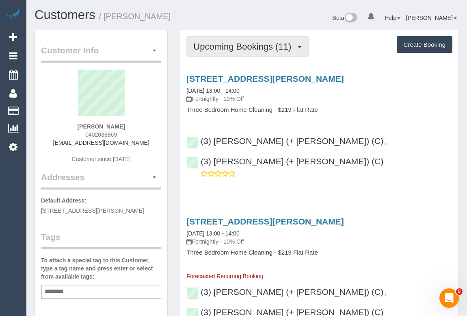
click at [233, 49] on span "Upcoming Bookings (11)" at bounding box center [244, 46] width 102 height 10
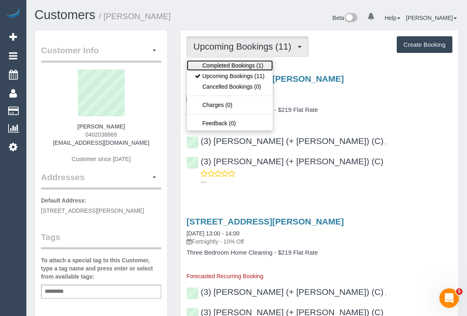
click at [226, 67] on link "Completed Bookings (1)" at bounding box center [230, 65] width 86 height 11
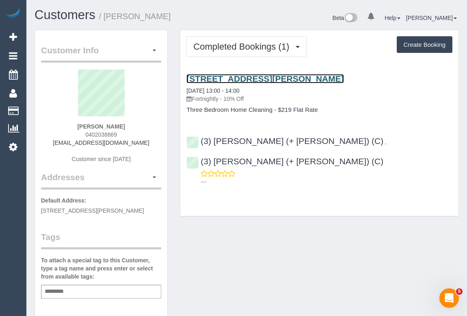
click at [245, 77] on link "4 Linton St, Ivanhoe, VIC 3079" at bounding box center [265, 78] width 157 height 9
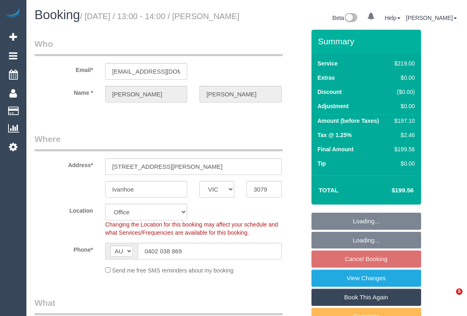
select select "VIC"
select select "number:27"
select select "number:16"
select select "number:18"
select select "number:36"
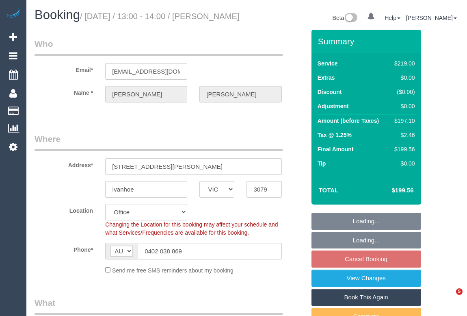
select select "number:33"
select select "number:26"
select select "object:2082"
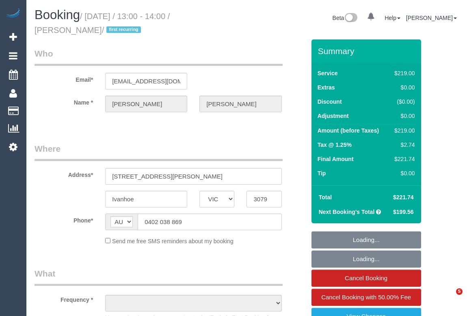
select select "VIC"
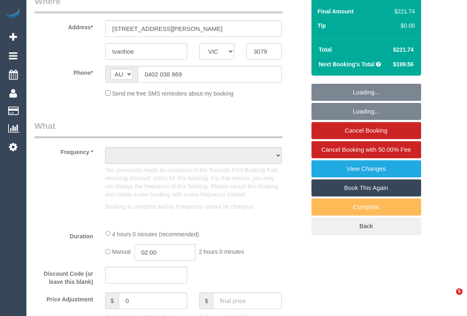
select select "object:889"
select select "string:stripe-pm_1SAiiJ2GScqysDRVEhSP6TFT"
select select "number:27"
select select "number:16"
select select "number:18"
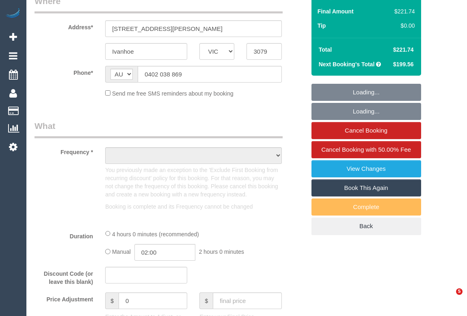
select select "number:36"
select select "number:33"
select select "number:26"
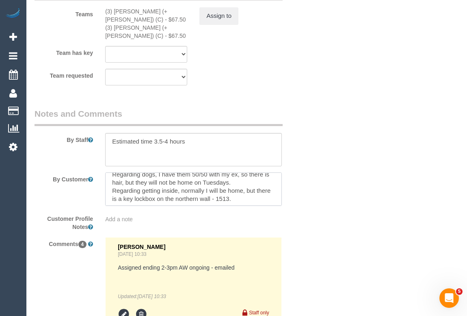
scroll to position [8, 0]
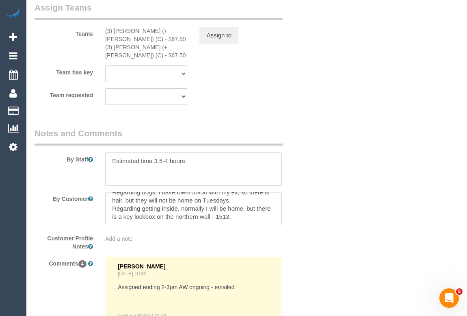
scroll to position [1552, 0]
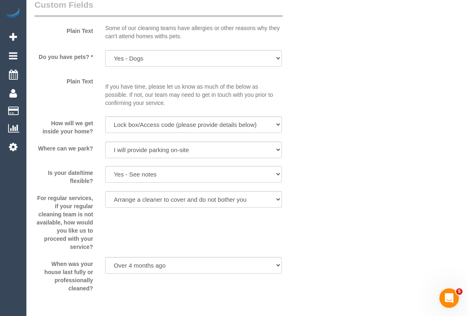
scroll to position [997, 0]
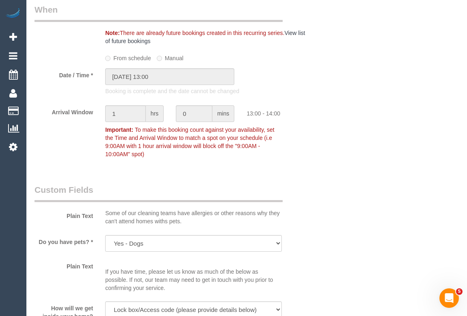
drag, startPoint x: 417, startPoint y: 182, endPoint x: 407, endPoint y: 191, distance: 12.7
click at [417, 182] on div "Who Email* [EMAIL_ADDRESS][DOMAIN_NAME] Name * [PERSON_NAME][GEOGRAPHIC_DATA] W…" at bounding box center [247, 103] width 425 height 2123
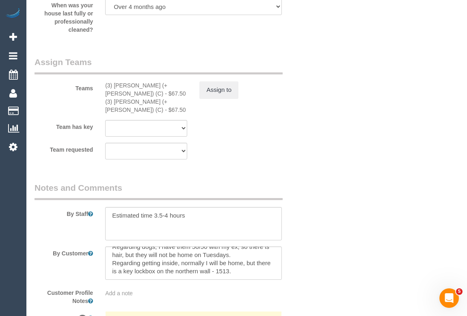
scroll to position [1293, 0]
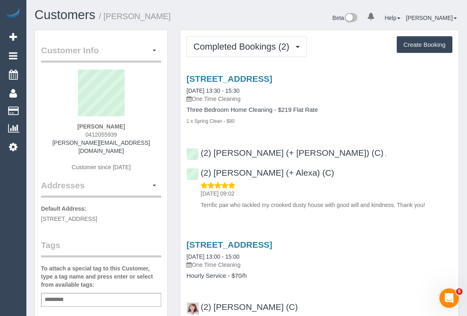
drag, startPoint x: 81, startPoint y: 132, endPoint x: 144, endPoint y: 134, distance: 63.0
click at [144, 134] on div "[PERSON_NAME] 0412055939 [PERSON_NAME][EMAIL_ADDRESS][DOMAIN_NAME] Customer sin…" at bounding box center [101, 125] width 120 height 110
copy span "0412055939"
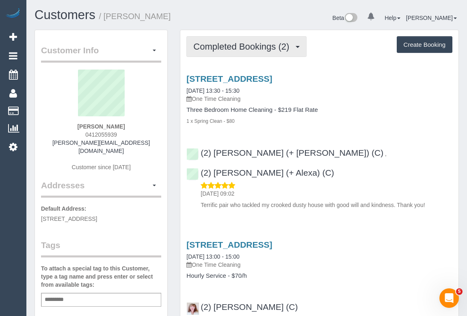
click at [228, 48] on span "Completed Bookings (2)" at bounding box center [243, 46] width 100 height 10
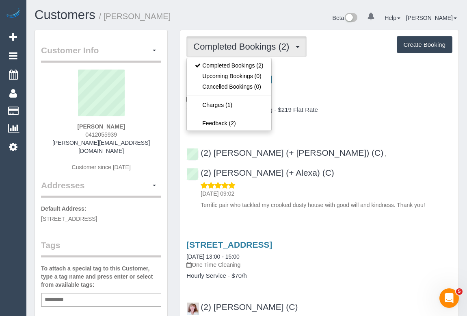
click at [401, 85] on div "[STREET_ADDRESS] [DATE] 13:30 - 15:30 One Time Cleaning" at bounding box center [320, 88] width 266 height 29
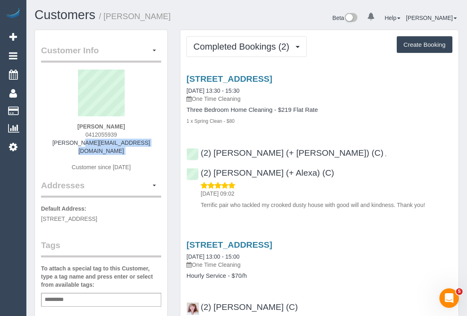
drag, startPoint x: 60, startPoint y: 143, endPoint x: 145, endPoint y: 147, distance: 85.0
click at [145, 147] on div "[PERSON_NAME] 0412055939 [PERSON_NAME][EMAIL_ADDRESS][DOMAIN_NAME] Customer sin…" at bounding box center [101, 125] width 120 height 110
copy div "[PERSON_NAME][EMAIL_ADDRESS][DOMAIN_NAME]"
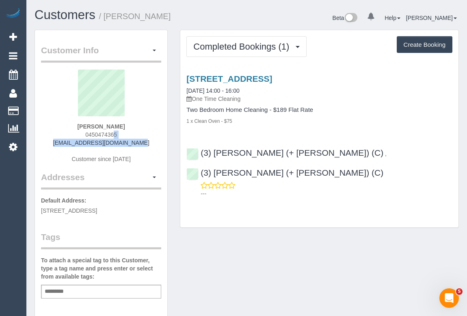
drag, startPoint x: 90, startPoint y: 135, endPoint x: 158, endPoint y: 139, distance: 68.4
click at [158, 139] on div "[PERSON_NAME] 0450474365 [EMAIL_ADDRESS][DOMAIN_NAME] Customer since [DATE]" at bounding box center [101, 121] width 120 height 102
copy div "0450474365 [EMAIL_ADDRESS][DOMAIN_NAME]"
click at [136, 137] on div "[PERSON_NAME] 0450474365 [EMAIL_ADDRESS][DOMAIN_NAME] Customer since [DATE]" at bounding box center [101, 121] width 120 height 102
drag, startPoint x: 124, startPoint y: 135, endPoint x: 66, endPoint y: 135, distance: 58.1
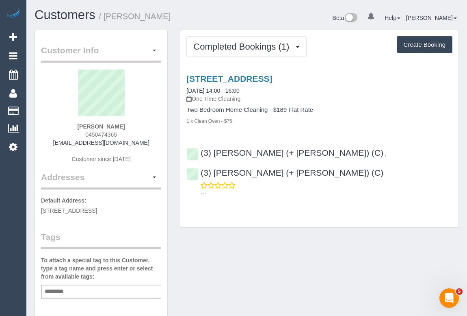
click at [66, 135] on div "[PERSON_NAME] 0450474365 [EMAIL_ADDRESS][DOMAIN_NAME] Customer since [DATE]" at bounding box center [101, 121] width 120 height 102
copy span "0450474365"
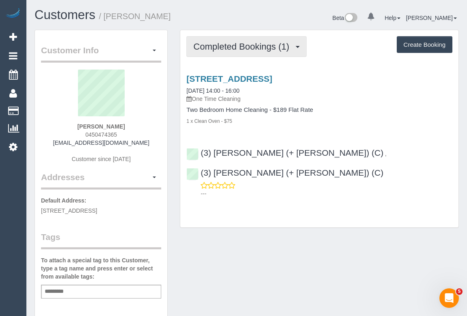
click at [232, 48] on span "Completed Bookings (1)" at bounding box center [243, 46] width 100 height 10
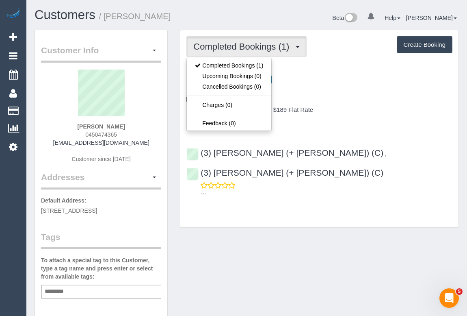
click at [378, 109] on h4 "Two Bedroom Home Cleaning - $189 Flat Rate" at bounding box center [320, 109] width 266 height 7
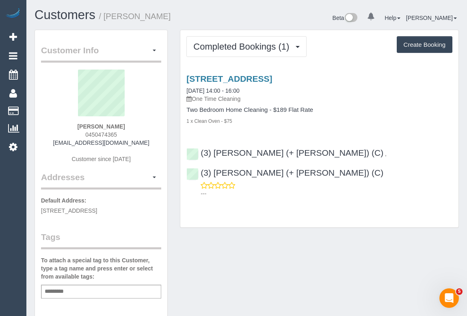
drag, startPoint x: 405, startPoint y: 230, endPoint x: 413, endPoint y: 232, distance: 7.9
click at [405, 230] on div "Customer Info Edit Contact Info Send Message Email Preferences Special Sales Ta…" at bounding box center [246, 302] width 437 height 545
click at [318, 289] on div "Customer Info Edit Contact Info Send Message Email Preferences Special Sales Ta…" at bounding box center [246, 302] width 437 height 545
click at [411, 251] on div "Customer Info Edit Contact Info Send Message Email Preferences Special Sales Ta…" at bounding box center [246, 302] width 437 height 545
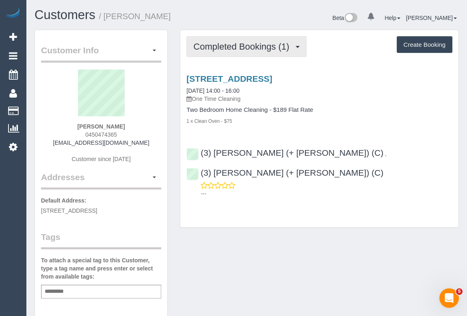
click at [247, 43] on span "Completed Bookings (1)" at bounding box center [243, 46] width 100 height 10
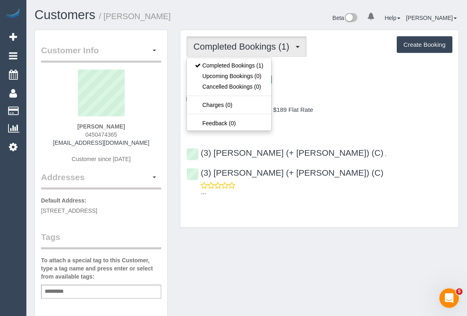
click at [348, 102] on div "68 Oxford Street, 3e, Collingwood, VIC 3066 14/10/2025 14:00 - 16:00 One Time C…" at bounding box center [319, 99] width 278 height 51
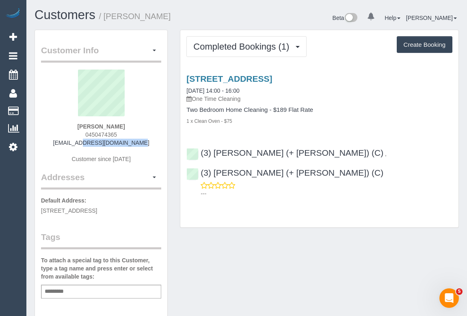
drag, startPoint x: 64, startPoint y: 142, endPoint x: 128, endPoint y: 142, distance: 64.6
click at [128, 142] on div "Alexander Bogaty 0450474365 ajbogaty@gmail.com Customer since 2025" at bounding box center [101, 121] width 120 height 102
copy link "ajbogaty@gmail.com"
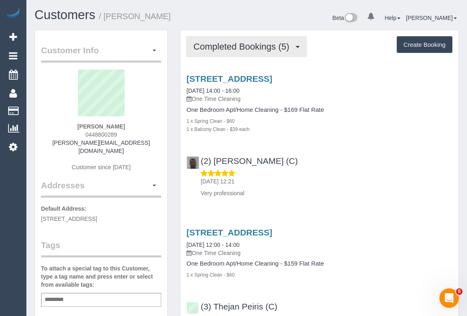
click at [266, 49] on span "Completed Bookings (5)" at bounding box center [243, 46] width 100 height 10
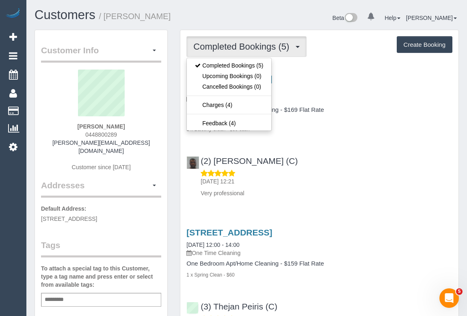
click at [363, 167] on div "(2) [PERSON_NAME] (C) [DATE] 12:21 Very professional" at bounding box center [319, 173] width 278 height 48
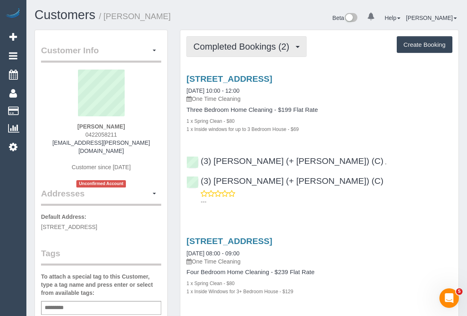
click at [250, 48] on span "Completed Bookings (2)" at bounding box center [243, 46] width 100 height 10
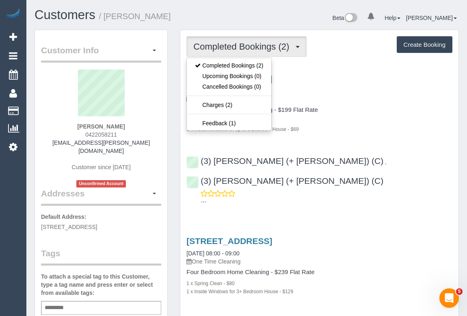
click at [373, 91] on div "[STREET_ADDRESS] [DATE] 10:00 - 12:00 One Time Cleaning" at bounding box center [320, 88] width 266 height 29
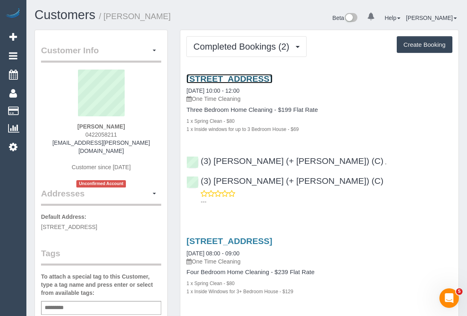
click at [272, 78] on link "[STREET_ADDRESS]" at bounding box center [230, 78] width 86 height 9
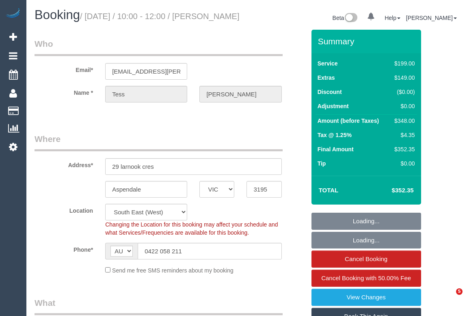
select select "VIC"
select select "string:stripe-pm_1OGtCU2GScqysDRV7Phvstew"
select select "number:28"
select select "number:15"
select select "number:18"
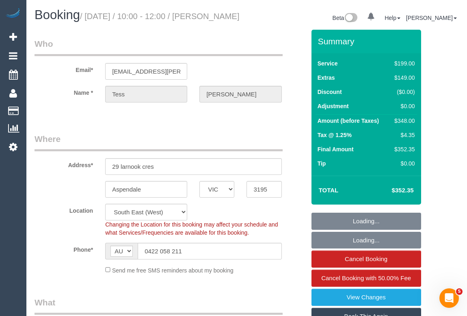
select select "number:24"
select select "number:35"
select select "number:26"
select select "object:809"
select select "spot1"
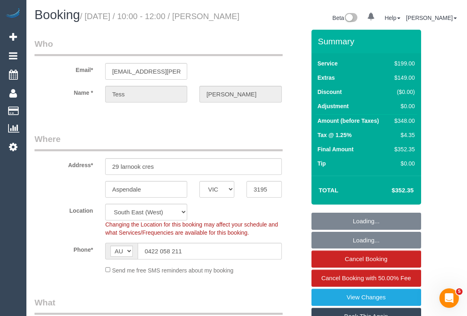
select select "object:1391"
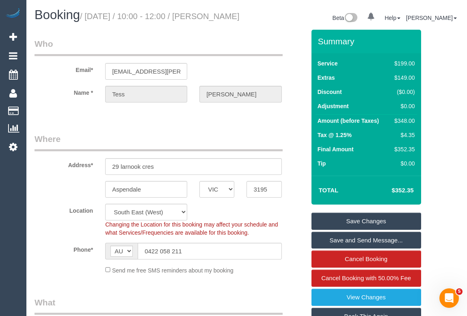
scroll to position [148, 0]
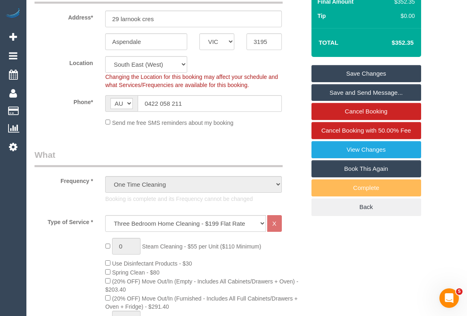
drag, startPoint x: 414, startPoint y: 264, endPoint x: 395, endPoint y: 242, distance: 28.8
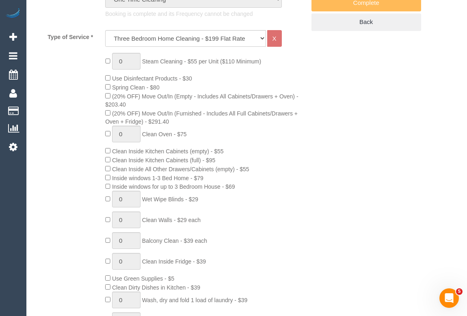
scroll to position [185, 0]
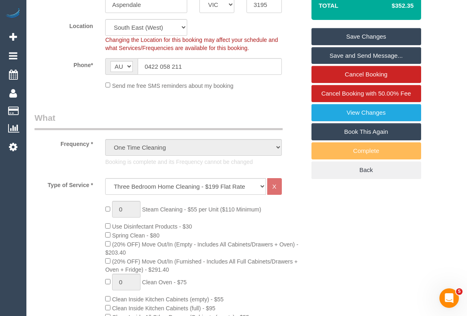
click at [357, 135] on link "Book This Again" at bounding box center [367, 131] width 110 height 17
select select "VIC"
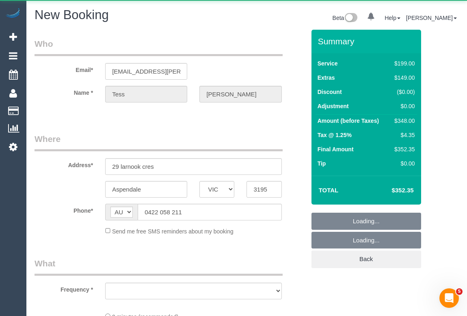
select select "string:stripe-pm_1OGtCU2GScqysDRV7Phvstew"
select select "object:2286"
select select "number:28"
select select "number:15"
select select "number:18"
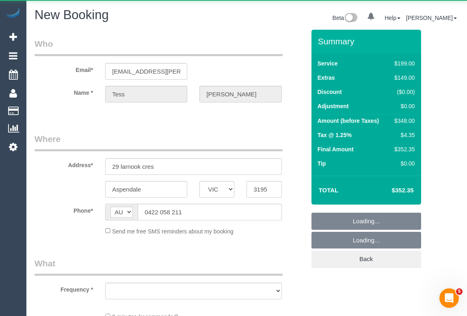
select select "number:24"
select select "number:35"
select select "number:26"
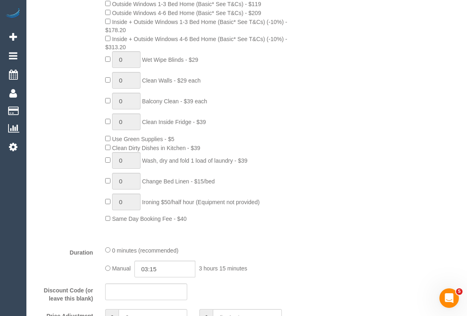
scroll to position [495, 0]
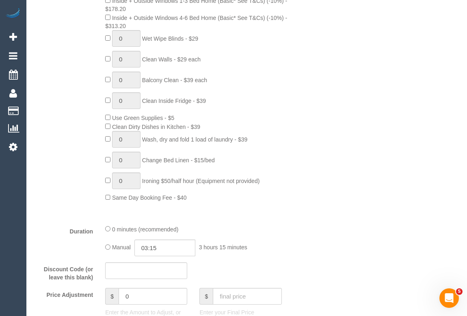
select select "object:3035"
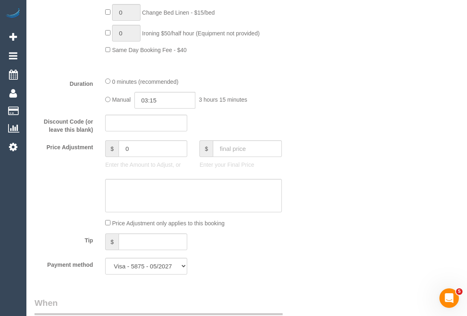
scroll to position [791, 0]
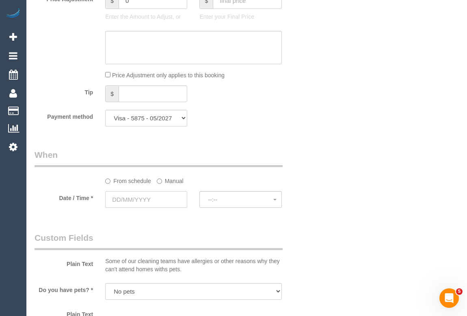
click at [130, 196] on input "text" at bounding box center [146, 199] width 82 height 17
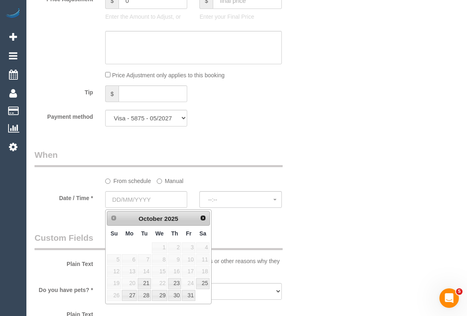
click at [398, 148] on div "Who Email* tess.follett@gmail.com Name * Tess Follett Where Address* 29 larnook…" at bounding box center [247, 21] width 425 height 1564
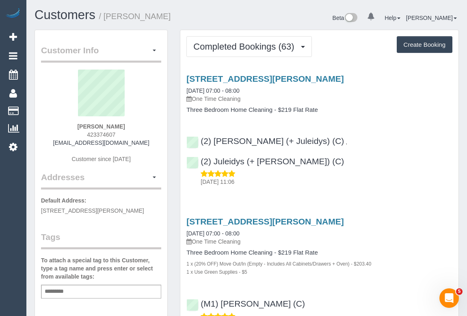
click at [402, 217] on h3 "[STREET_ADDRESS][PERSON_NAME]" at bounding box center [320, 221] width 266 height 9
